Goal: Task Accomplishment & Management: Complete application form

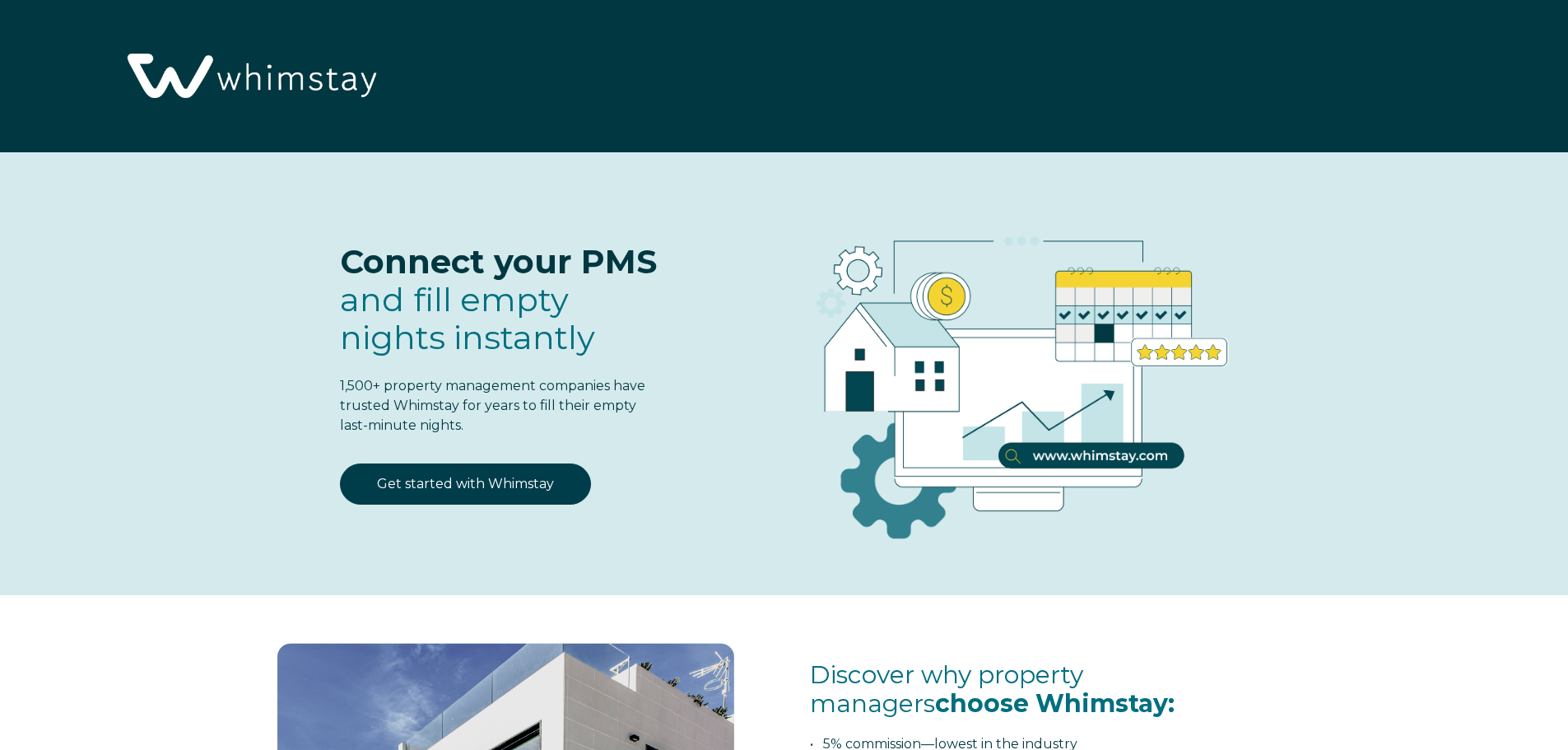
select select "US"
select select "Standard"
click at [534, 489] on link "Get started with Whimstay" at bounding box center [465, 484] width 251 height 41
select select "US"
select select "Standard"
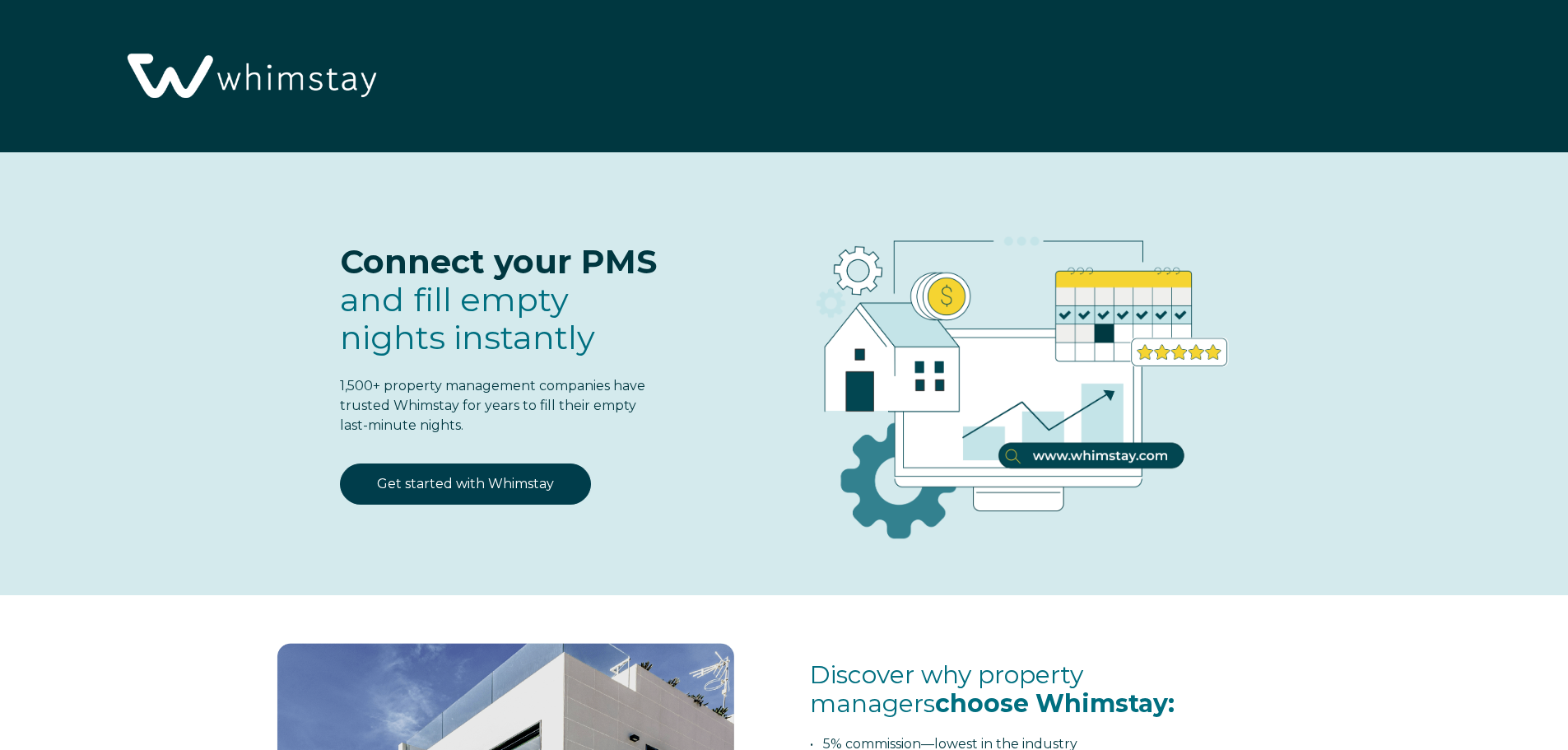
scroll to position [2151, 0]
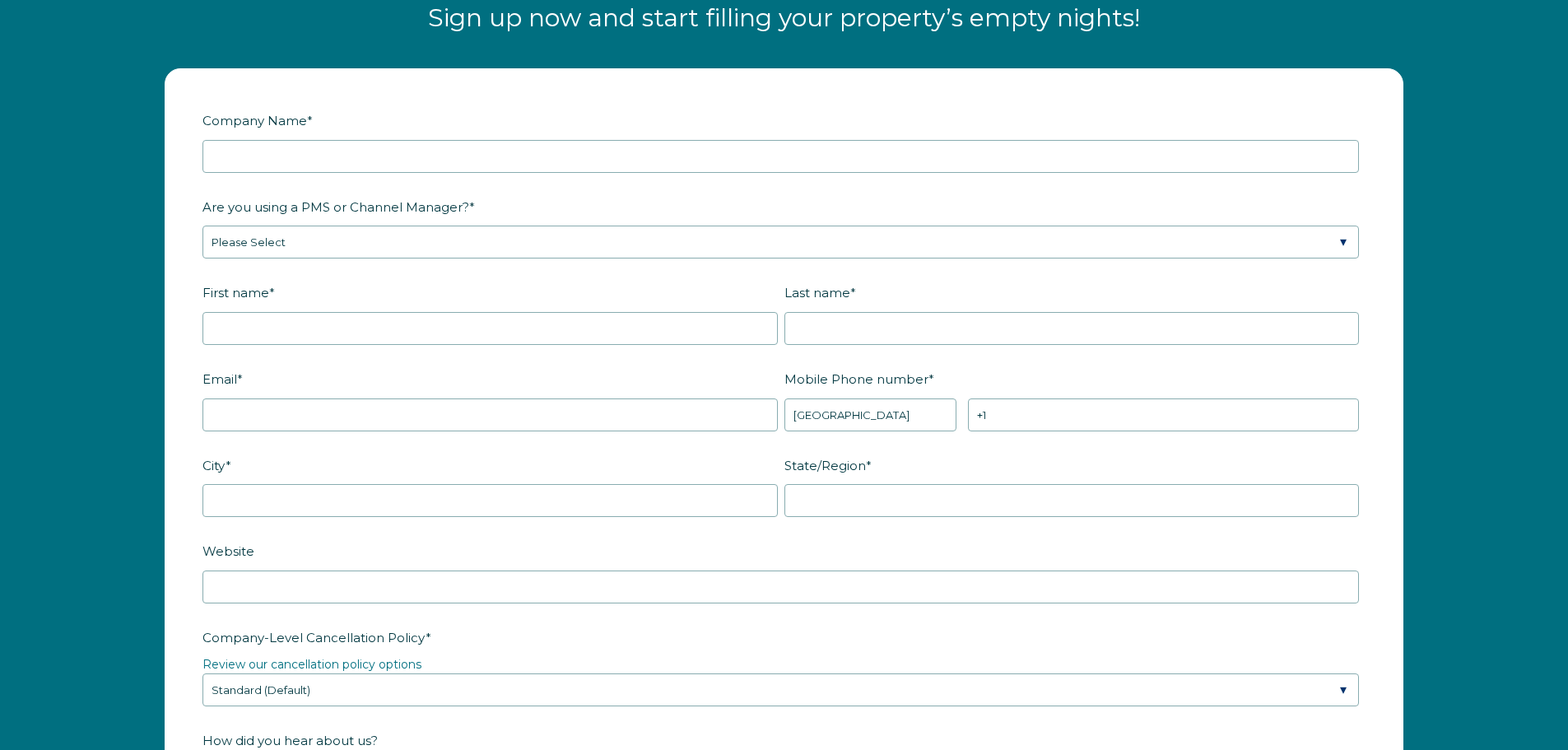
click at [392, 157] on input "Company Name *" at bounding box center [781, 156] width 1157 height 33
type input "Legacy Builders Association"
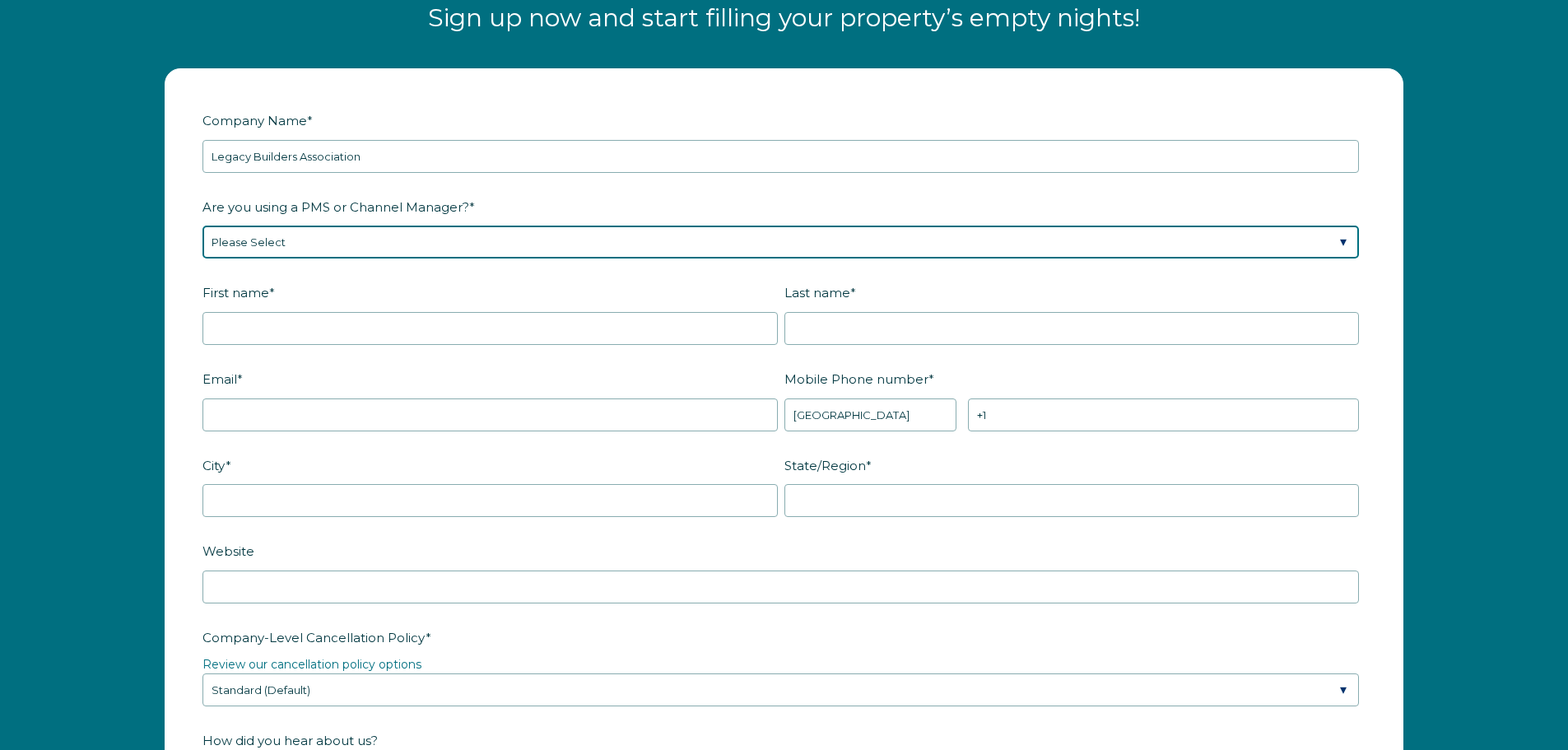
click at [273, 240] on select "Please Select Barefoot BookingPal Boost Brightside CiiRUS Escapia Guesty Hostaw…" at bounding box center [781, 242] width 1157 height 33
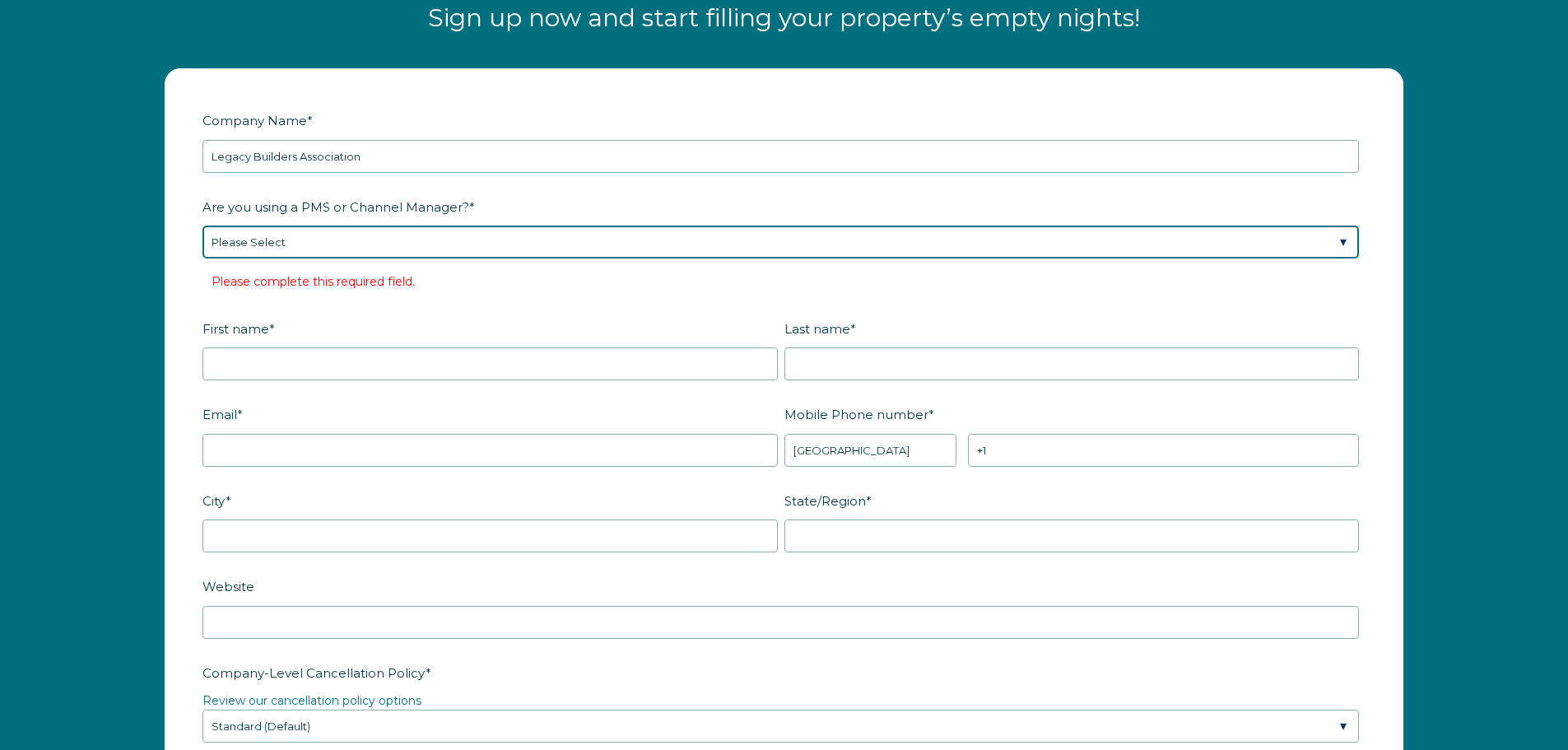
click at [289, 244] on select "Please Select Barefoot BookingPal Boost Brightside CiiRUS Escapia Guesty Hostaw…" at bounding box center [781, 242] width 1157 height 33
click at [202, 225] on select "Please Select Barefoot BookingPal Boost Brightside CiiRUS Escapia Guesty Hostaw…" at bounding box center [781, 242] width 1157 height 33
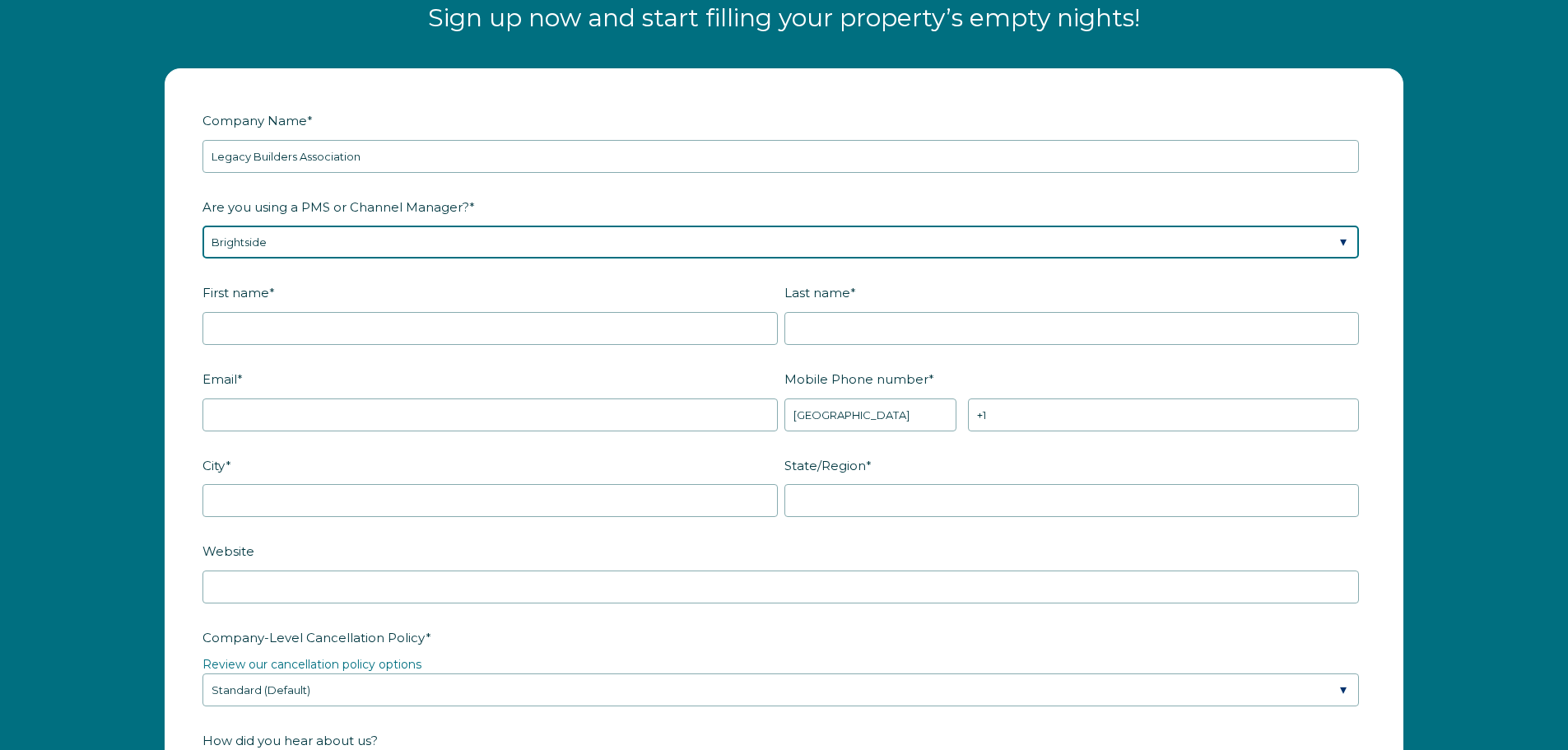
click at [292, 241] on select "Please Select Barefoot BookingPal Boost Brightside CiiRUS Escapia Guesty Hostaw…" at bounding box center [781, 242] width 1157 height 33
click at [285, 244] on select "Please Select Barefoot BookingPal Boost Brightside CiiRUS Escapia Guesty Hostaw…" at bounding box center [781, 242] width 1157 height 33
click at [285, 244] on select "Please Select Barefoot BookingPal Boost Brightside CiiRUS Escapia Guesty Hostaw…" at bounding box center [781, 242] width 1157 height 33
select select "Not Listed"
click at [202, 225] on select "Please Select Barefoot BookingPal Boost Brightside CiiRUS Escapia Guesty Hostaw…" at bounding box center [781, 242] width 1157 height 33
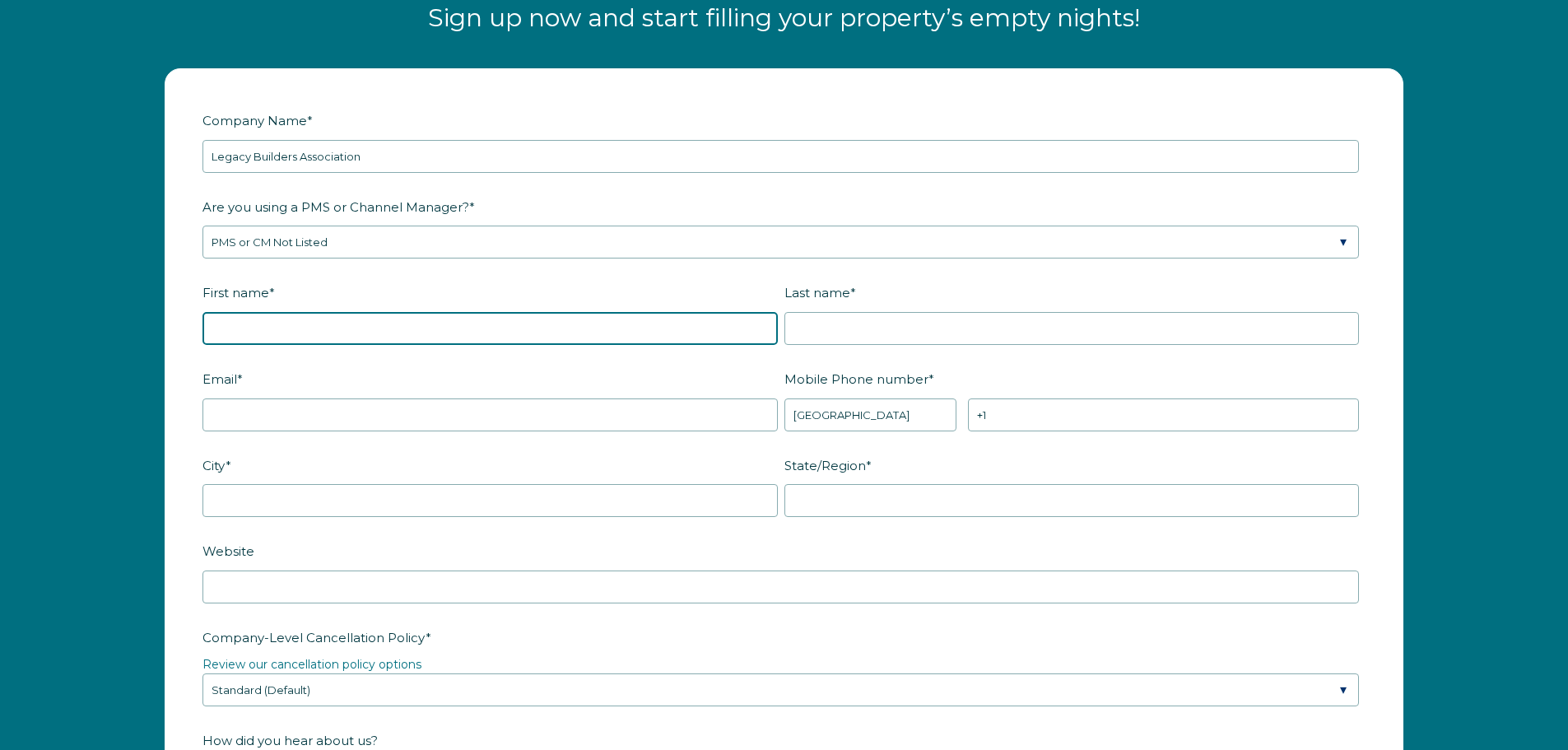
click at [296, 322] on input "First name *" at bounding box center [490, 329] width 575 height 33
type input "[PERSON_NAME]"
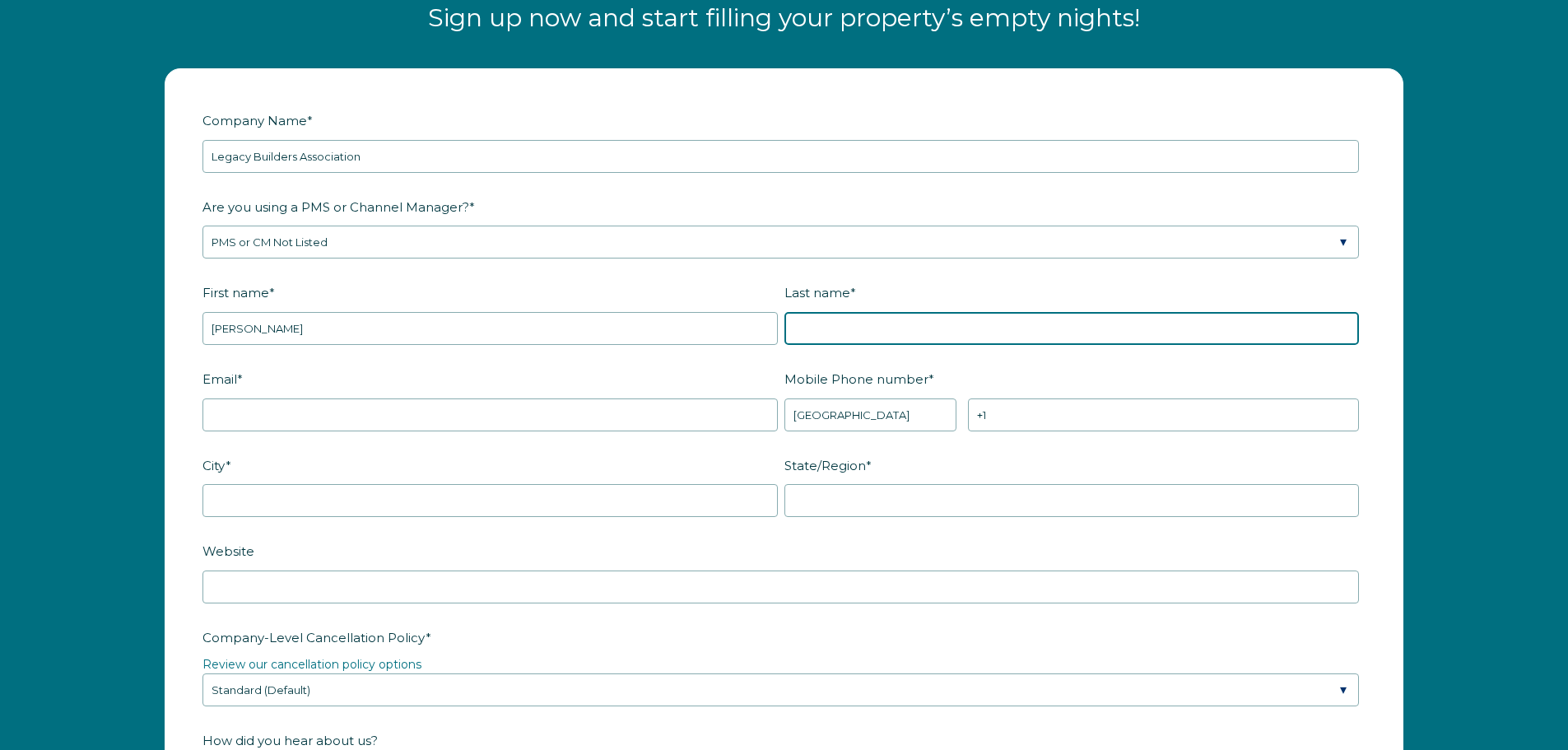
type input "[PERSON_NAME]"
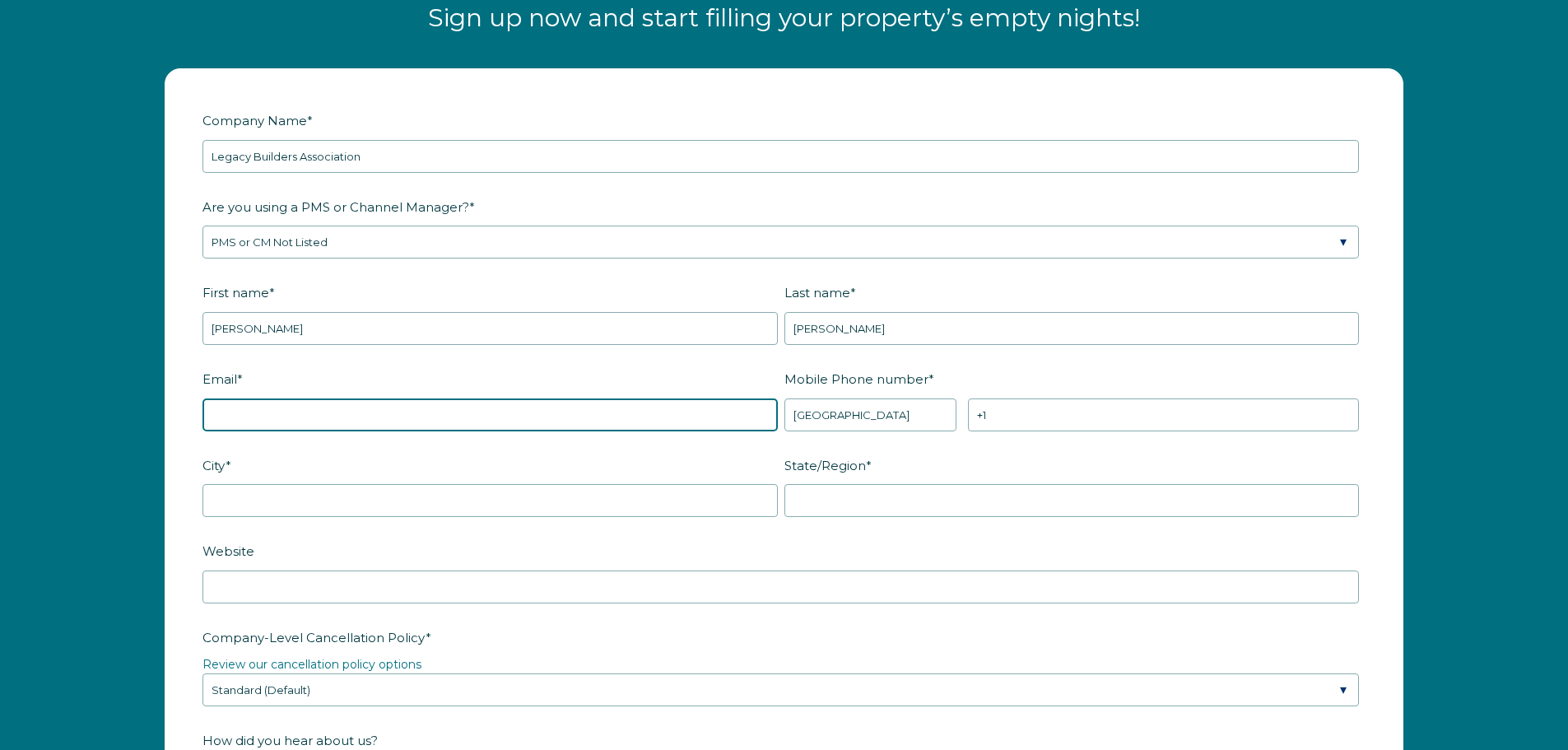
type input "[EMAIL_ADDRESS][DOMAIN_NAME]"
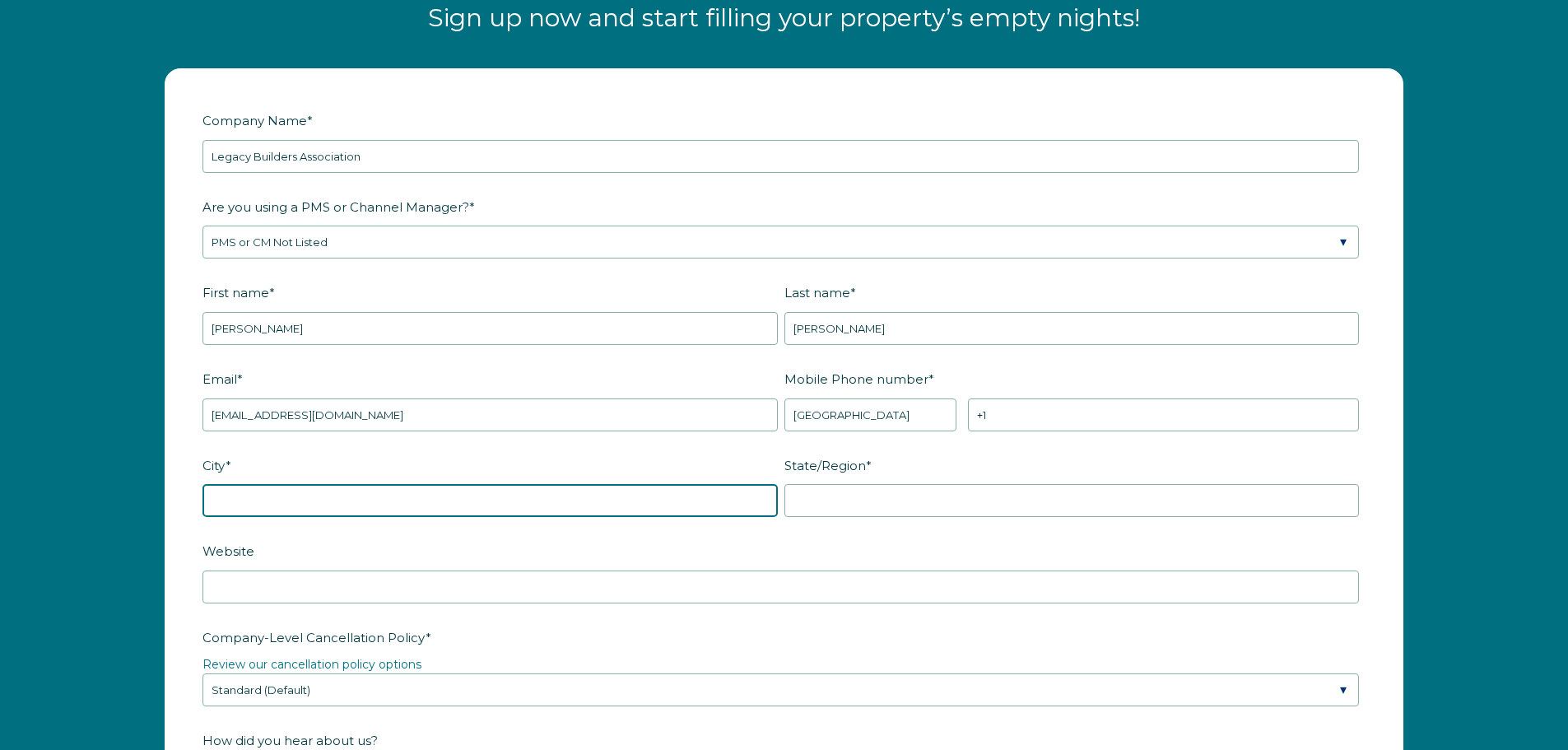
type input "Atlanta"
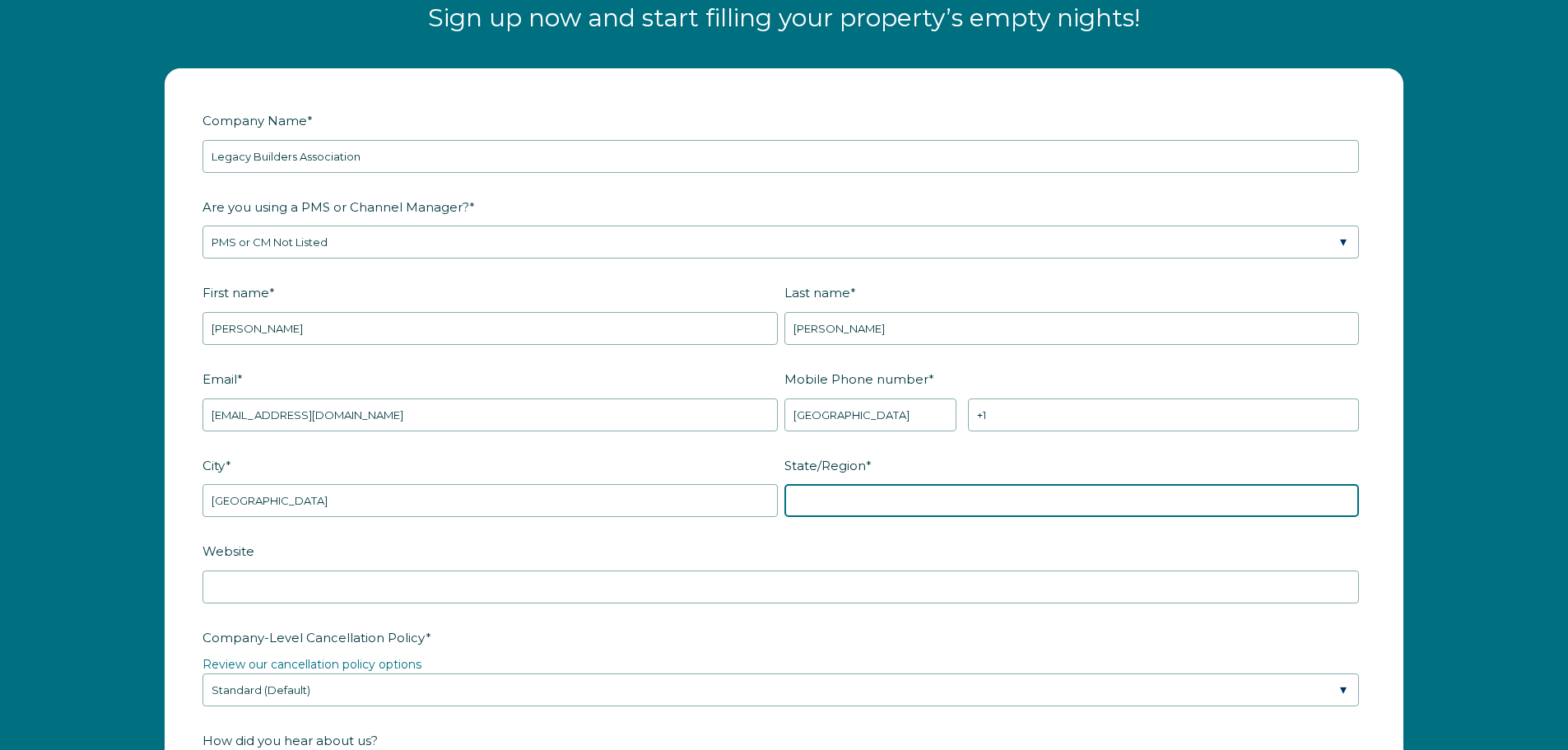
type input "GA"
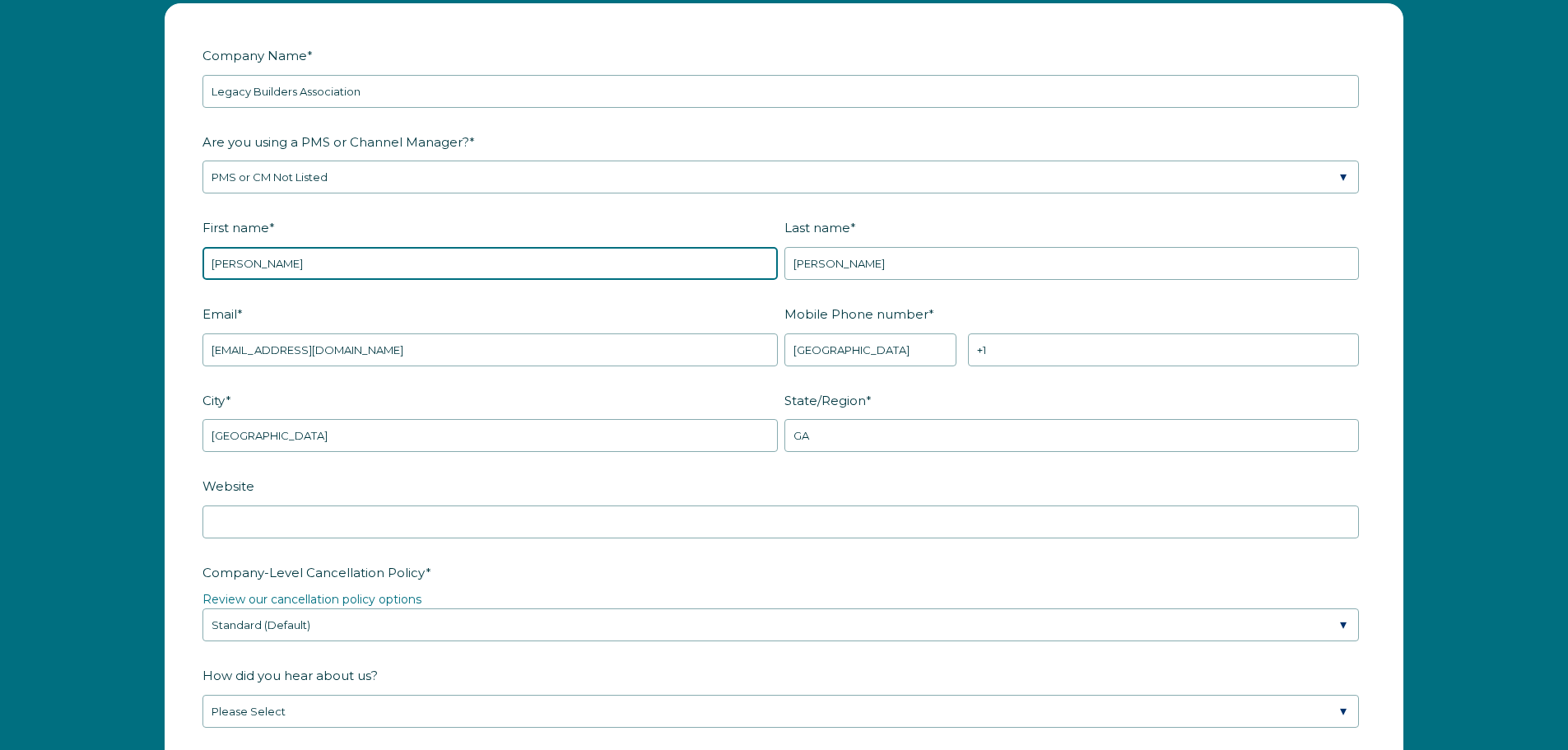
scroll to position [2316, 0]
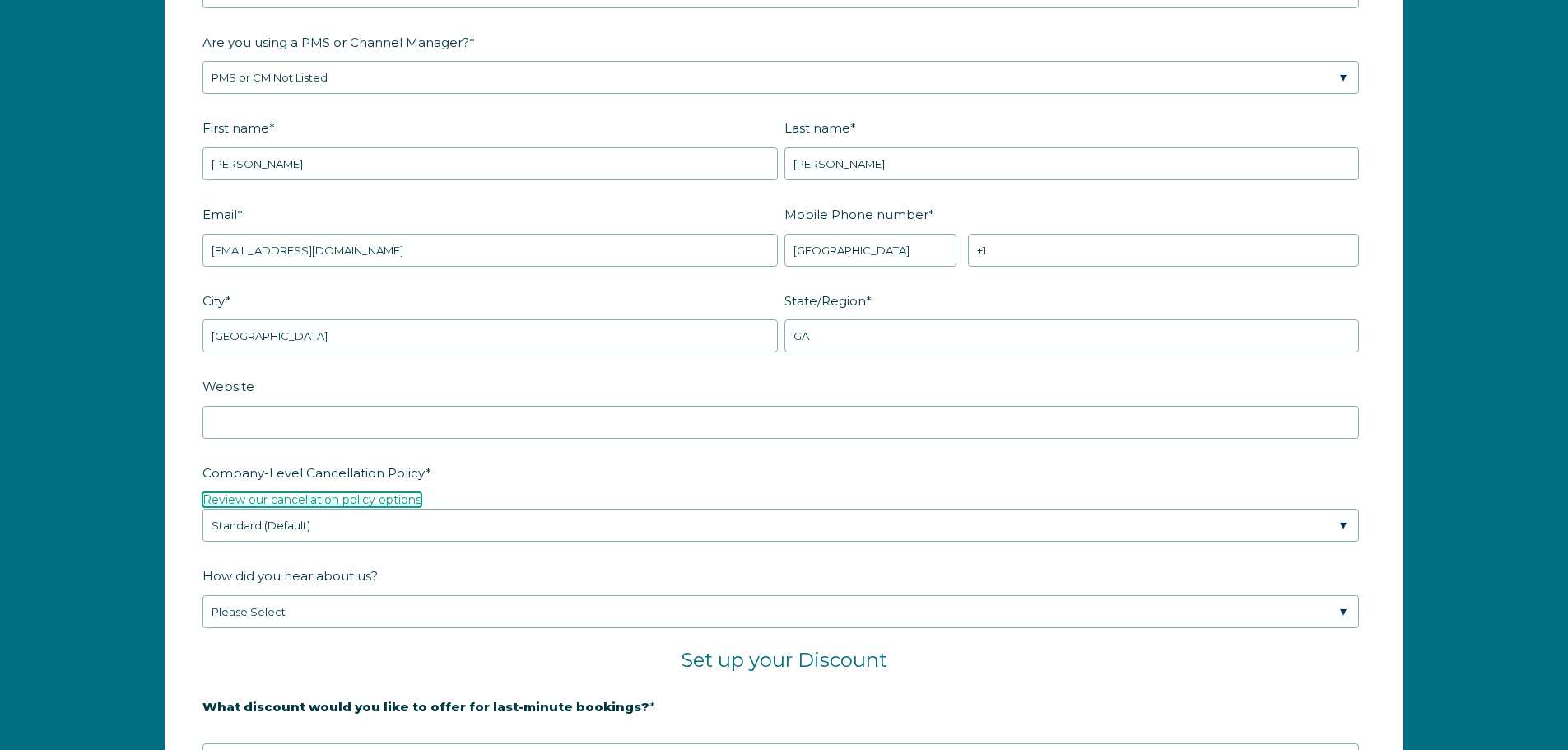
click at [313, 496] on link "Review our cancellation policy options" at bounding box center [311, 500] width 219 height 15
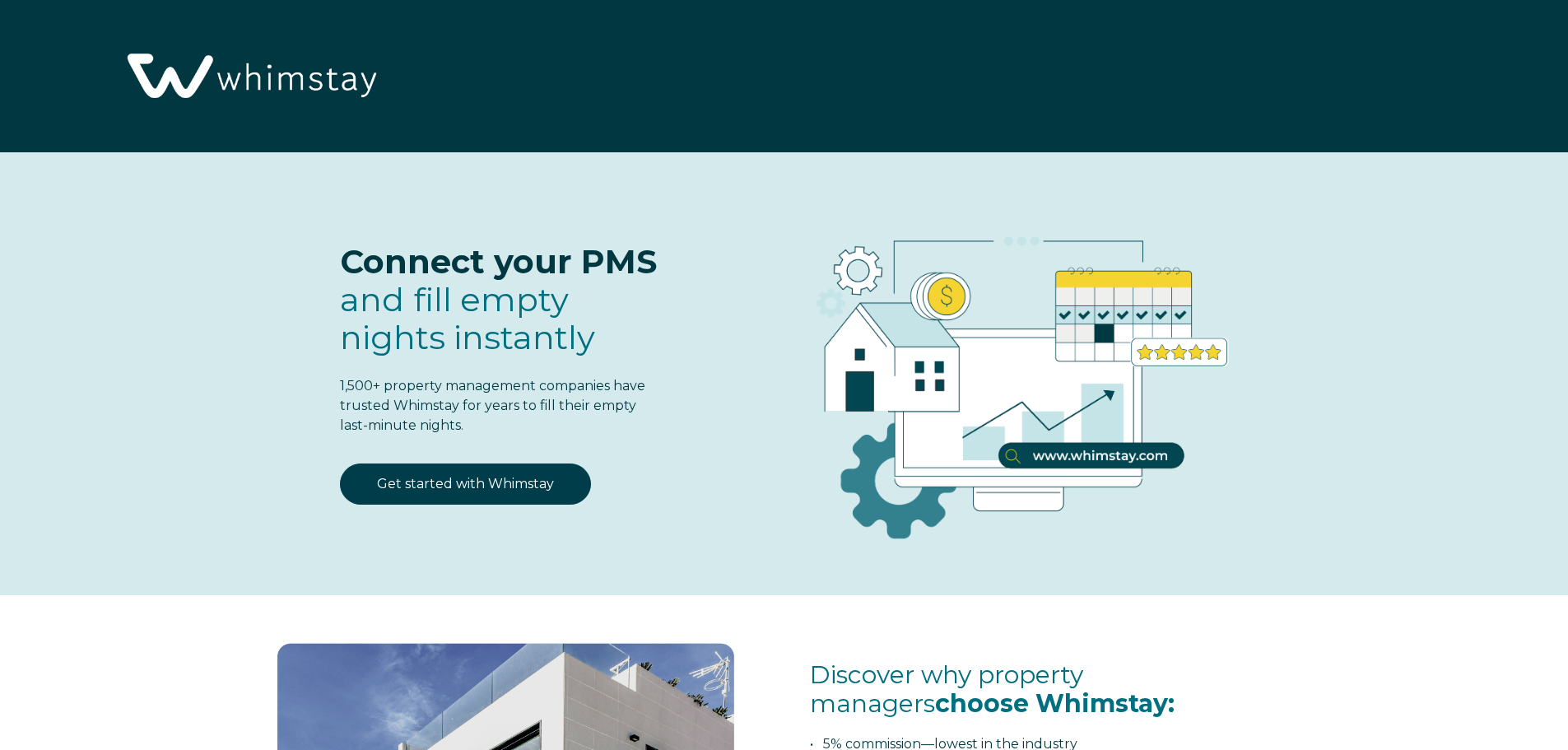
select select "US"
select select "Standard"
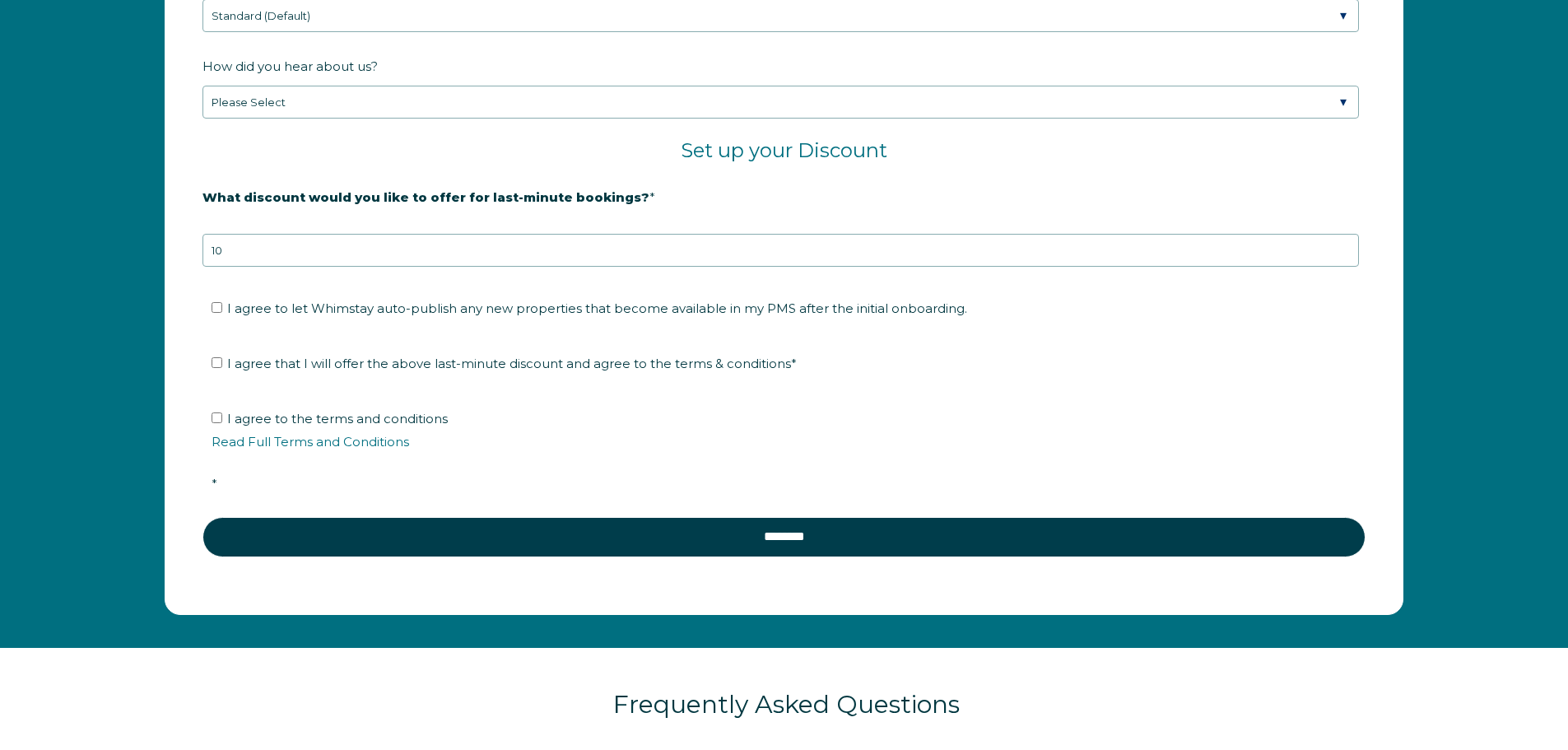
scroll to position [2892, 0]
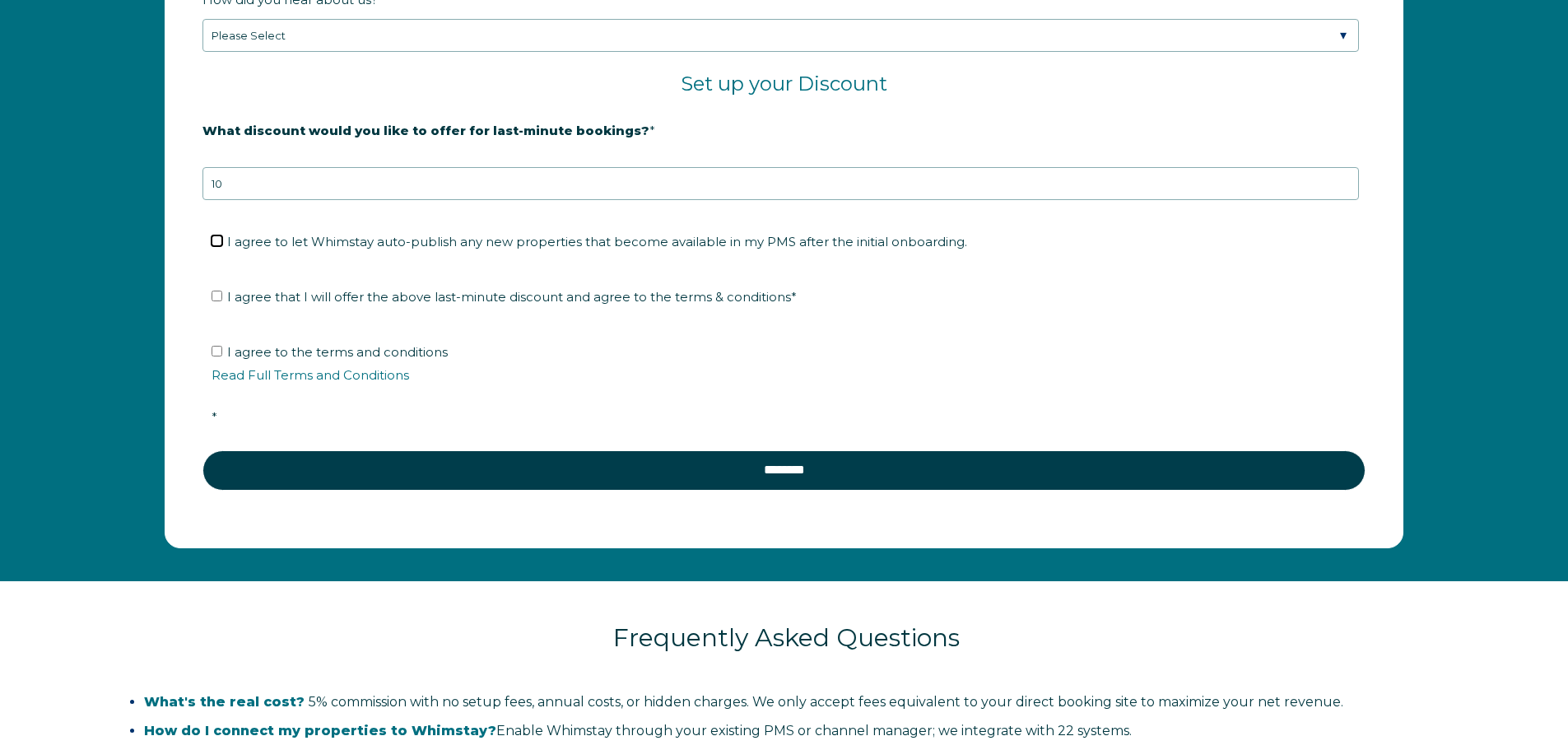
click at [216, 241] on input "I agree to let Whimstay auto-publish any new properties that become available i…" at bounding box center [216, 240] width 11 height 11
checkbox input "true"
click at [217, 293] on input "I agree that I will offer the above last-minute discount and agree to the terms…" at bounding box center [216, 296] width 11 height 11
checkbox input "true"
click at [223, 345] on label "I agree to the terms and conditions Read Full Terms and Conditions *" at bounding box center [790, 384] width 1157 height 81
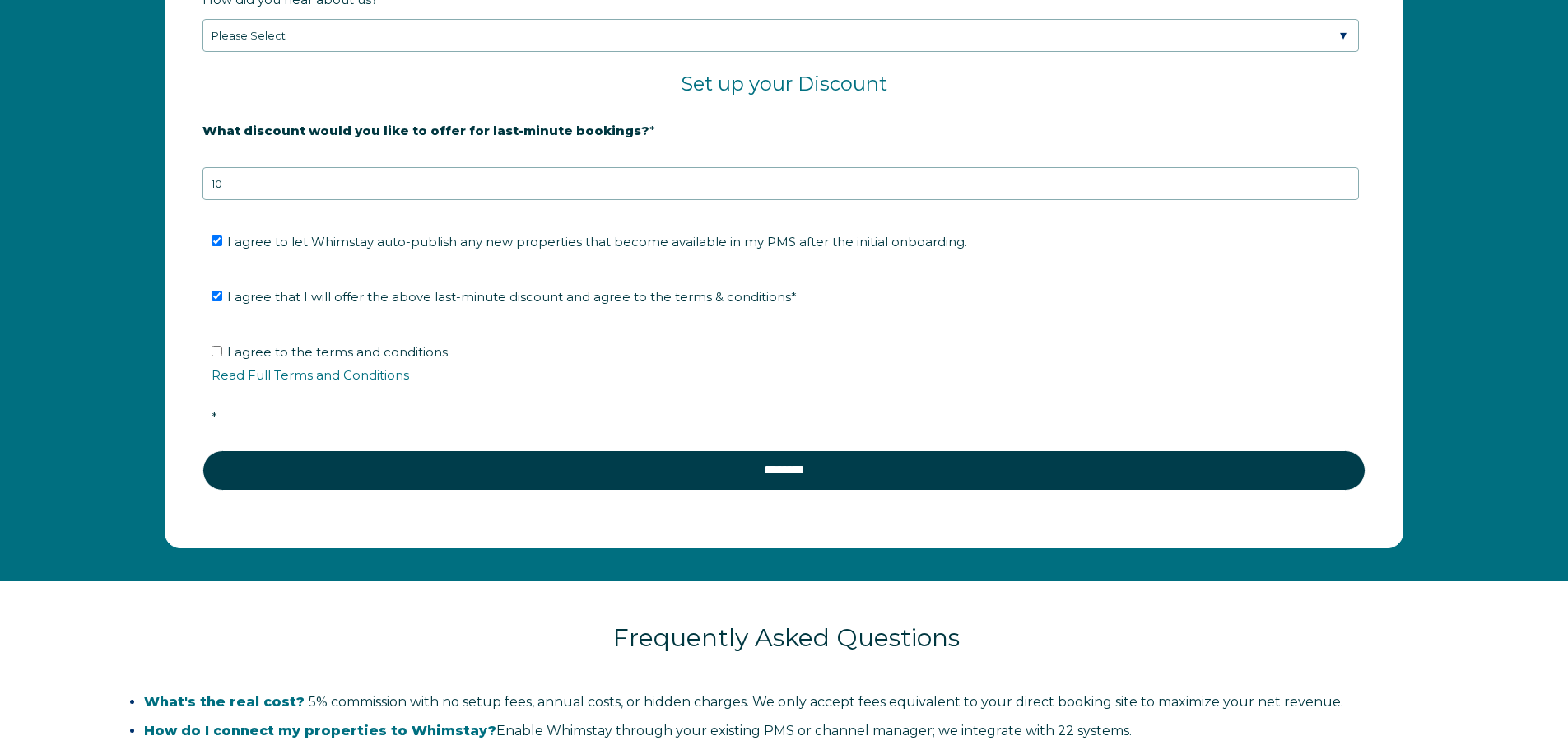
click at [222, 345] on input "I agree to the terms and conditions Read Full Terms and Conditions *" at bounding box center [216, 350] width 11 height 11
checkbox input "true"
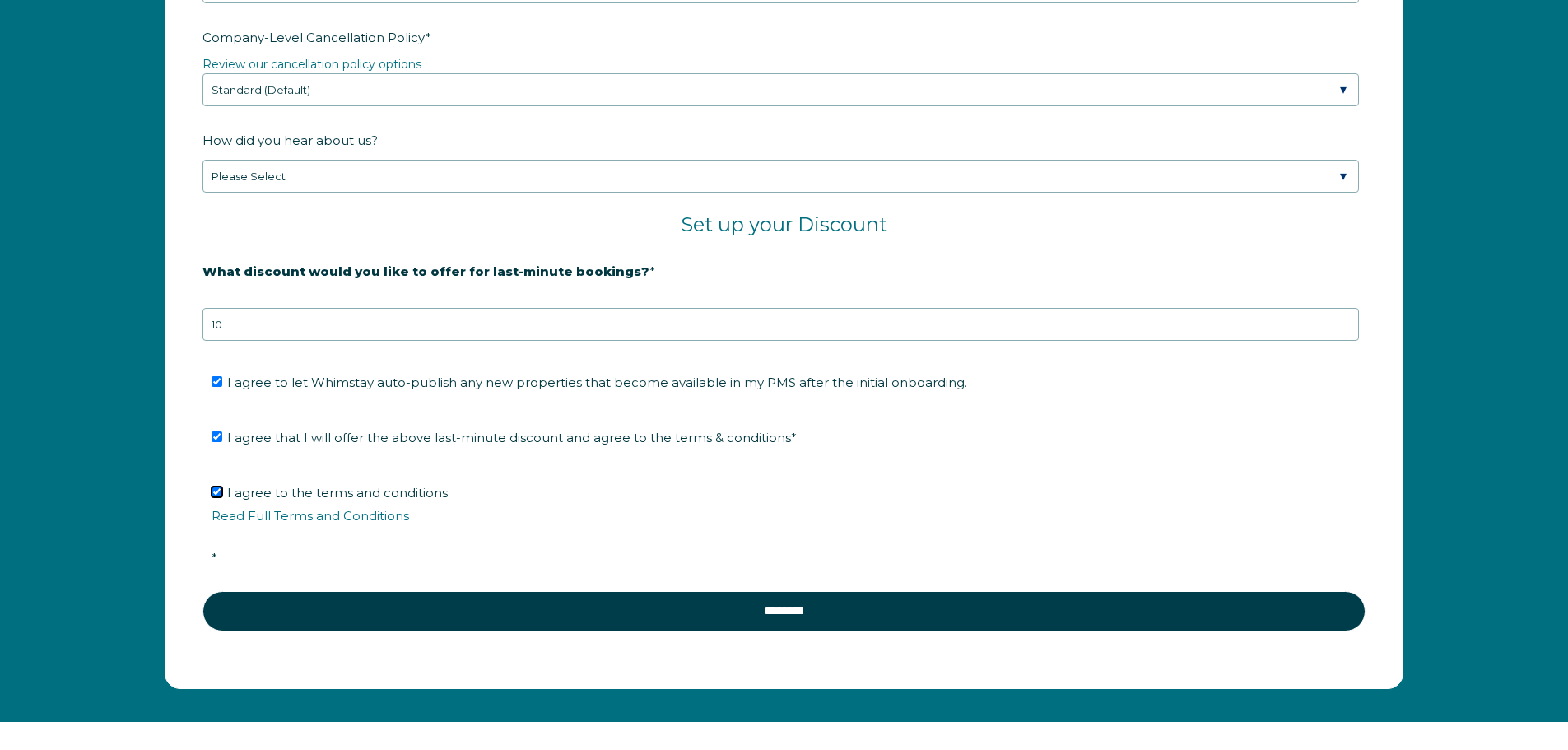
scroll to position [2645, 0]
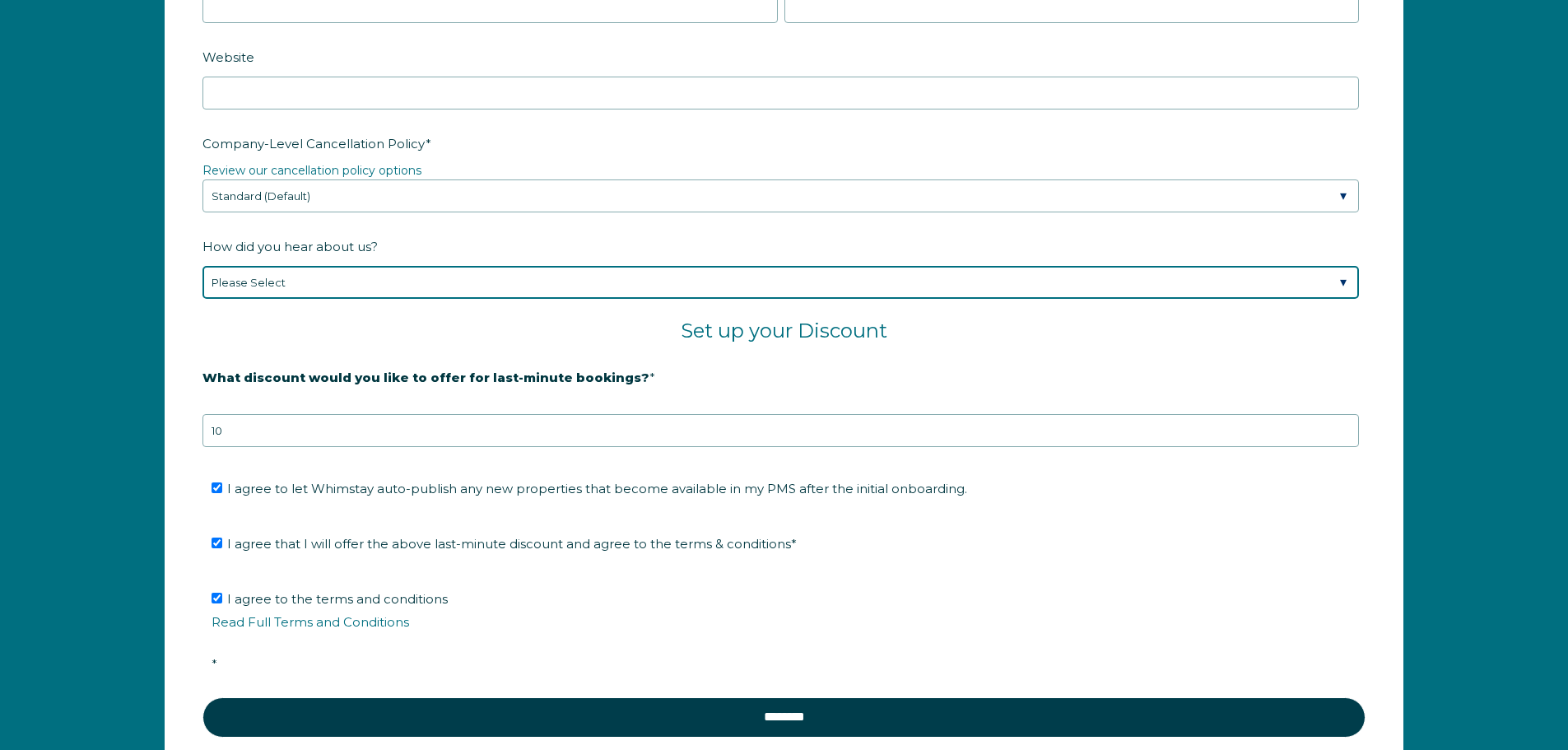
click at [276, 284] on select "Please Select Found Whimstay through a Google search Spoke to a Whimstay salesp…" at bounding box center [781, 282] width 1157 height 33
click at [202, 266] on select "Please Select Found Whimstay through a Google search Spoke to a Whimstay salesp…" at bounding box center [781, 282] width 1157 height 33
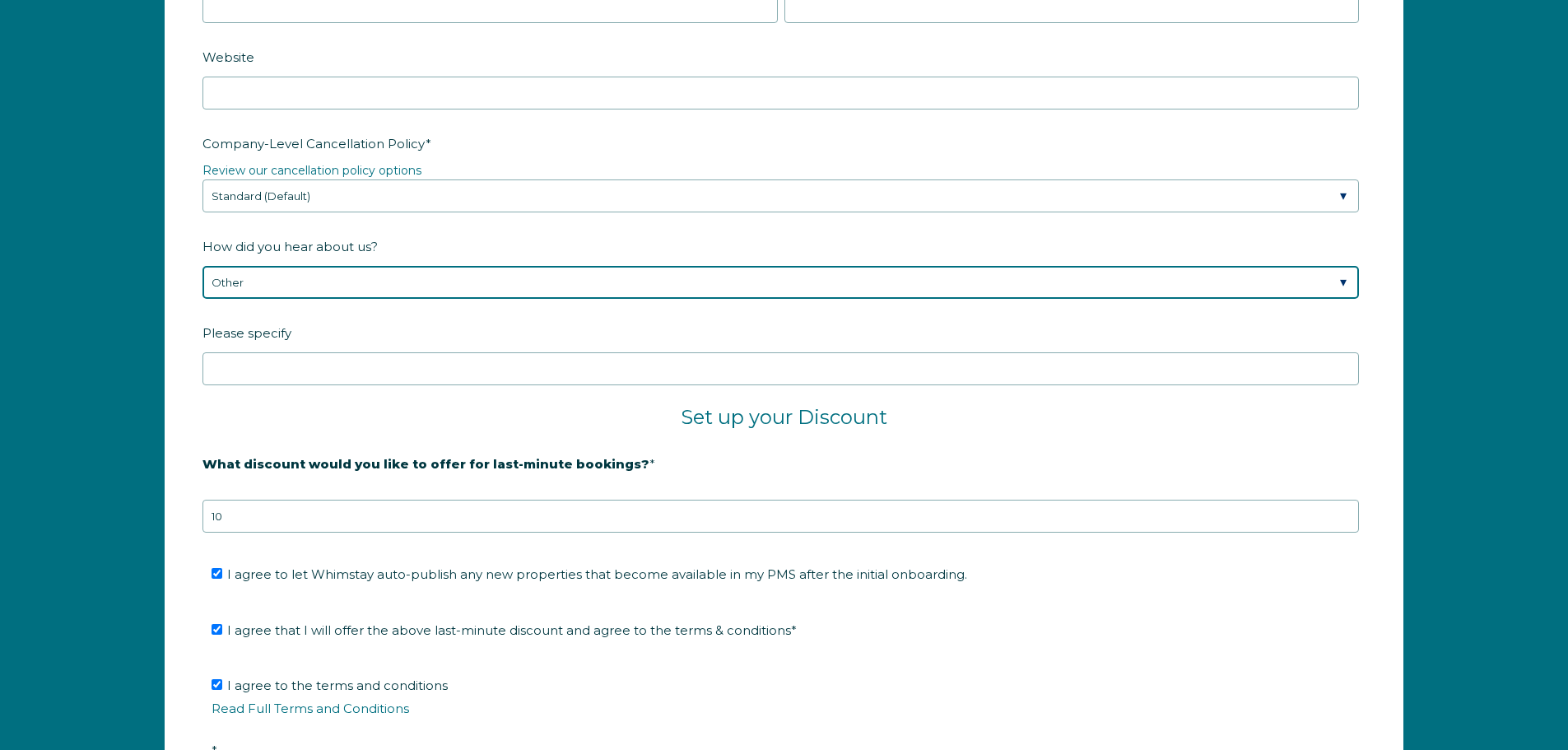
click at [248, 280] on select "Please Select Found Whimstay through a Google search Spoke to a Whimstay salesp…" at bounding box center [781, 282] width 1157 height 33
select select "Referral from a Friend"
click at [202, 266] on select "Please Select Found Whimstay through a Google search Spoke to a Whimstay salesp…" at bounding box center [781, 282] width 1157 height 33
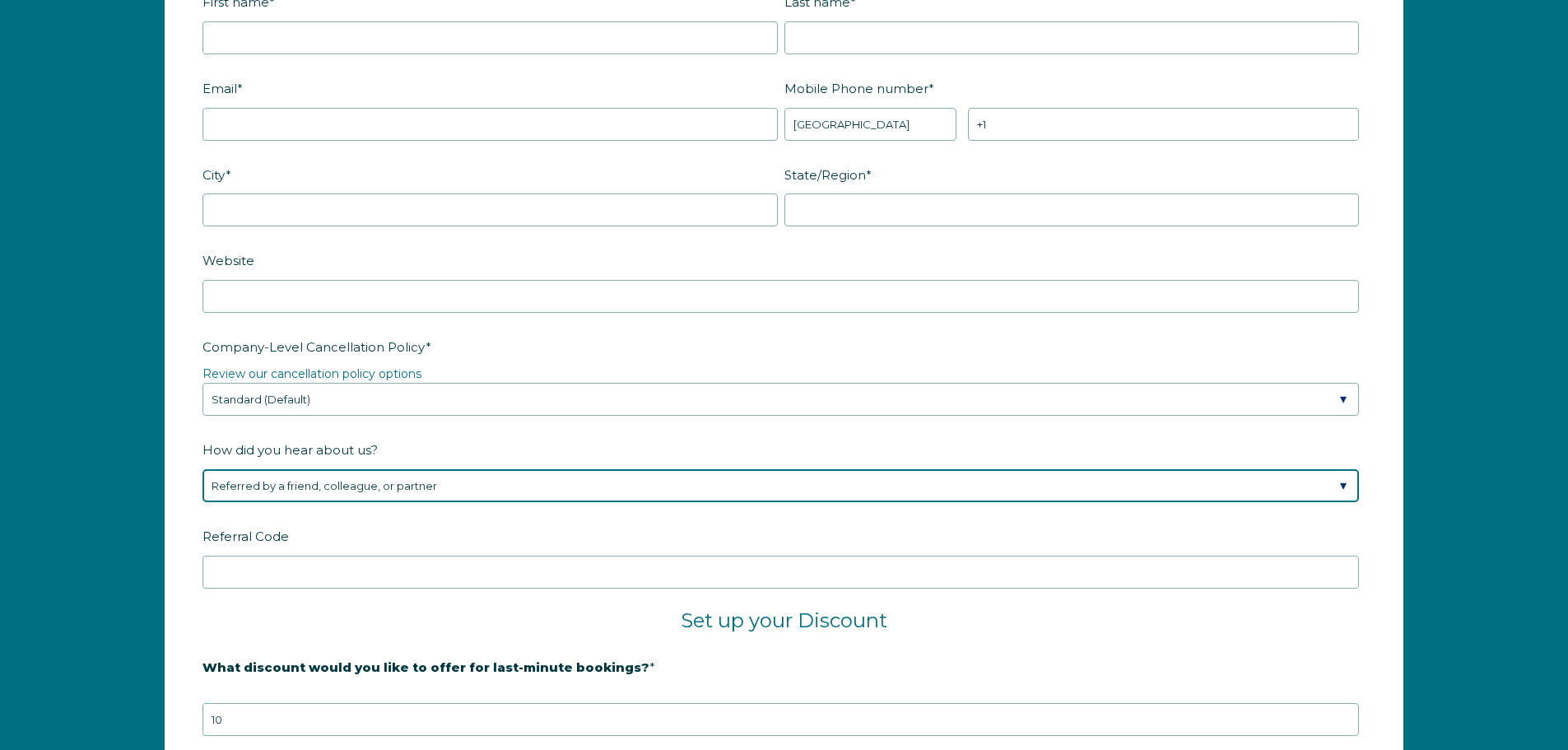
scroll to position [2398, 0]
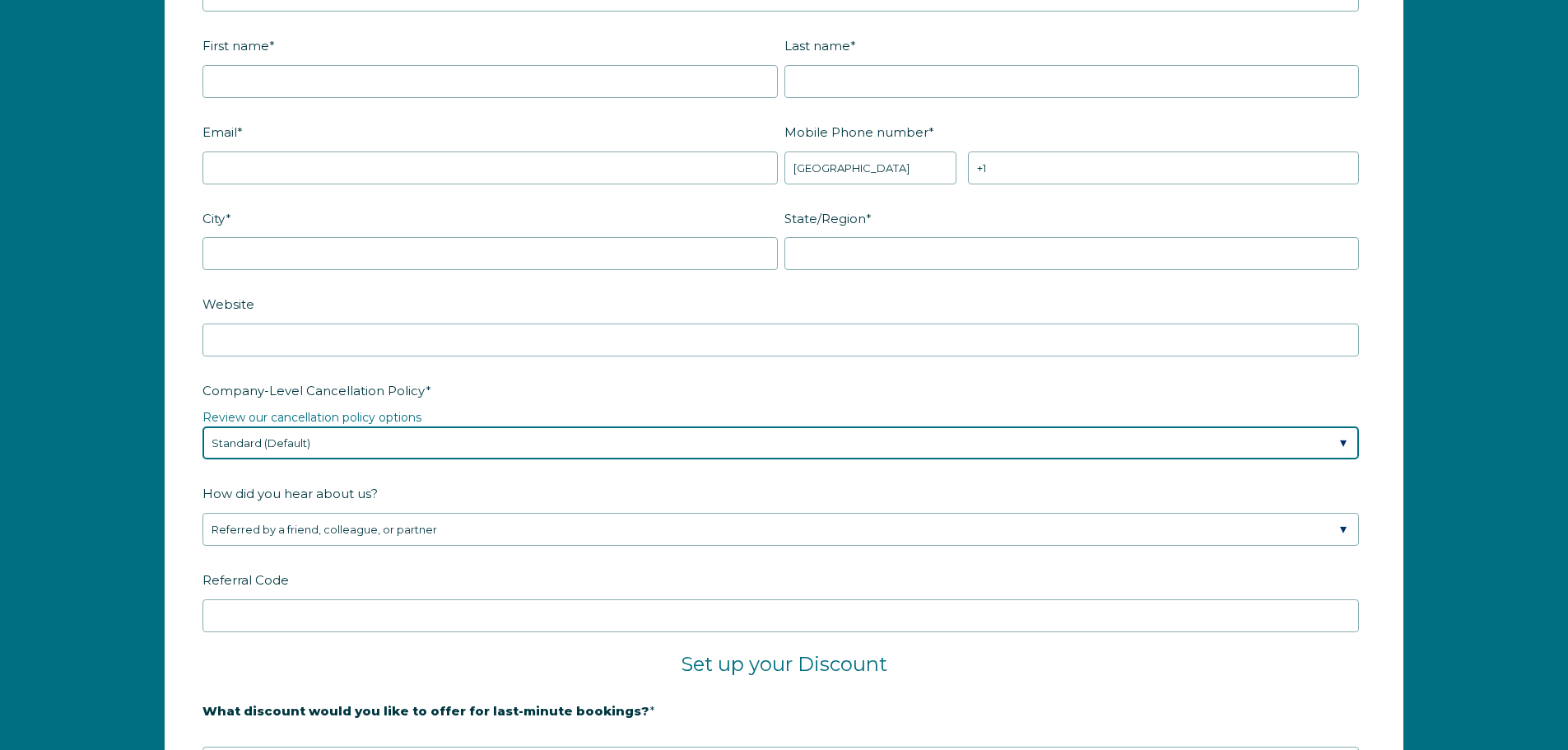
click at [283, 449] on select "Please Select Partial Standard (Default) Moderate Strict" at bounding box center [781, 443] width 1157 height 33
select select "Moderate"
click at [202, 426] on select "Please Select Partial Standard (Default) Moderate Strict" at bounding box center [781, 443] width 1157 height 33
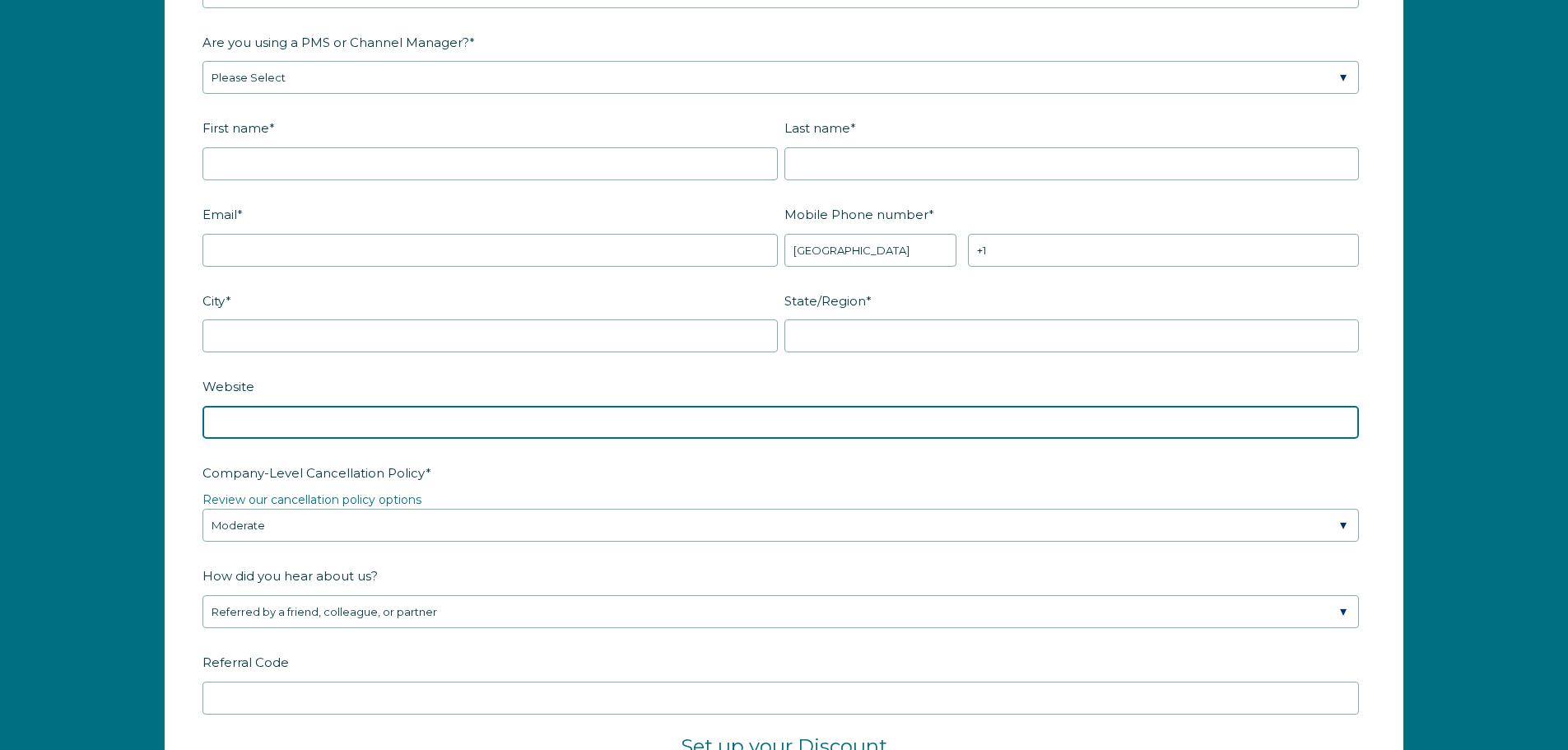
click at [267, 422] on input "Website" at bounding box center [781, 422] width 1157 height 33
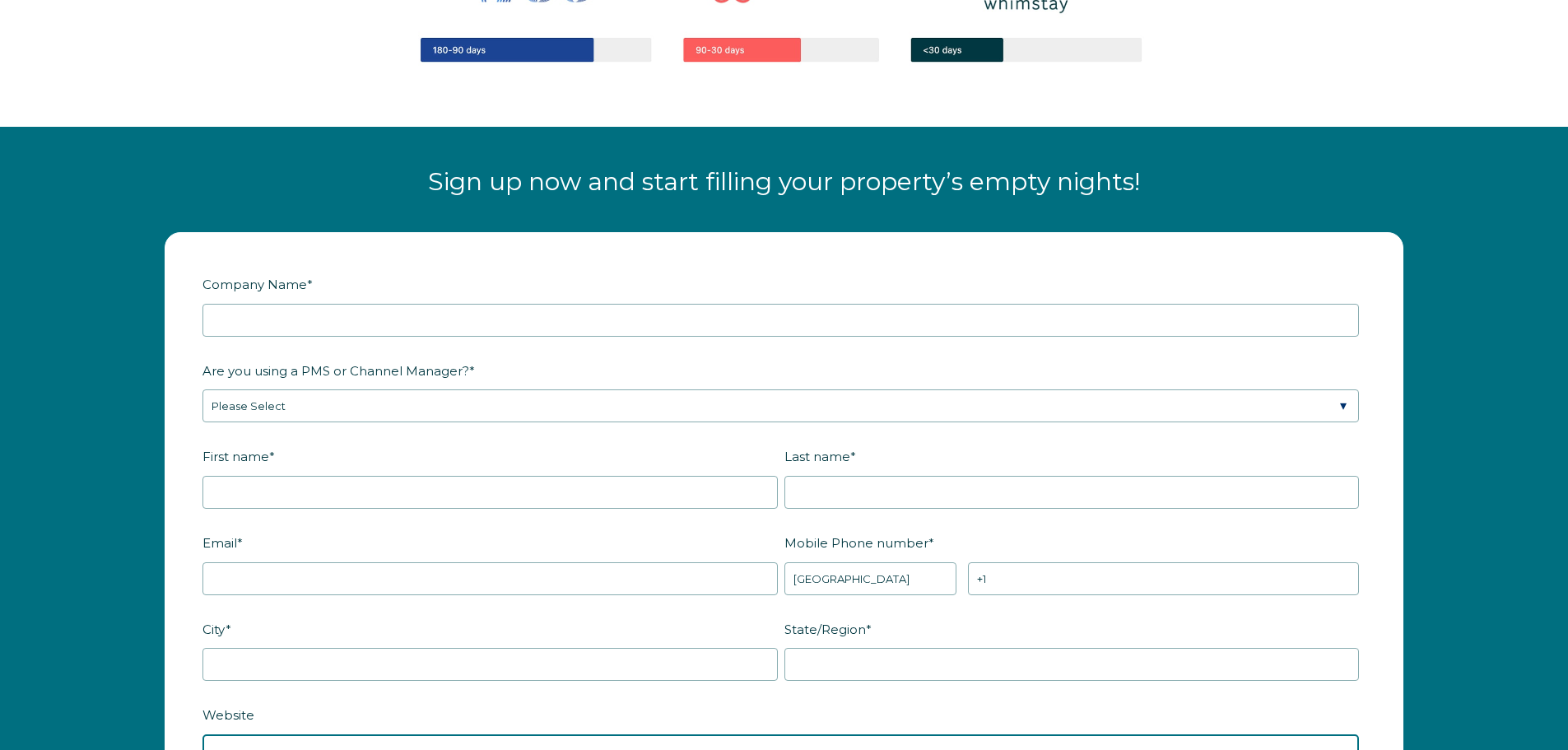
scroll to position [1987, 0]
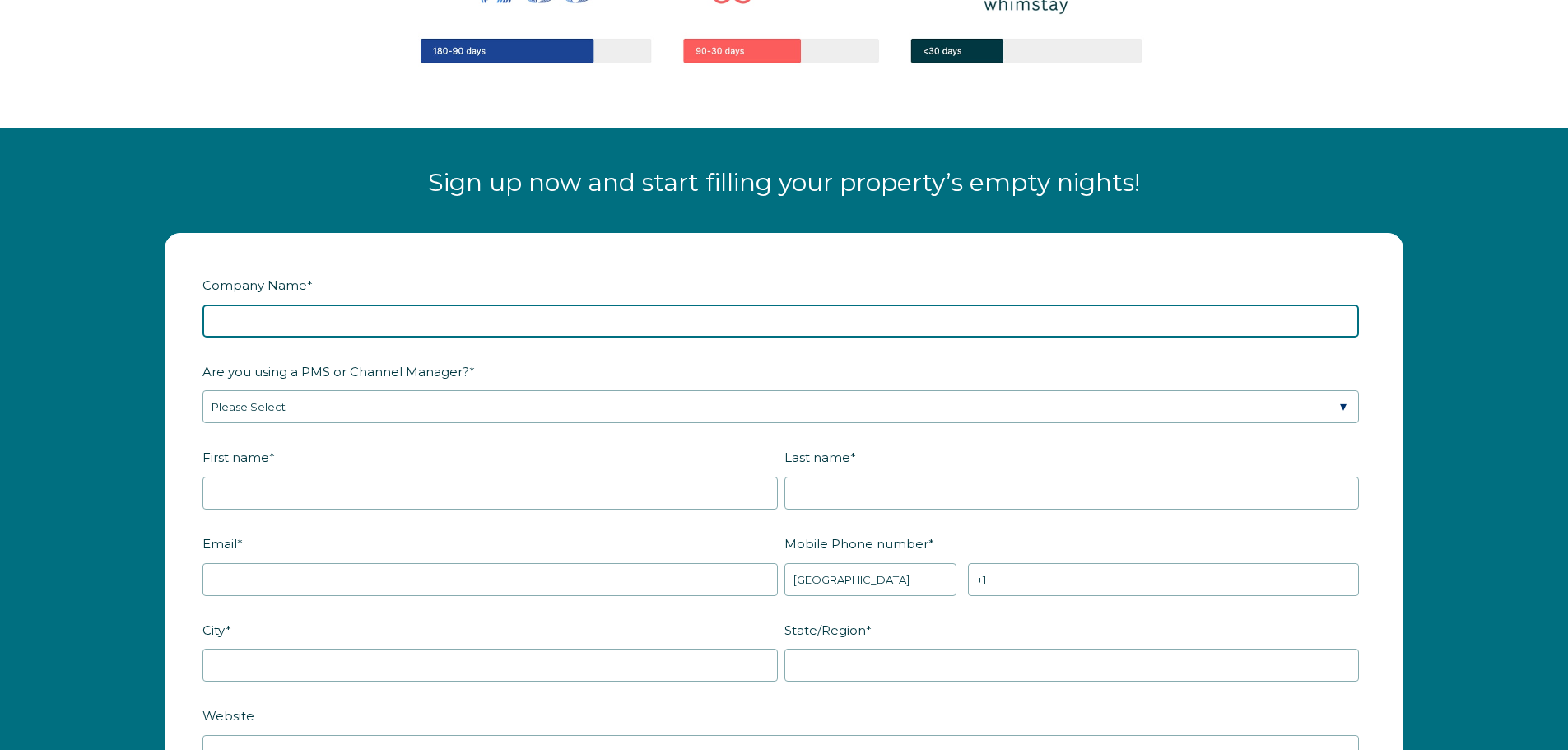
click at [313, 318] on input "Company Name *" at bounding box center [781, 321] width 1157 height 33
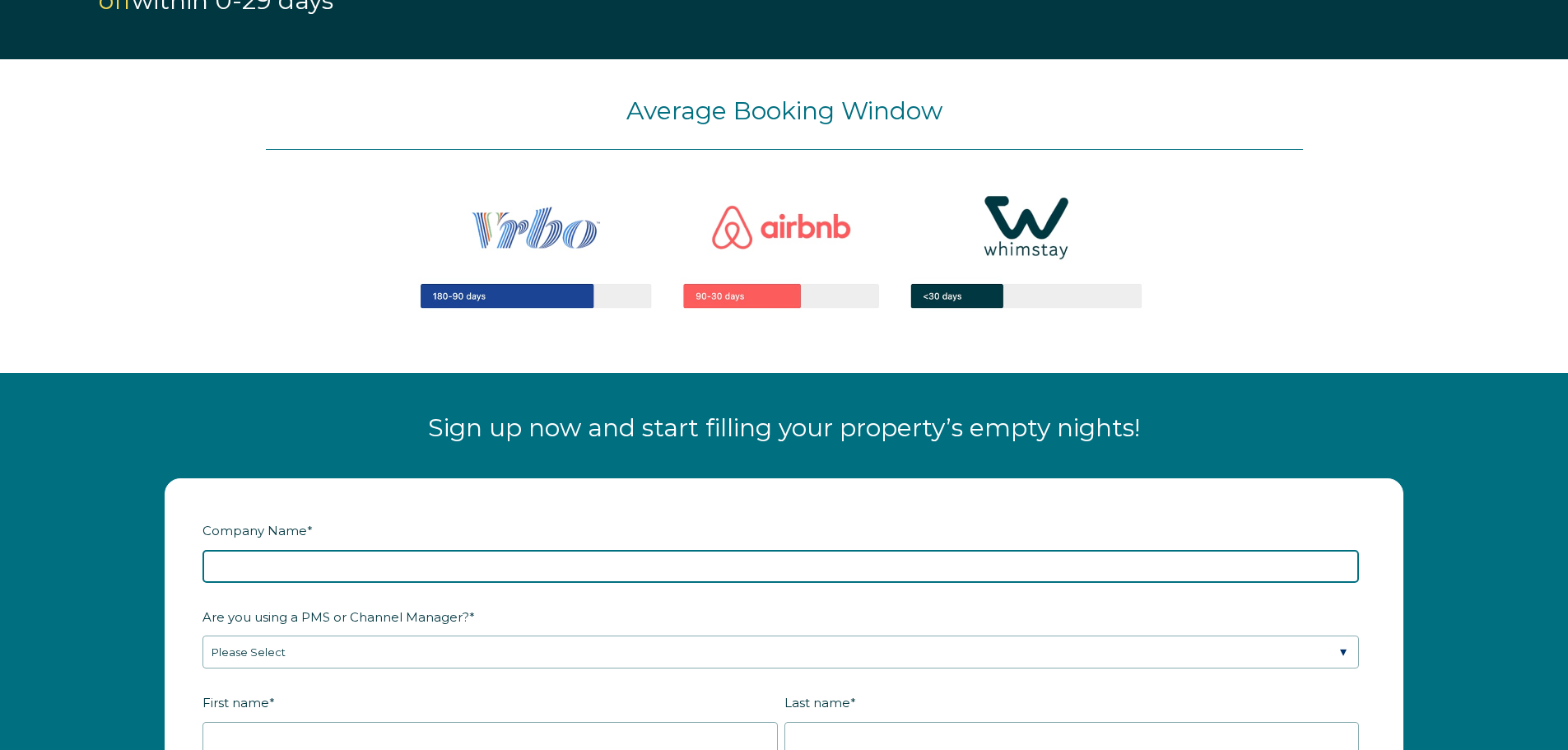
scroll to position [1740, 0]
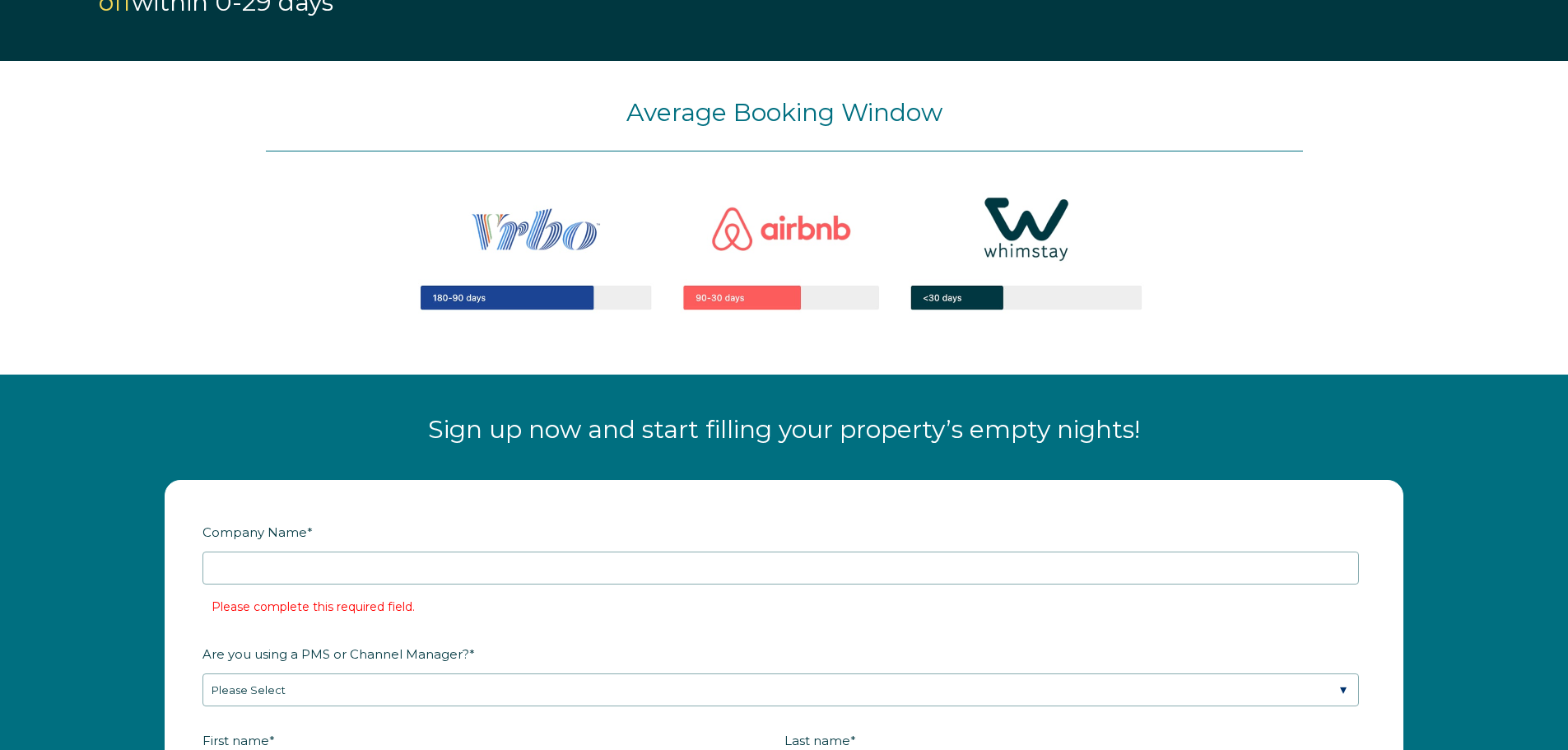
click at [514, 300] on img at bounding box center [784, 251] width 839 height 200
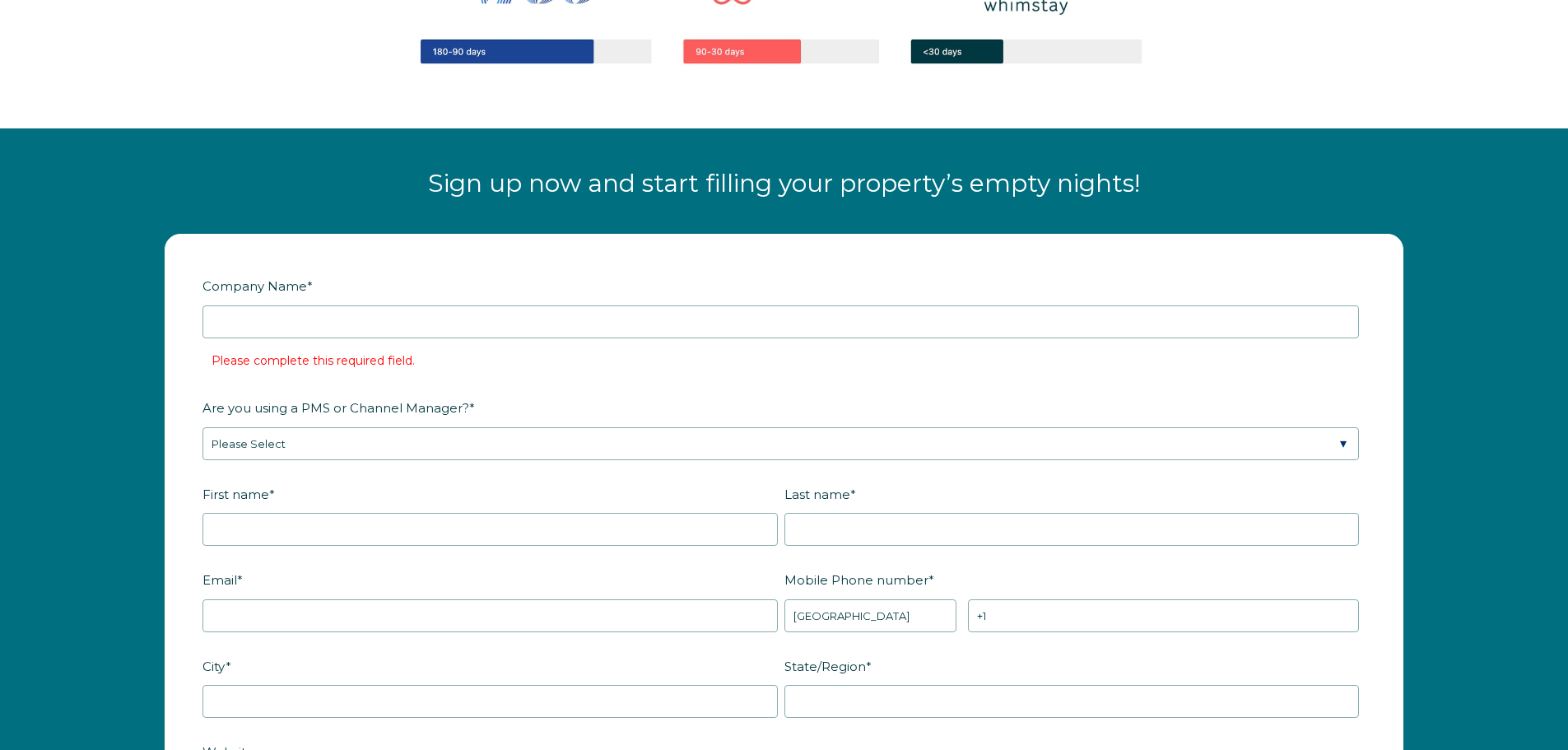
scroll to position [1987, 0]
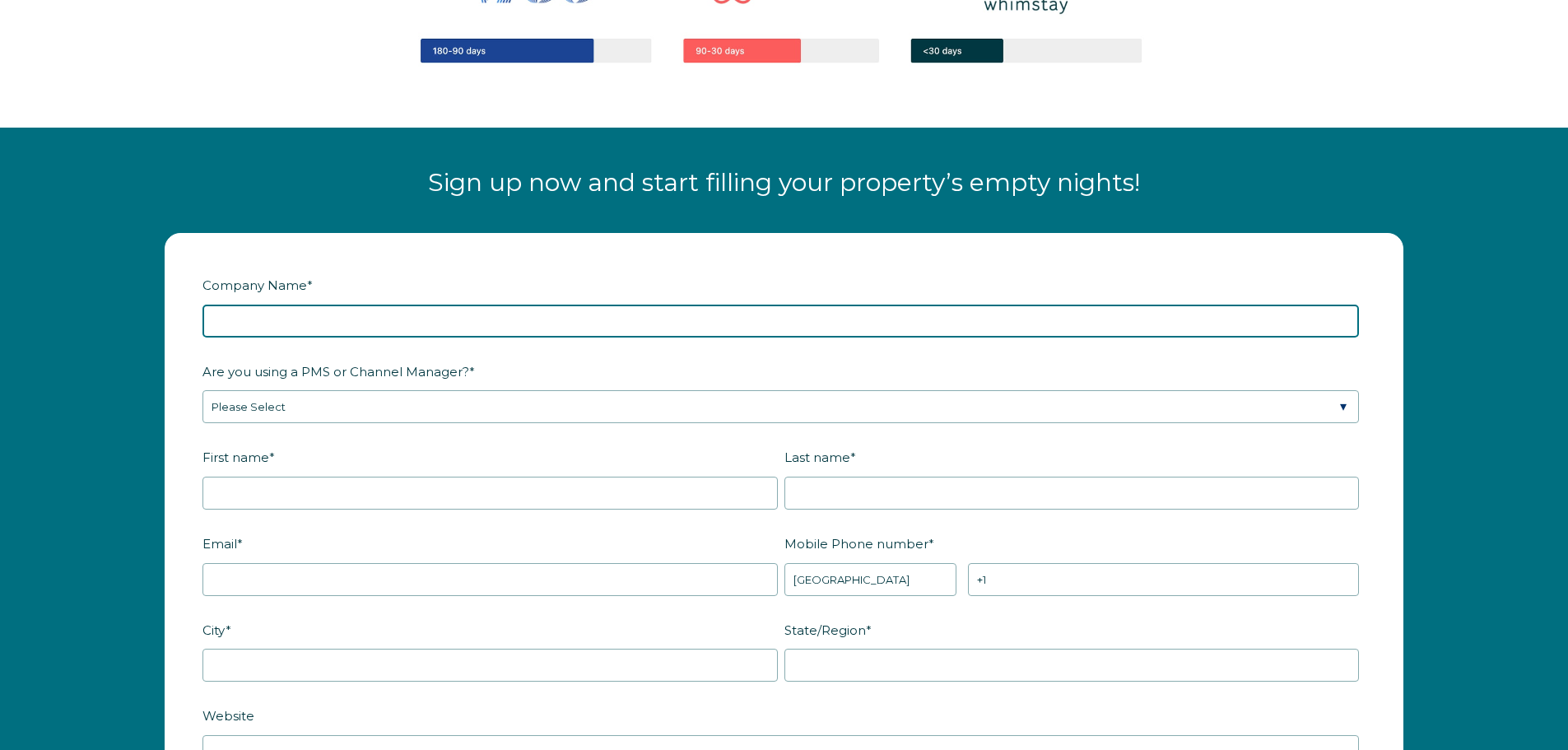
click at [368, 329] on input "Company Name *" at bounding box center [781, 321] width 1157 height 33
type input "Legacy Builders Association"
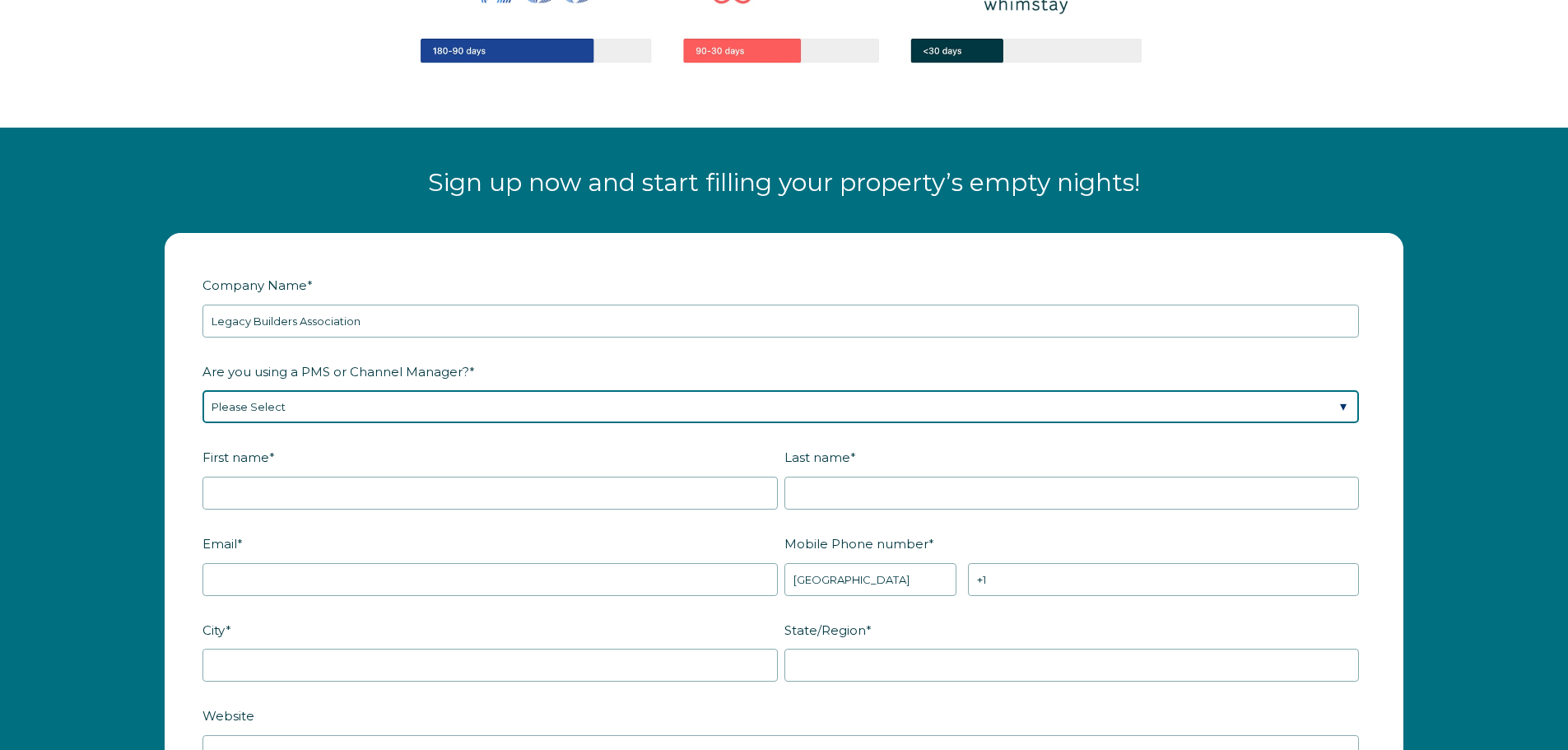
click at [299, 406] on select "Please Select Barefoot BookingPal Boost Brightside CiiRUS Escapia Guesty Hostaw…" at bounding box center [781, 406] width 1157 height 33
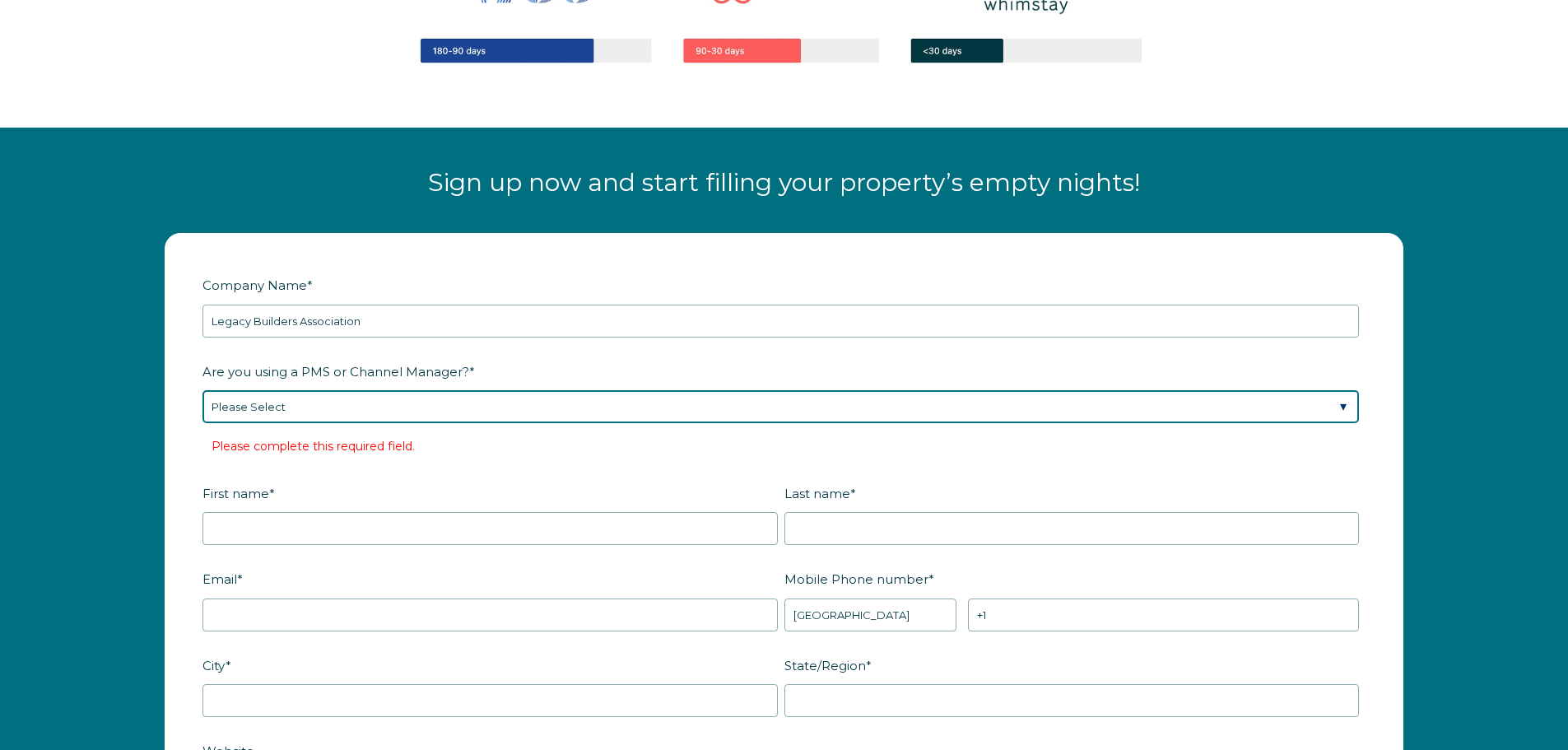
click at [373, 415] on select "Please Select Barefoot BookingPal Boost Brightside CiiRUS Escapia Guesty Hostaw…" at bounding box center [781, 406] width 1157 height 33
select select "Not Listed"
click at [202, 390] on select "Please Select Barefoot BookingPal Boost Brightside CiiRUS Escapia Guesty Hostaw…" at bounding box center [781, 406] width 1157 height 33
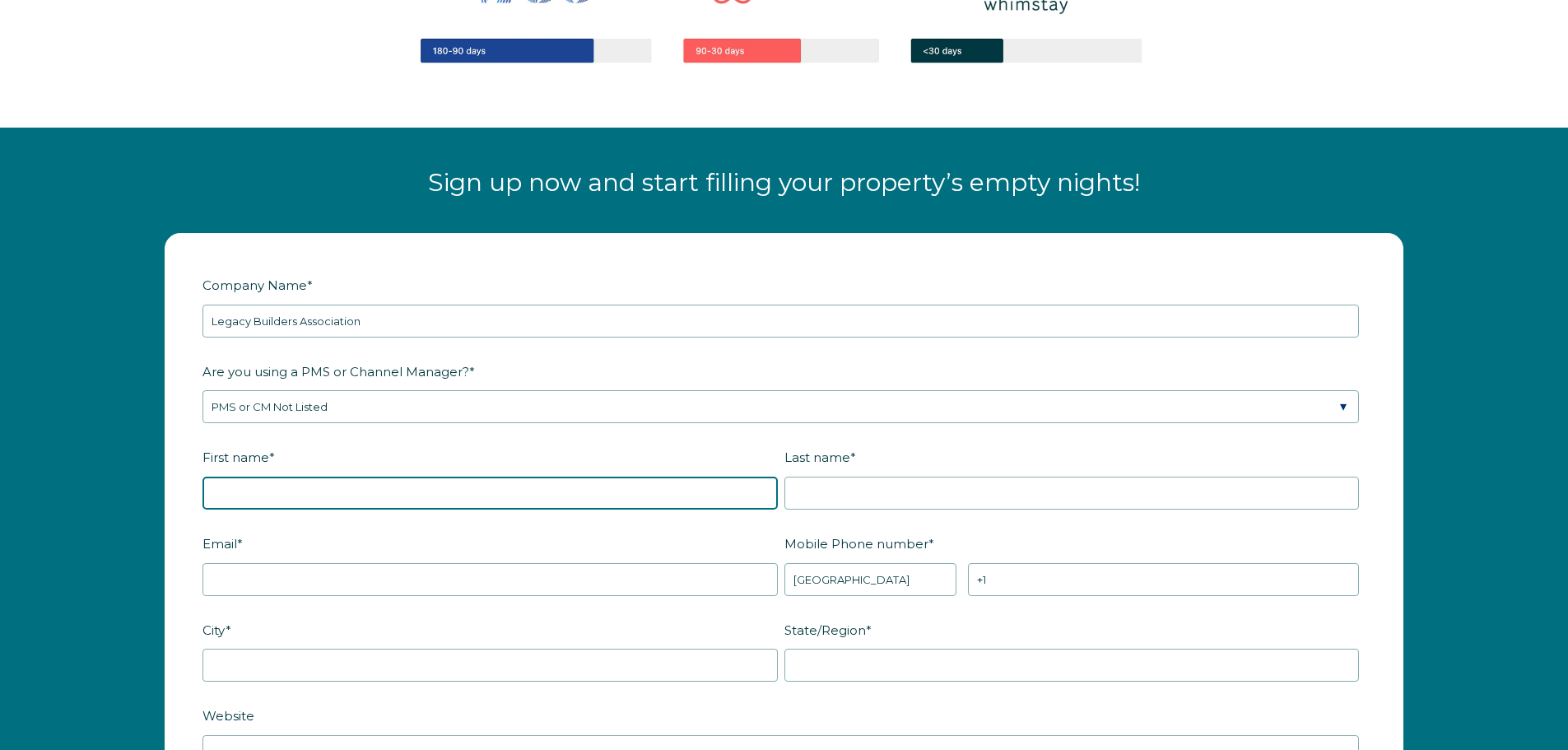
click at [292, 500] on input "First name *" at bounding box center [490, 493] width 575 height 33
type input "[PERSON_NAME]"
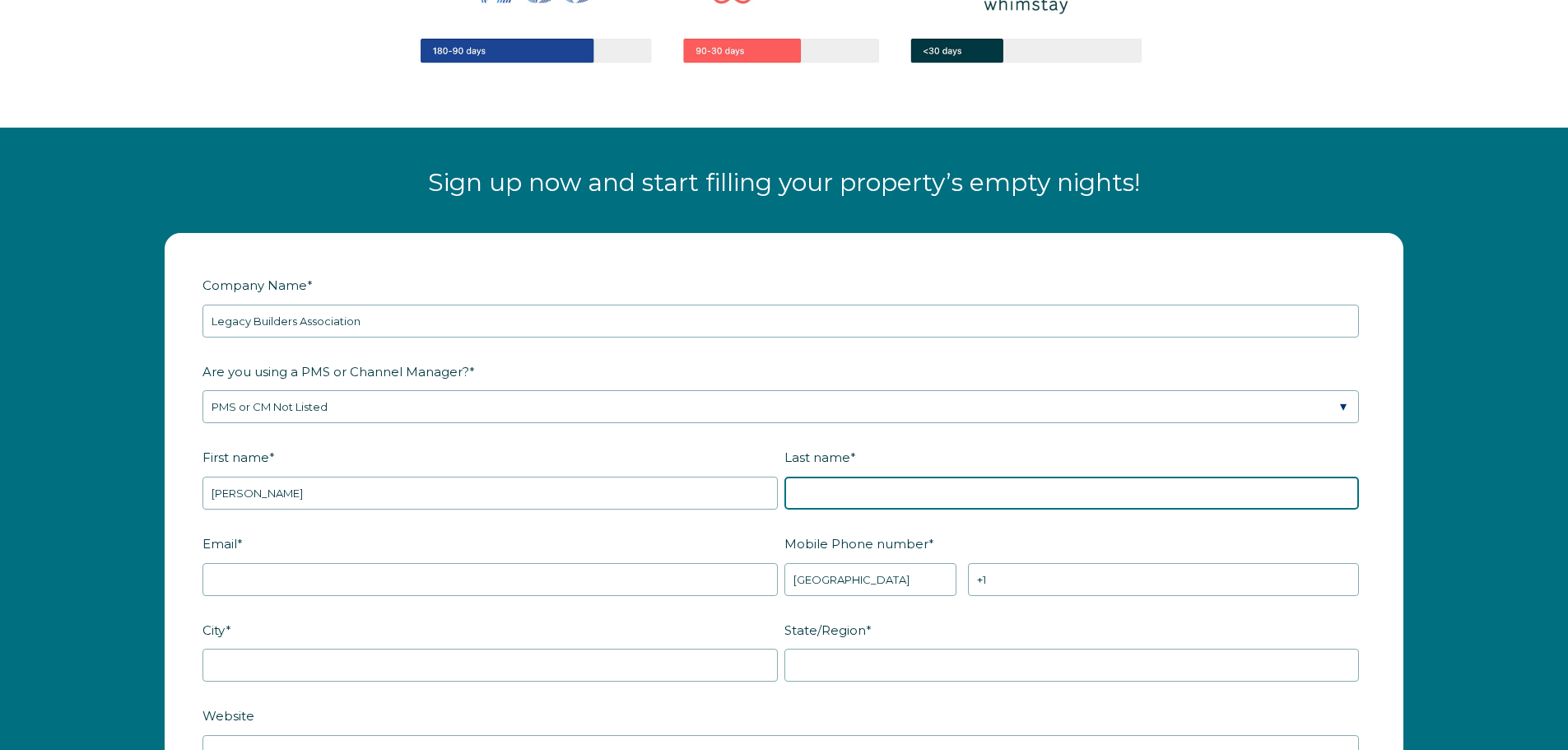
type input "[PERSON_NAME]"
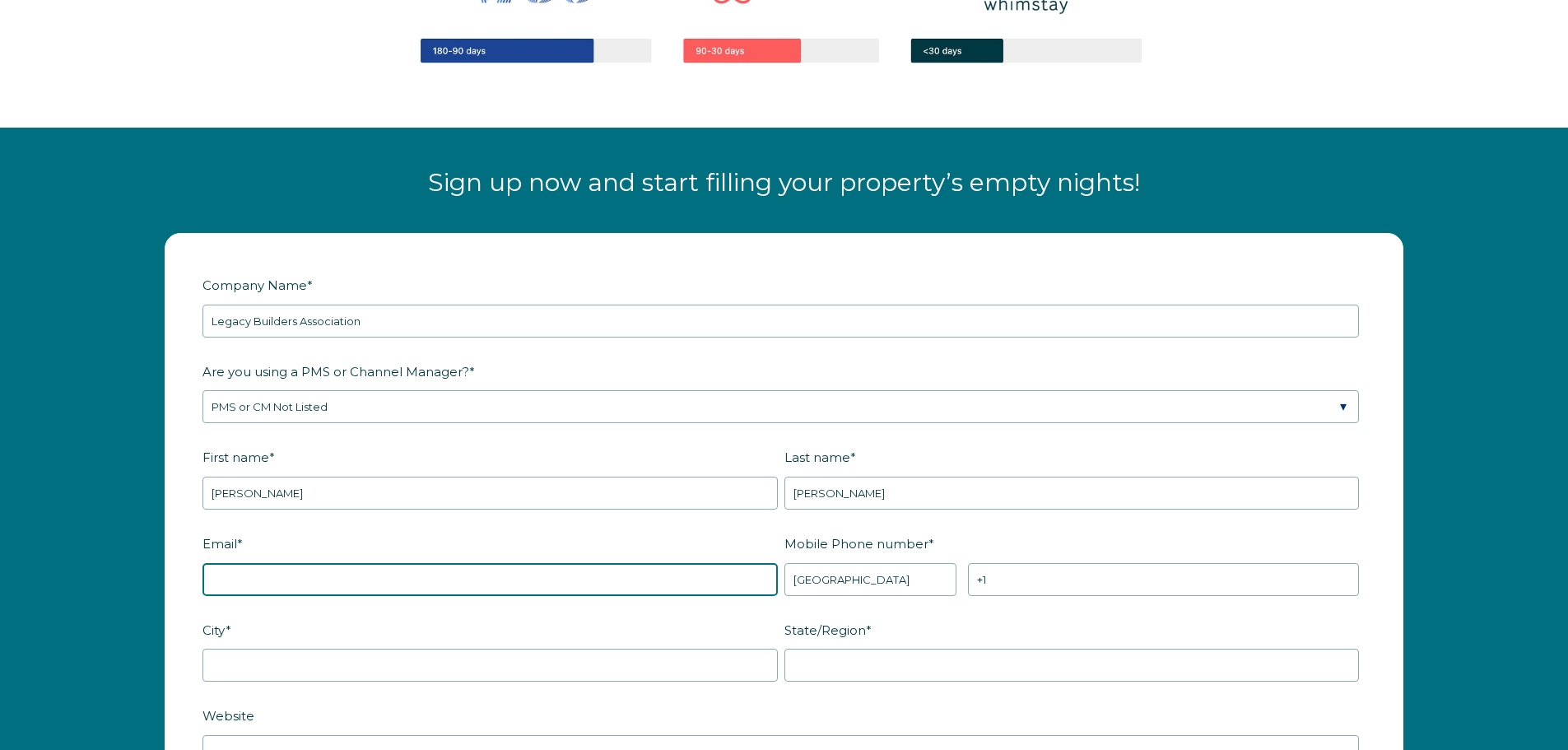
type input "[EMAIL_ADDRESS][DOMAIN_NAME]"
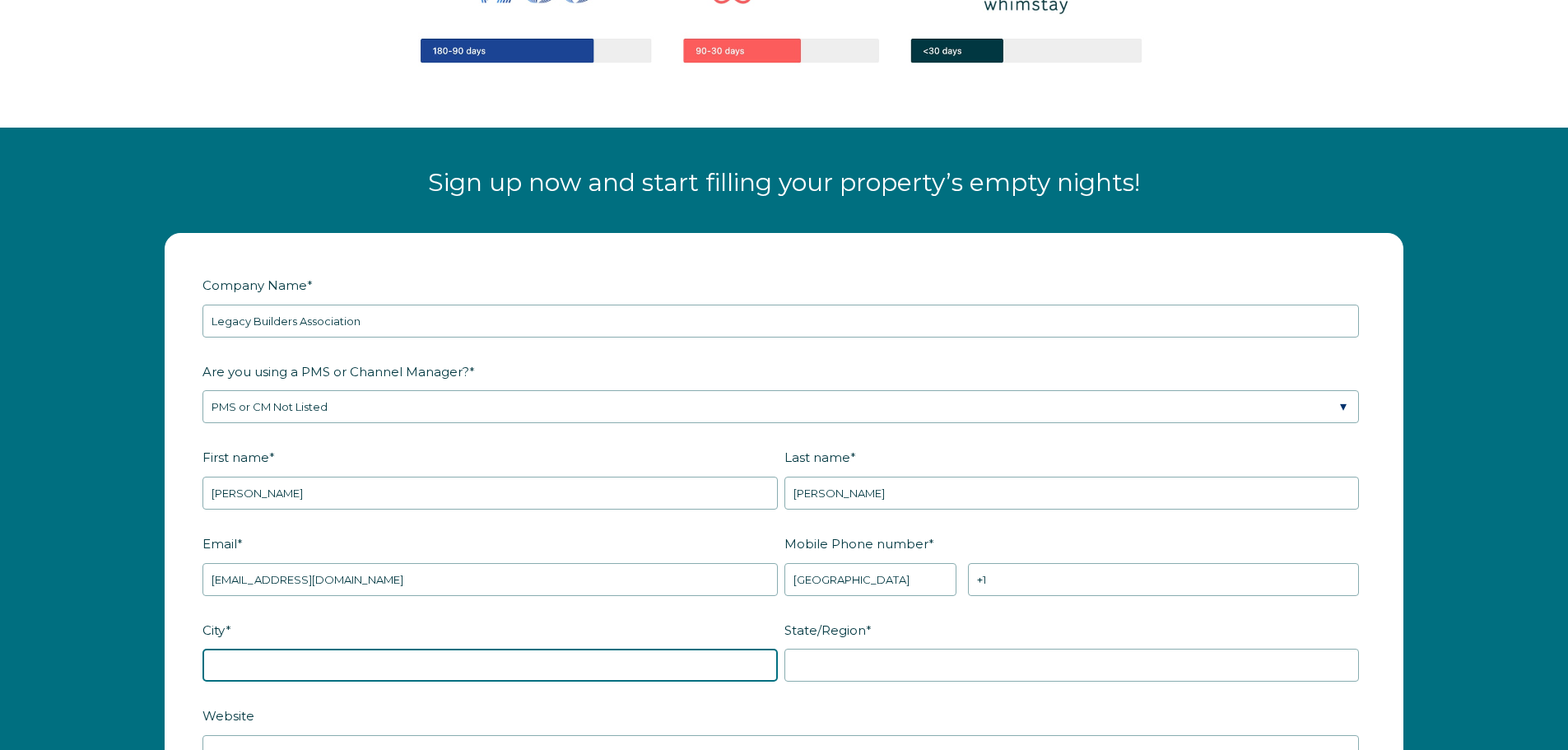
type input "Atlanta"
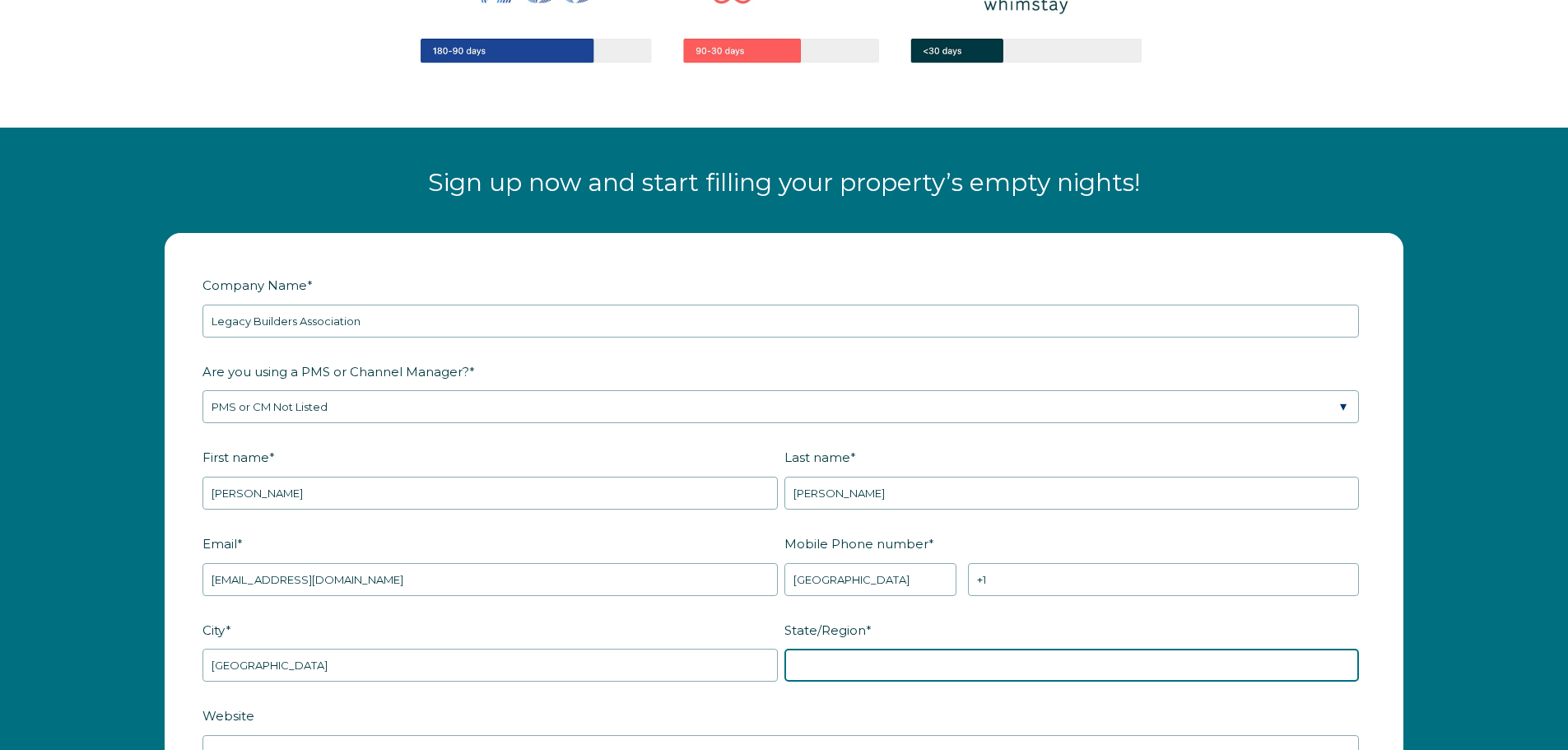
type input "GA"
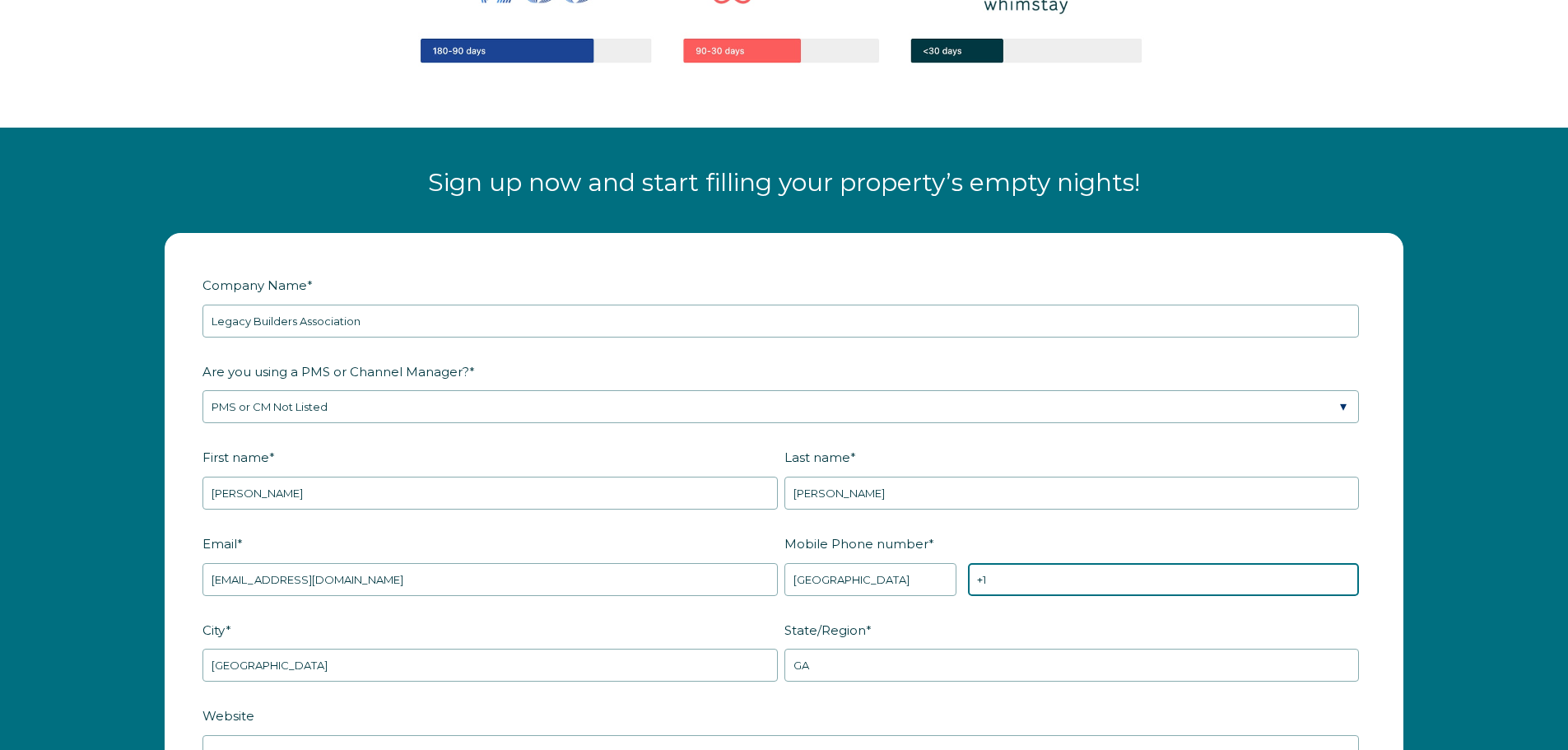
click at [1038, 585] on input "+1" at bounding box center [1163, 579] width 391 height 33
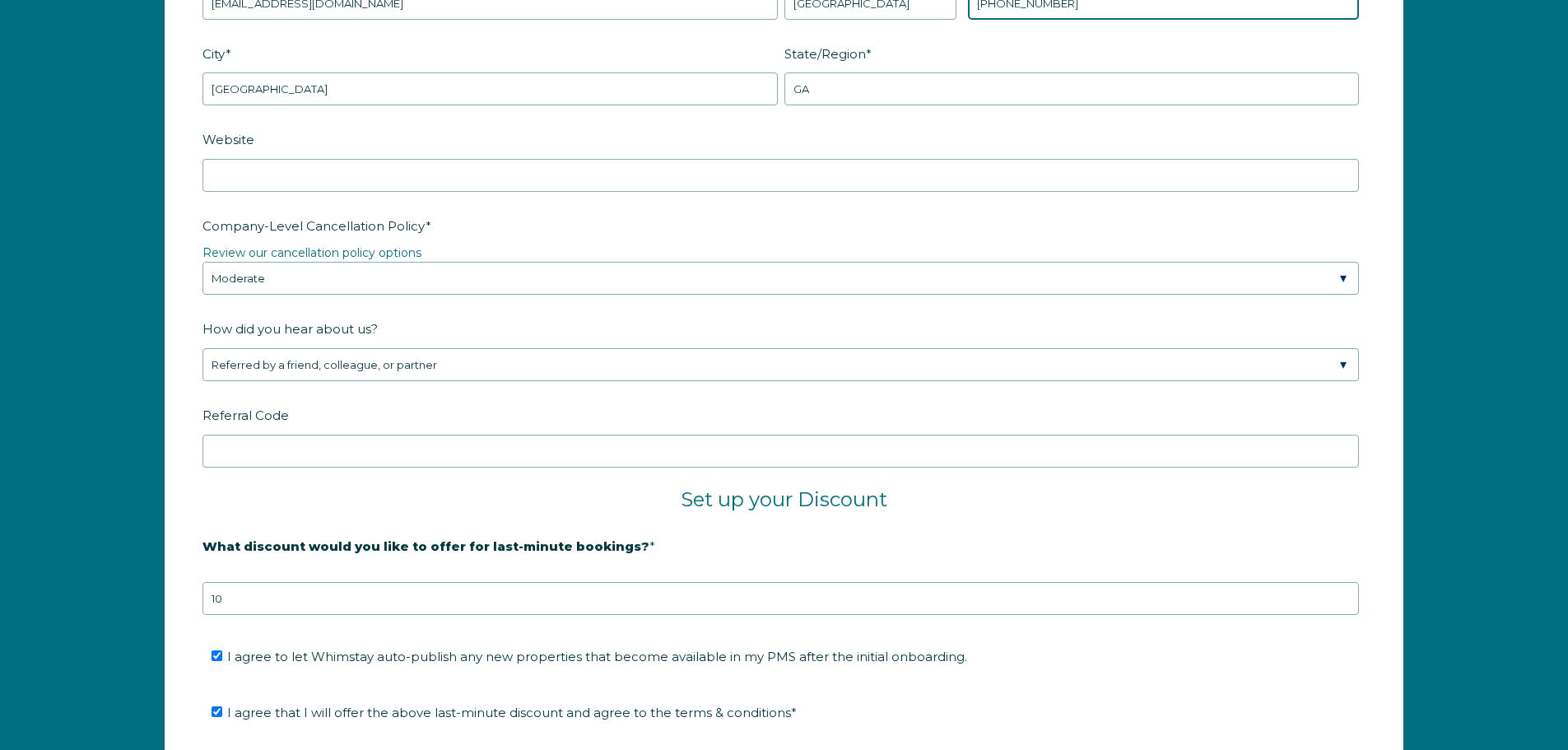
scroll to position [2892, 0]
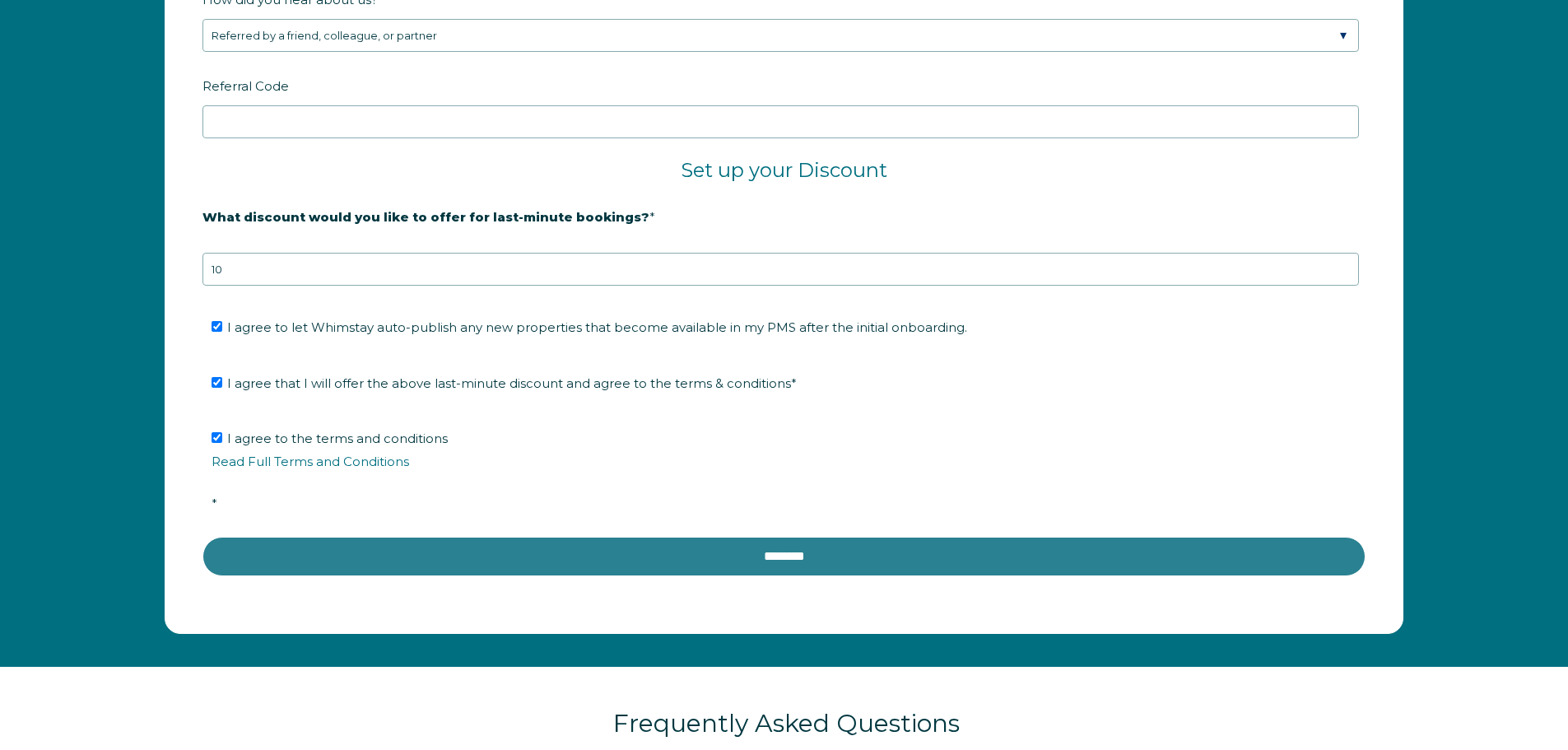
type input "[PHONE_NUMBER]"
click at [580, 541] on input "********" at bounding box center [784, 557] width 1163 height 40
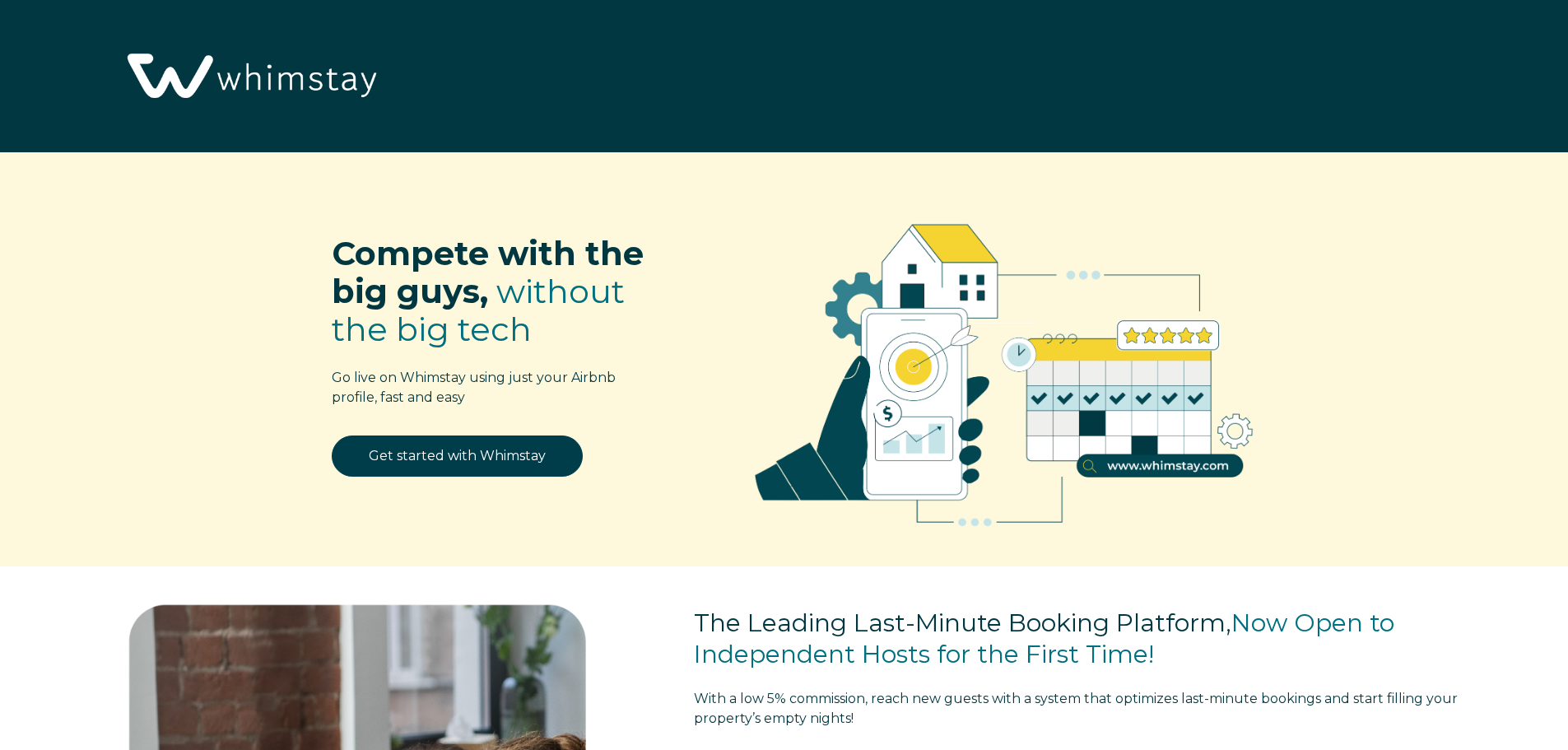
select select "US"
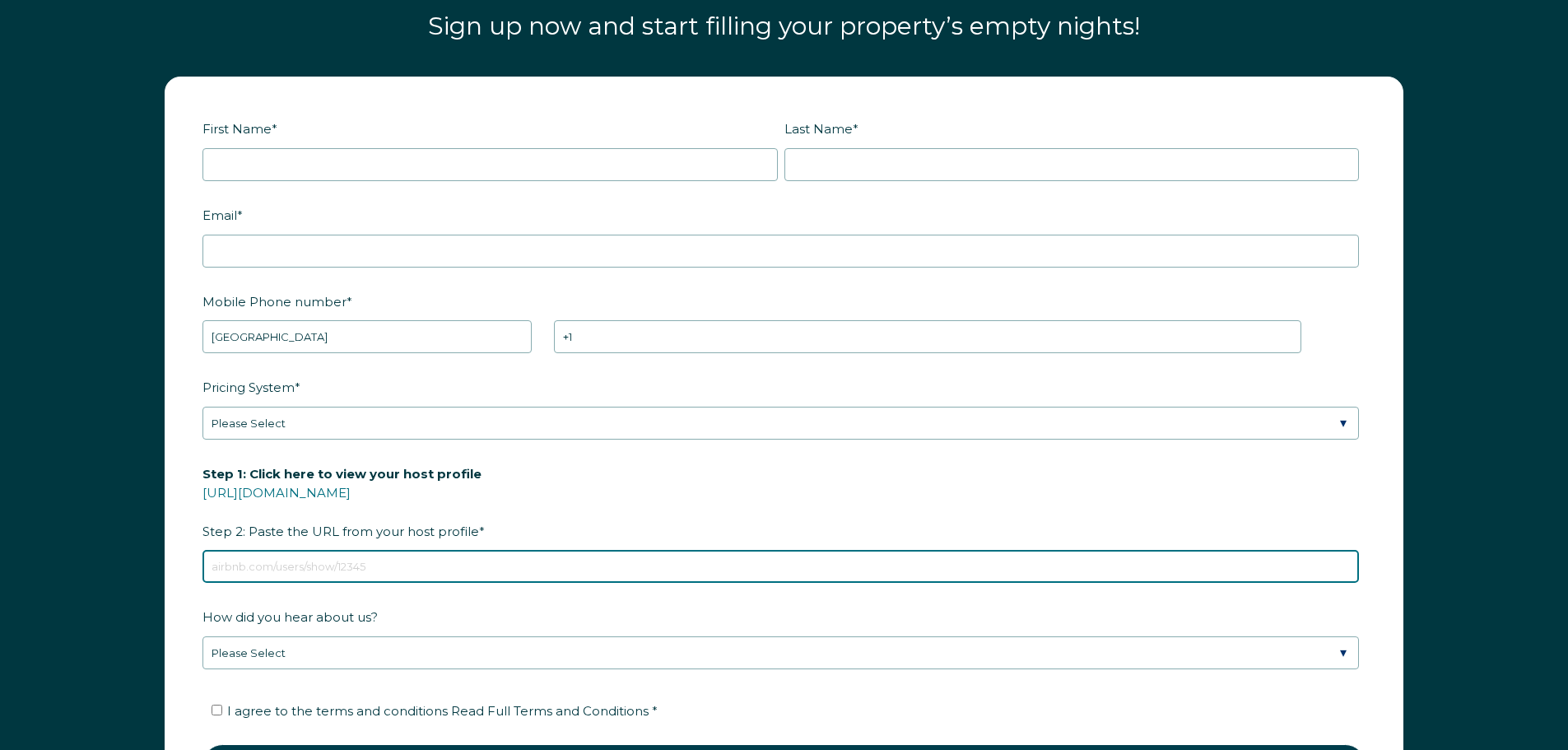
click at [250, 562] on input "Step 1: Click here to view your host profile [URL][DOMAIN_NAME] Step 2: Paste t…" at bounding box center [781, 567] width 1157 height 33
paste input "[URL][DOMAIN_NAME]"
type input "https://admin.booking.com/hotel/hoteladmin/extranet_ng/manage/calendar/list.htm…"
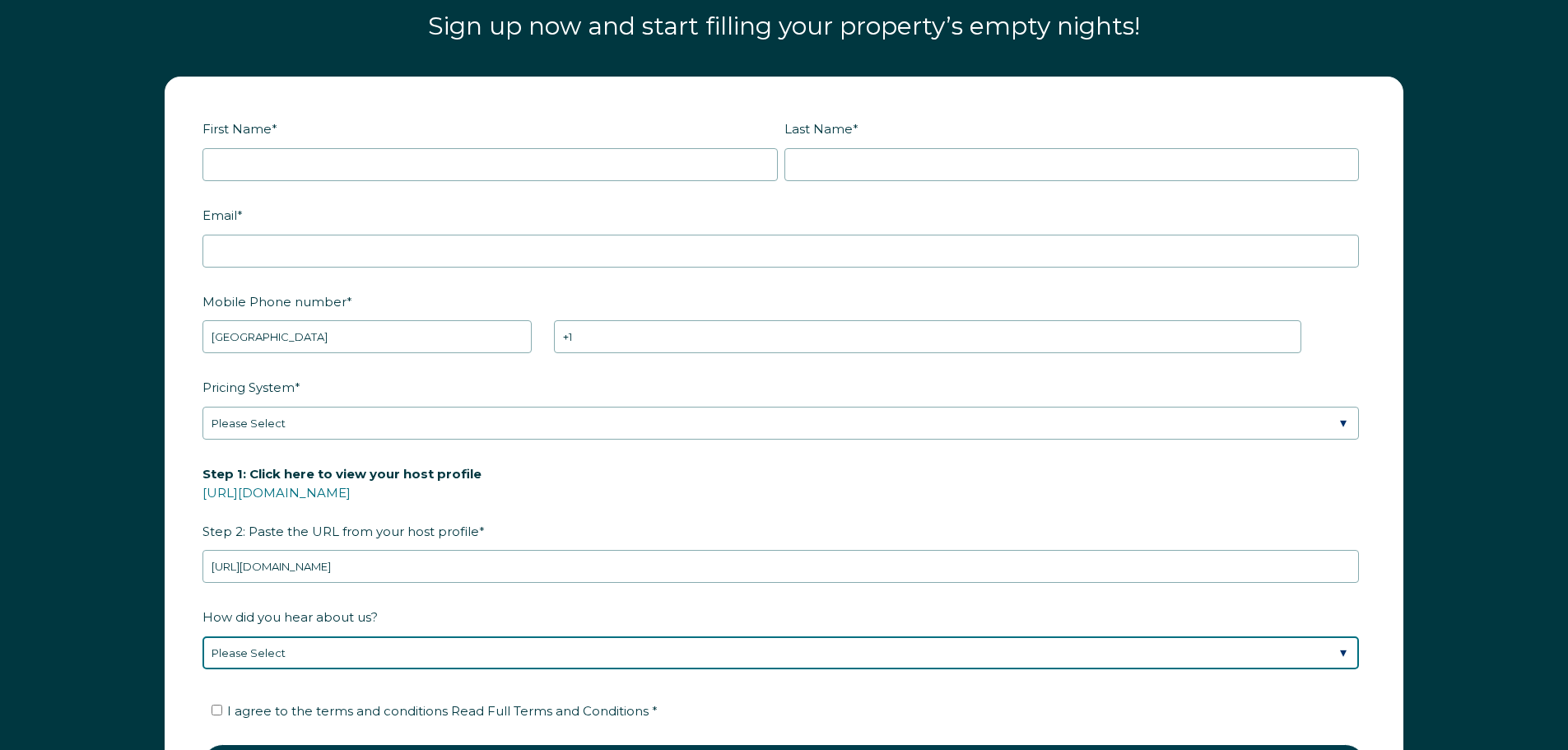
click at [430, 656] on select "Please Select Discovered Whimstay at an event or conference Found Whimstay thro…" at bounding box center [781, 653] width 1157 height 33
select select "Social Media"
click at [202, 636] on select "Please Select Discovered Whimstay at an event or conference Found Whimstay thro…" at bounding box center [781, 653] width 1157 height 33
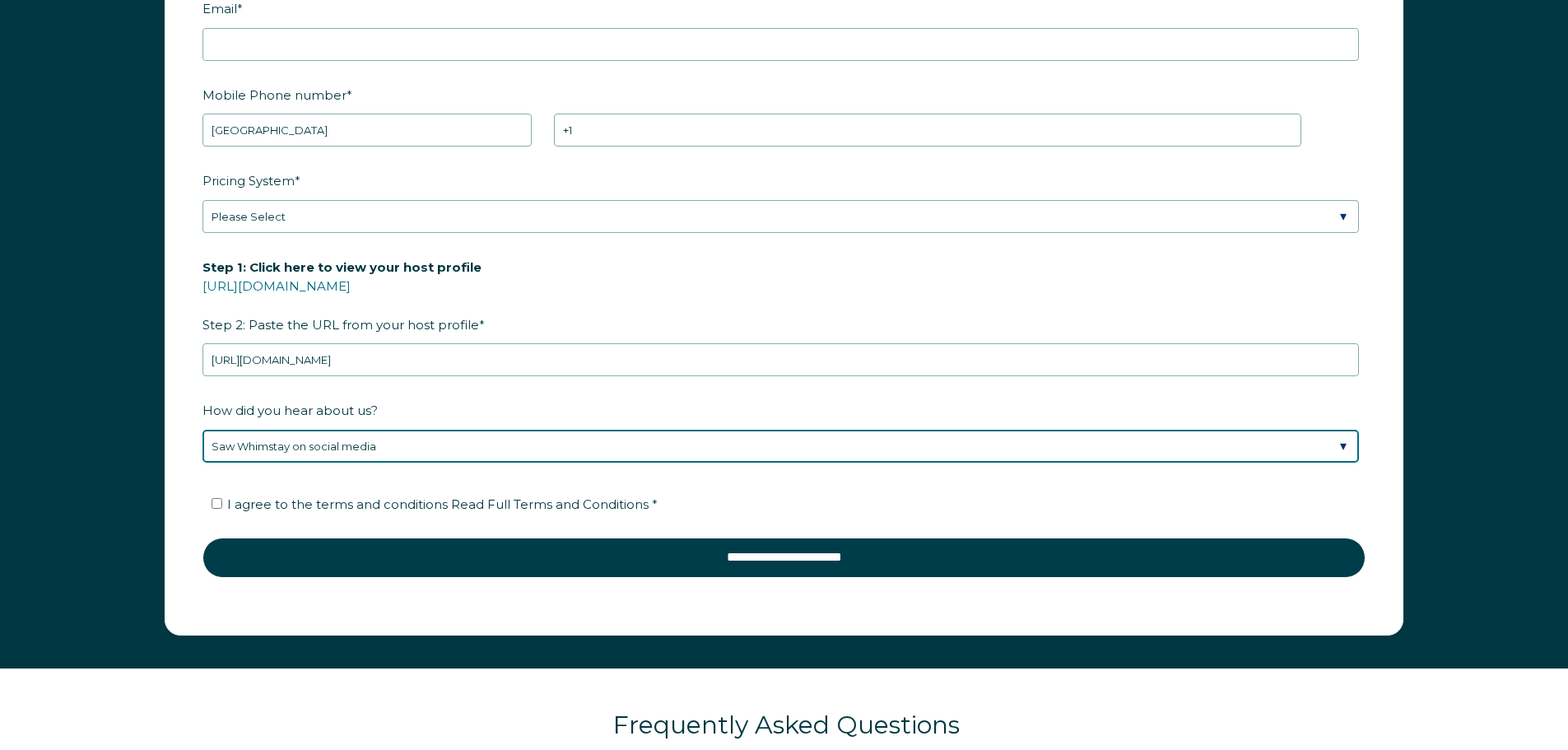
scroll to position [2583, 0]
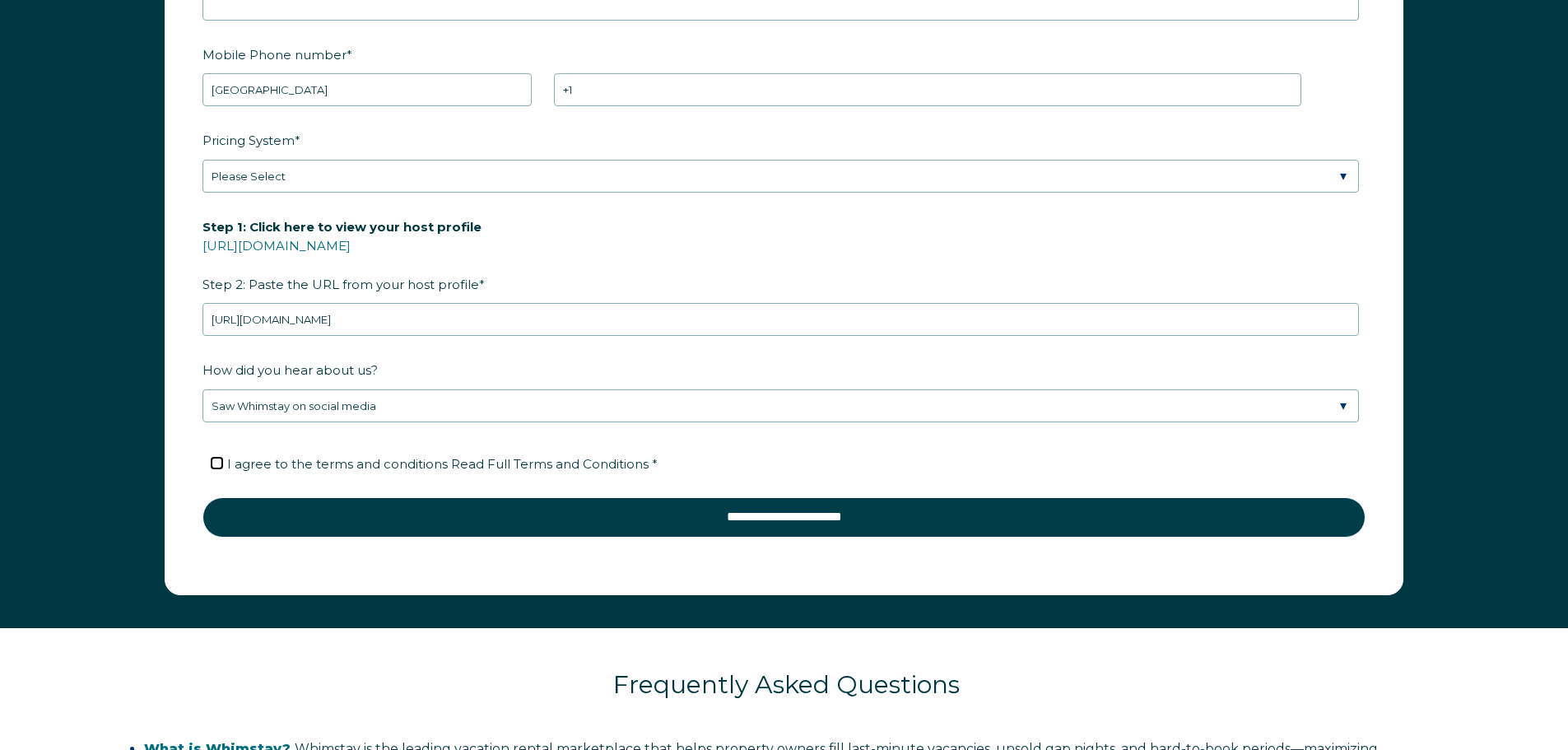
click at [216, 463] on input "I agree to the terms and conditions Read Full Terms and Conditions *" at bounding box center [216, 463] width 11 height 11
checkbox input "true"
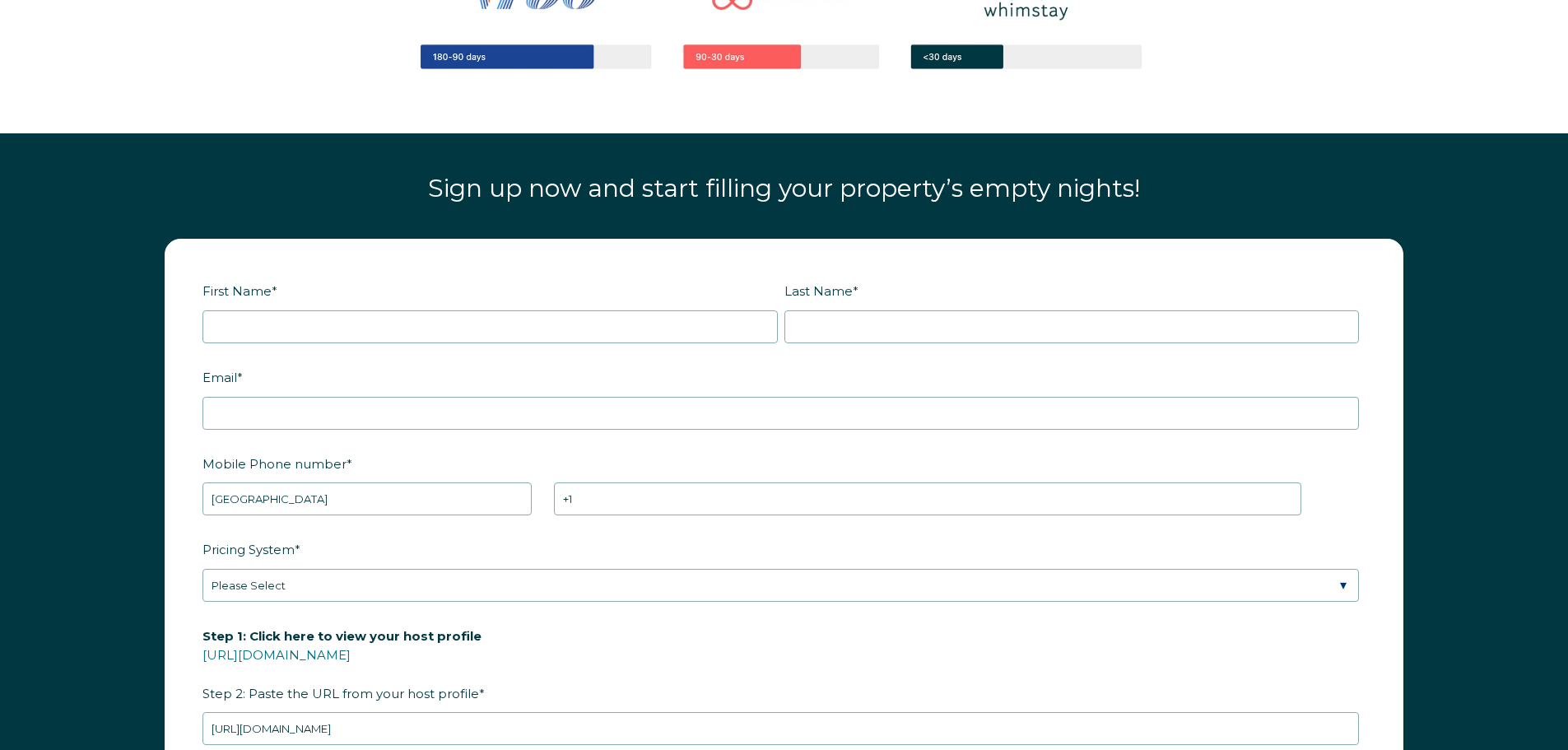
scroll to position [2172, 0]
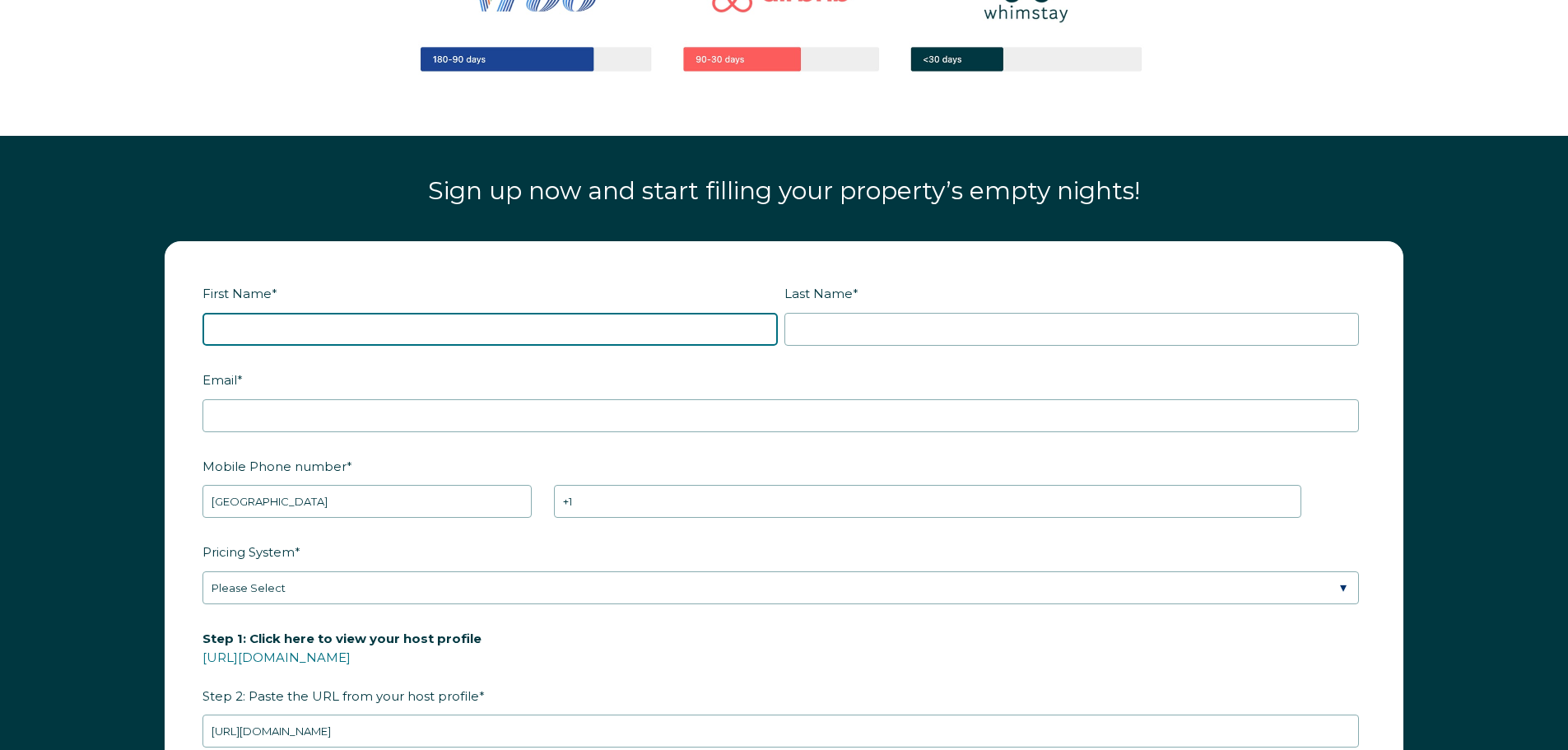
click at [302, 331] on input "First Name *" at bounding box center [490, 330] width 575 height 33
type input "[PERSON_NAME]"
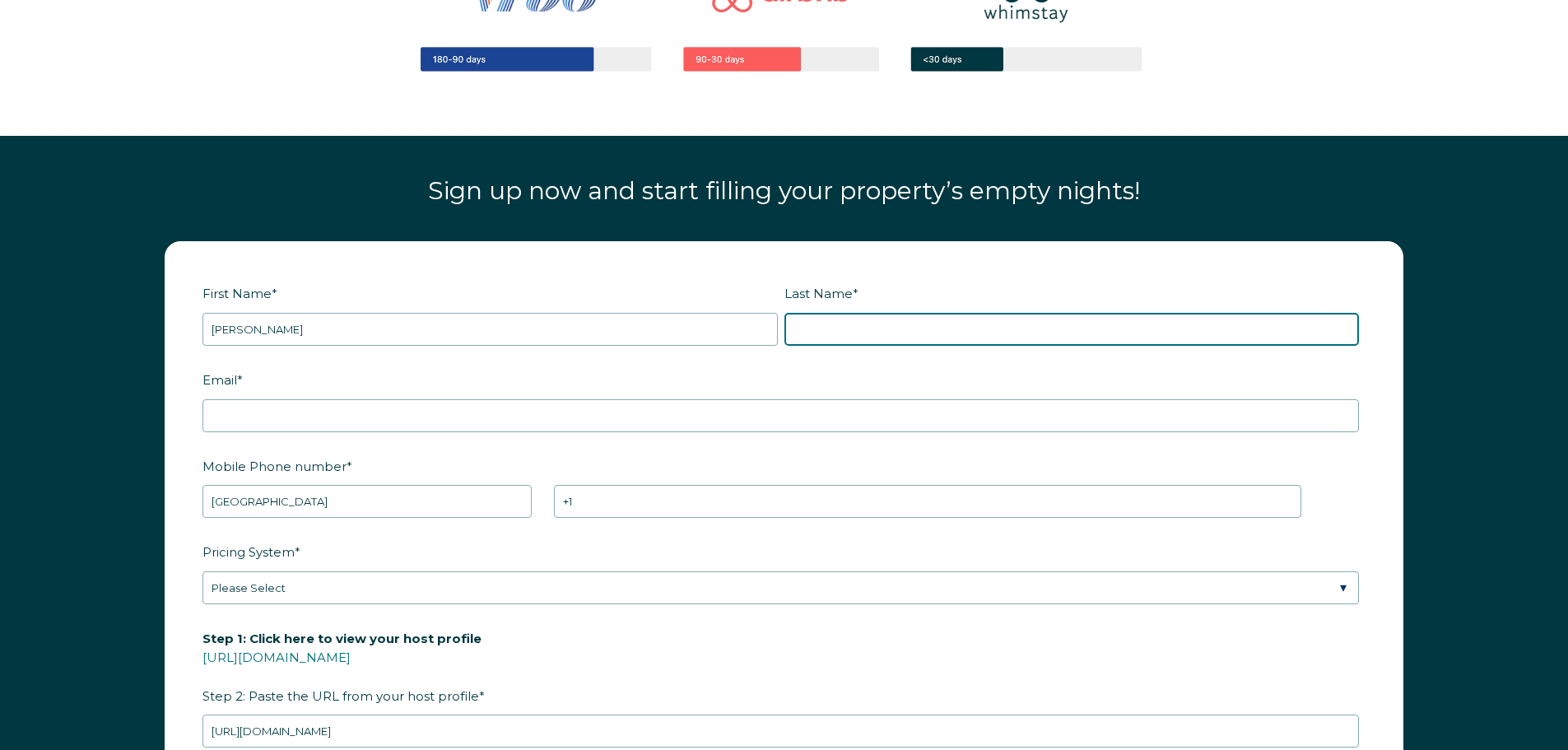
type input "[PERSON_NAME]"
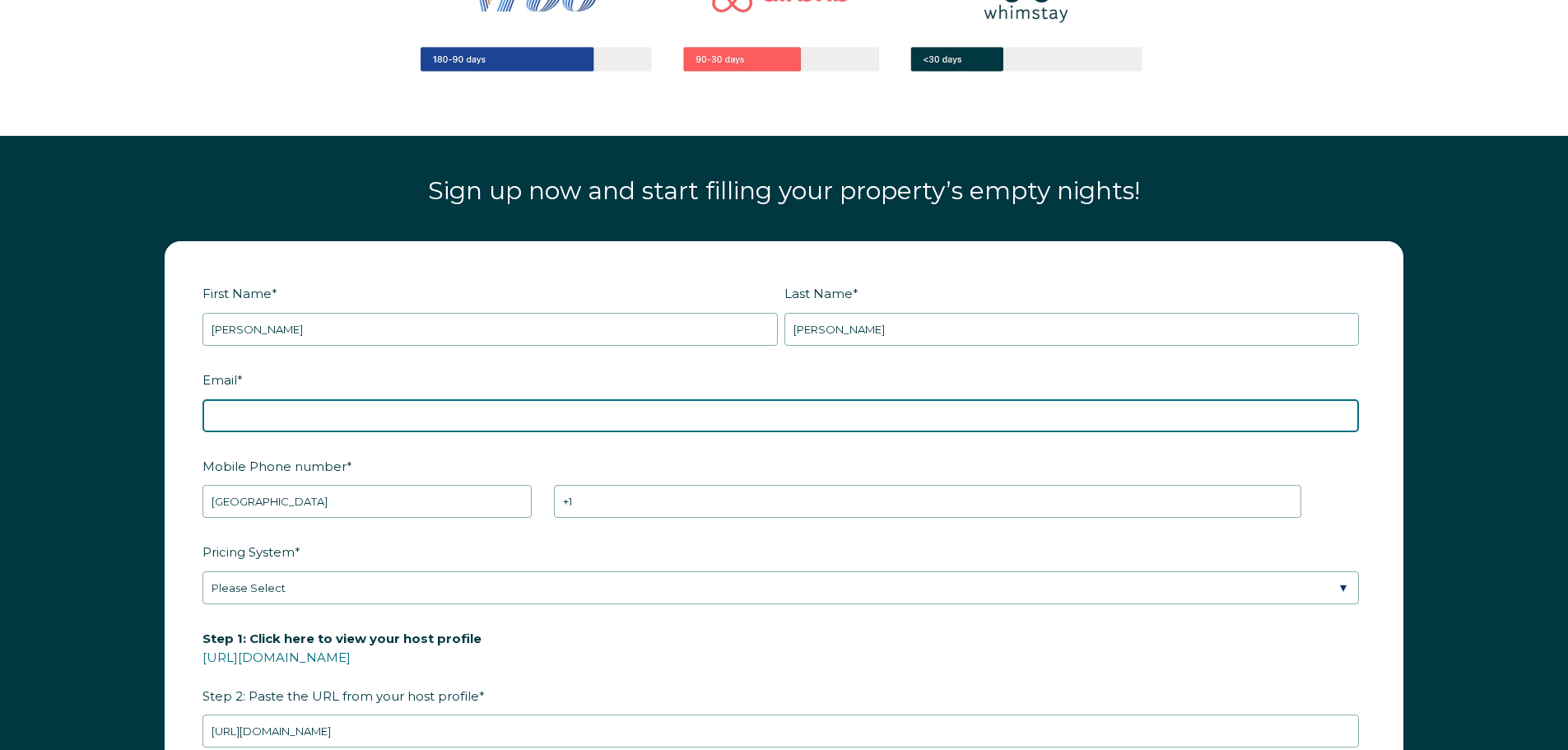
type input "[EMAIL_ADDRESS][DOMAIN_NAME]"
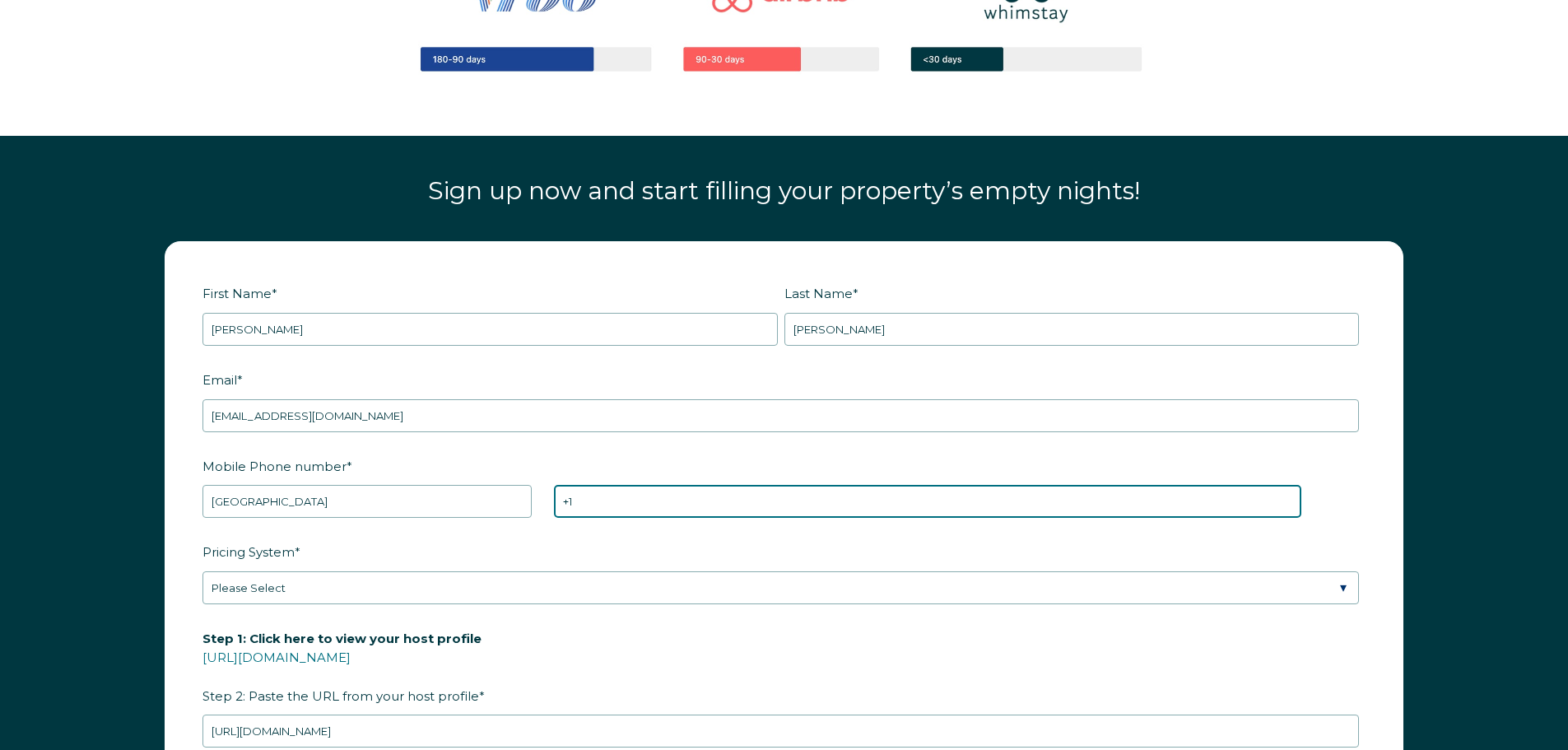
click at [621, 508] on input "+1" at bounding box center [928, 501] width 748 height 33
type input "[PHONE_NUMBER]"
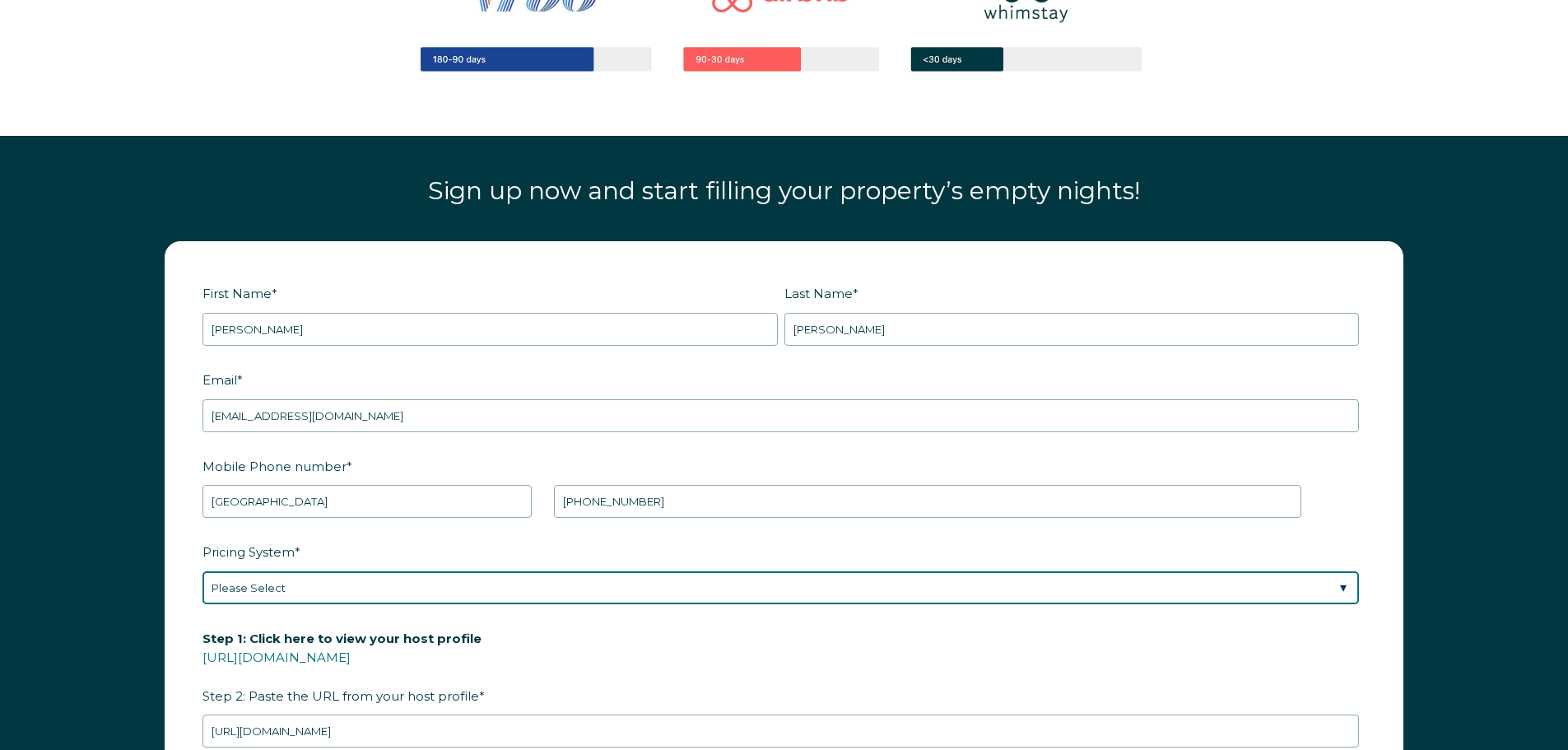
click at [273, 591] on select "Please Select Manual Airbnb Smart Pricing PriceLabs Wheelhouse Beyond Pricing 3…" at bounding box center [781, 587] width 1157 height 33
select select "Manual"
click at [202, 571] on select "Please Select Manual Airbnb Smart Pricing PriceLabs Wheelhouse Beyond Pricing 3…" at bounding box center [781, 587] width 1157 height 33
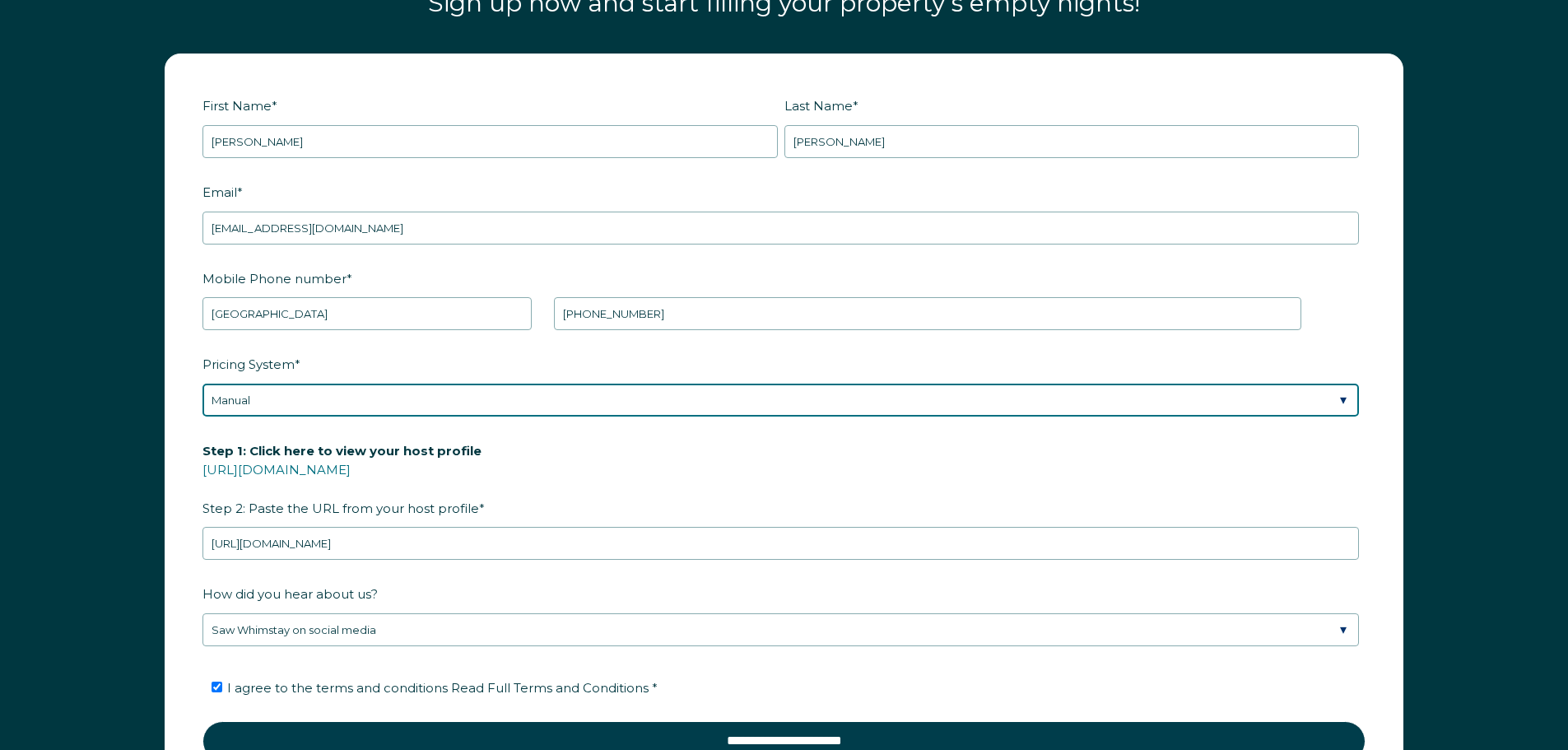
scroll to position [2419, 0]
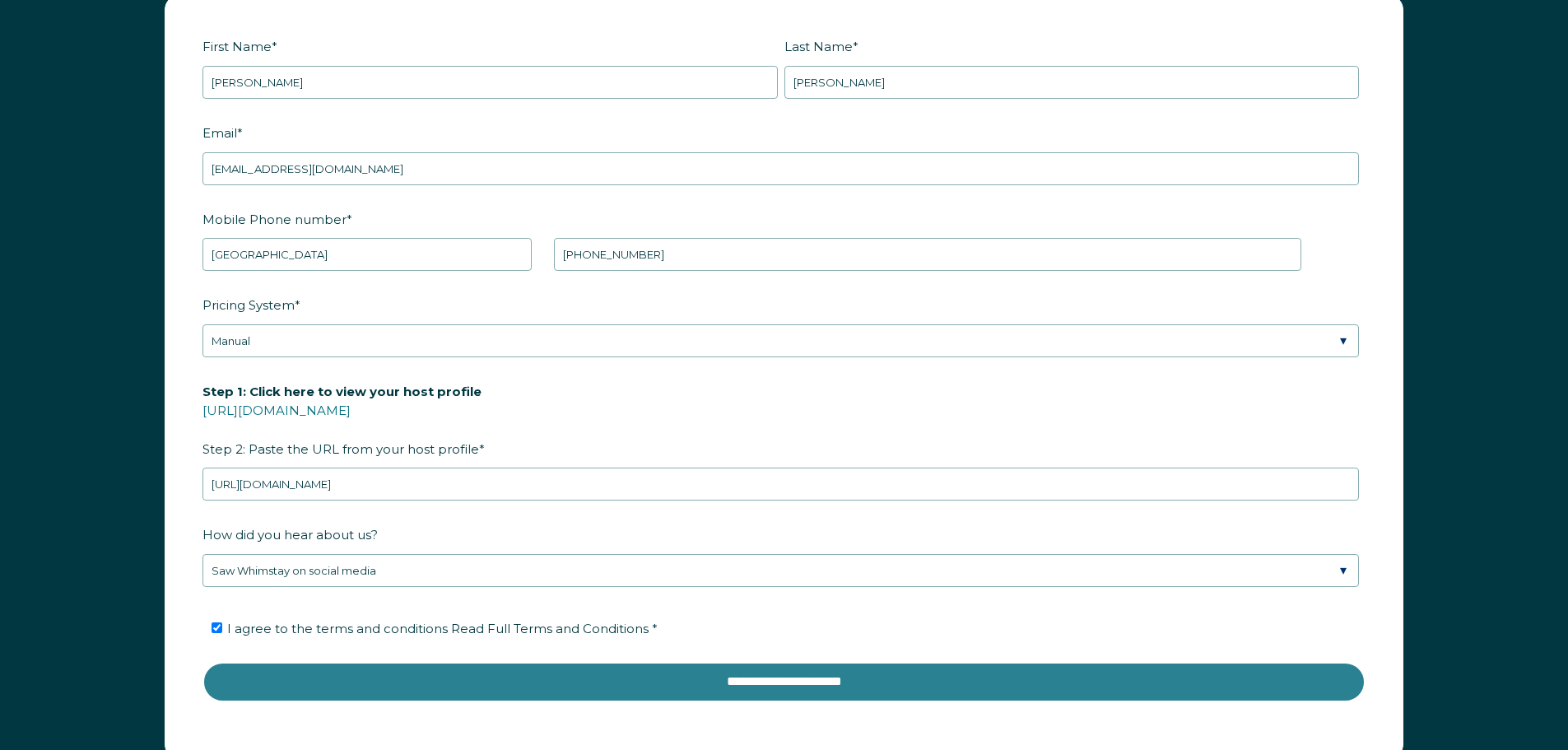
click at [755, 682] on input "**********" at bounding box center [784, 681] width 1163 height 40
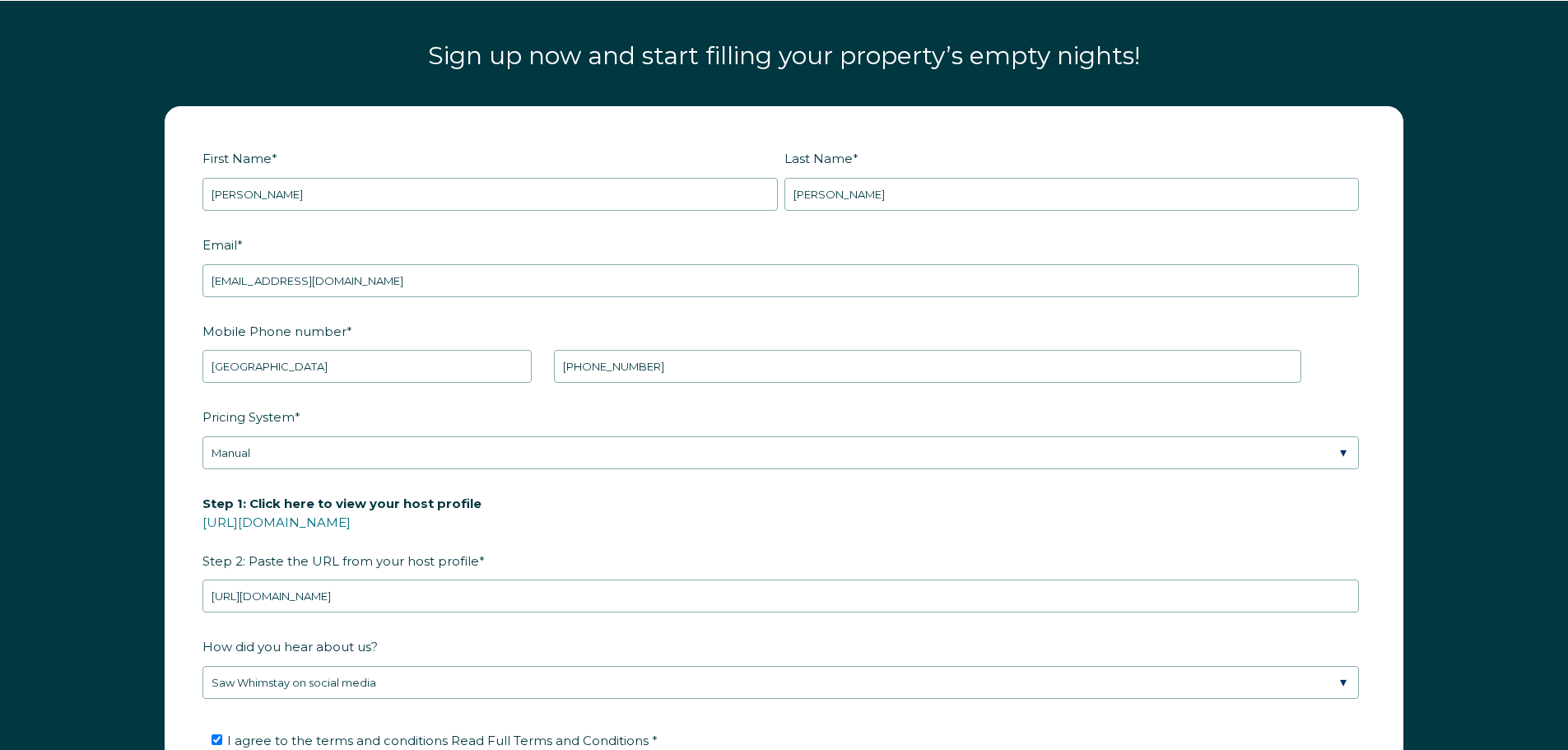
scroll to position [2172, 0]
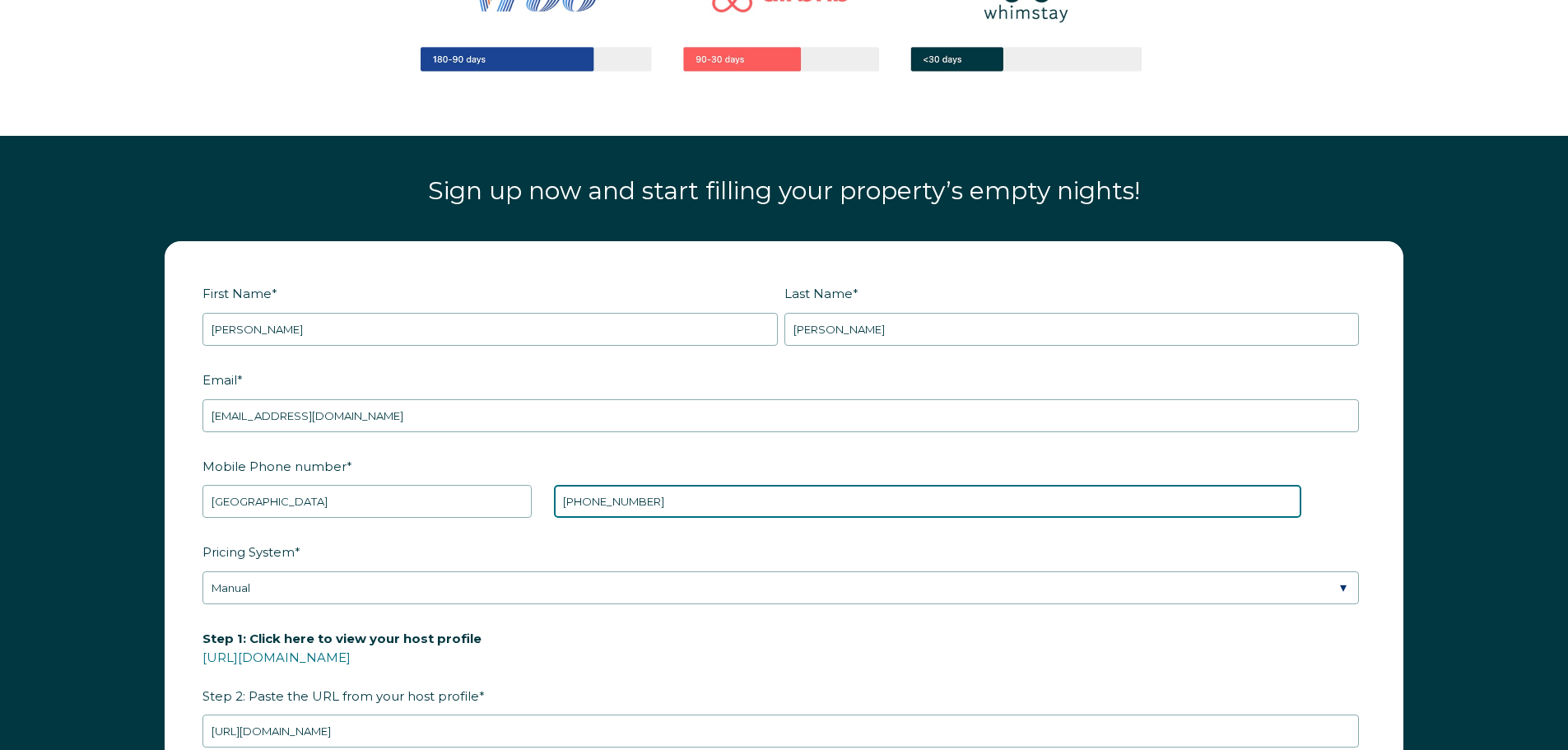
drag, startPoint x: 668, startPoint y: 508, endPoint x: 482, endPoint y: 498, distance: 186.3
click at [482, 498] on div "* Afghanistan (‫افغانستان‬‎) Albania (Shqipëri) Algeria (‫الجزائر‬‎) American S…" at bounding box center [752, 501] width 1099 height 33
type input "+1 7703692914"
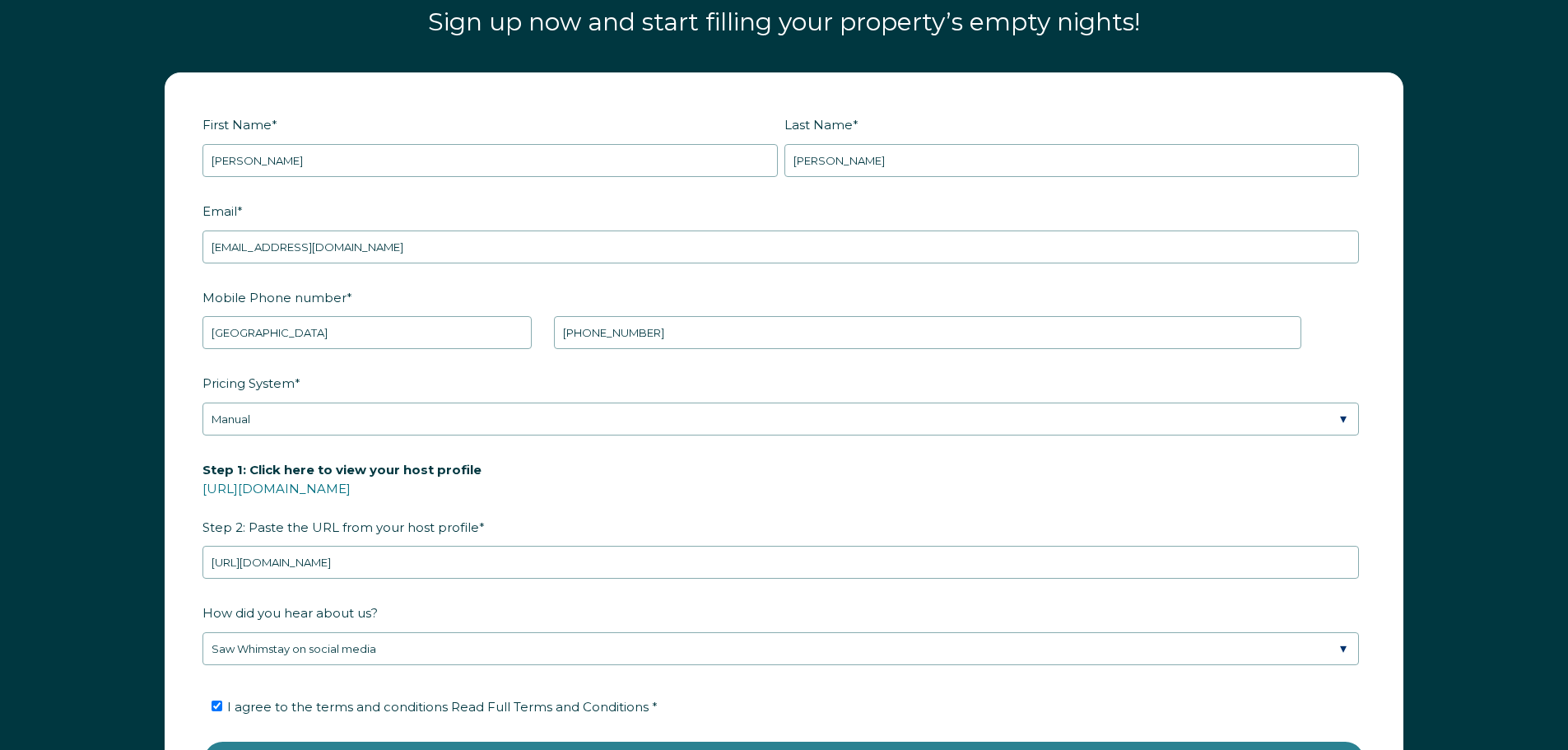
scroll to position [2314, 0]
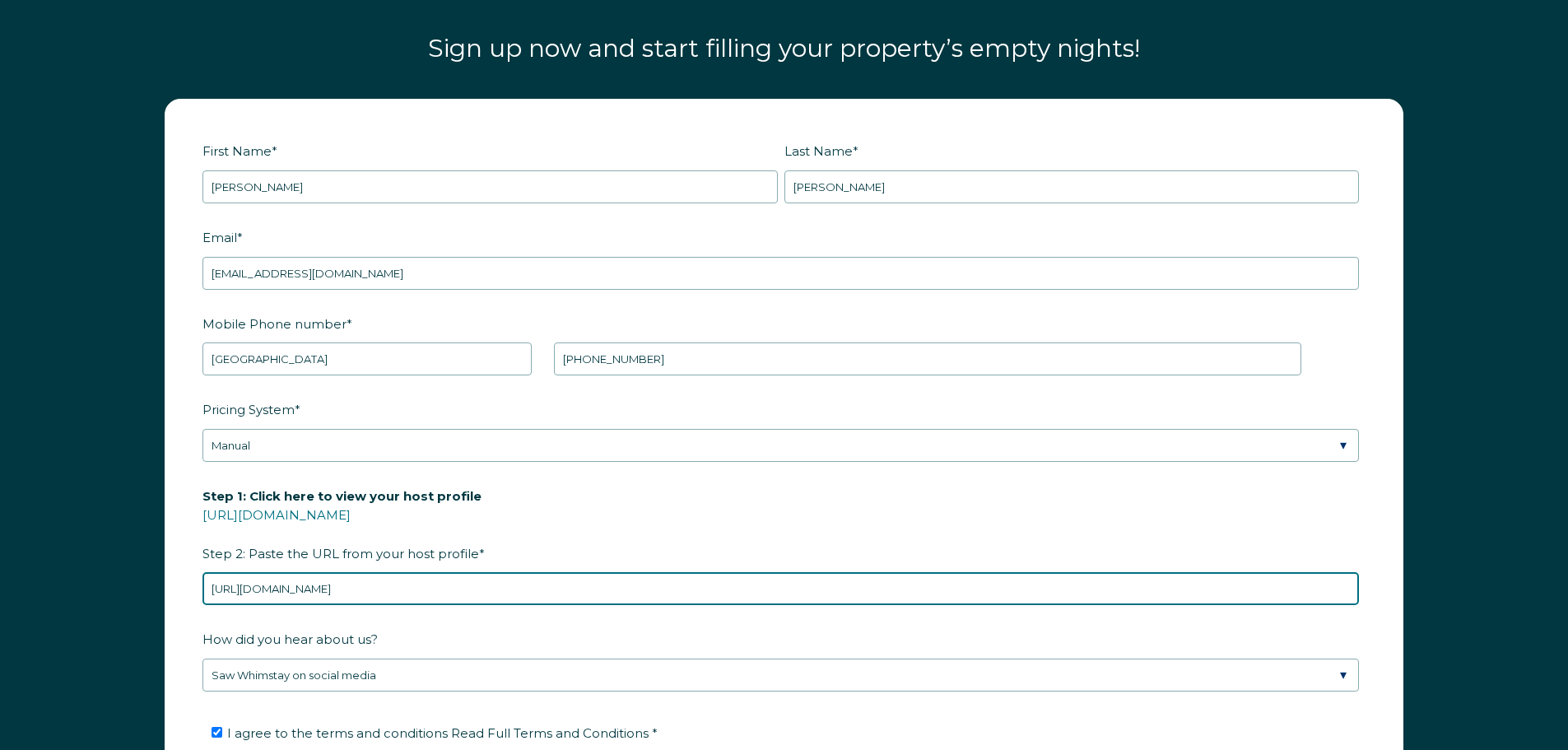
click at [1191, 586] on input "https://admin.booking.com/hotel/hoteladmin/extranet_ng/manage/calendar/list.htm…" at bounding box center [781, 588] width 1157 height 33
drag, startPoint x: 1191, startPoint y: 586, endPoint x: 1530, endPoint y: 591, distance: 339.0
click at [1530, 591] on div "First Name * Calvin Last Name * Wheeler RBO Token Company ID Referrer Code Dial…" at bounding box center [784, 489] width 1568 height 814
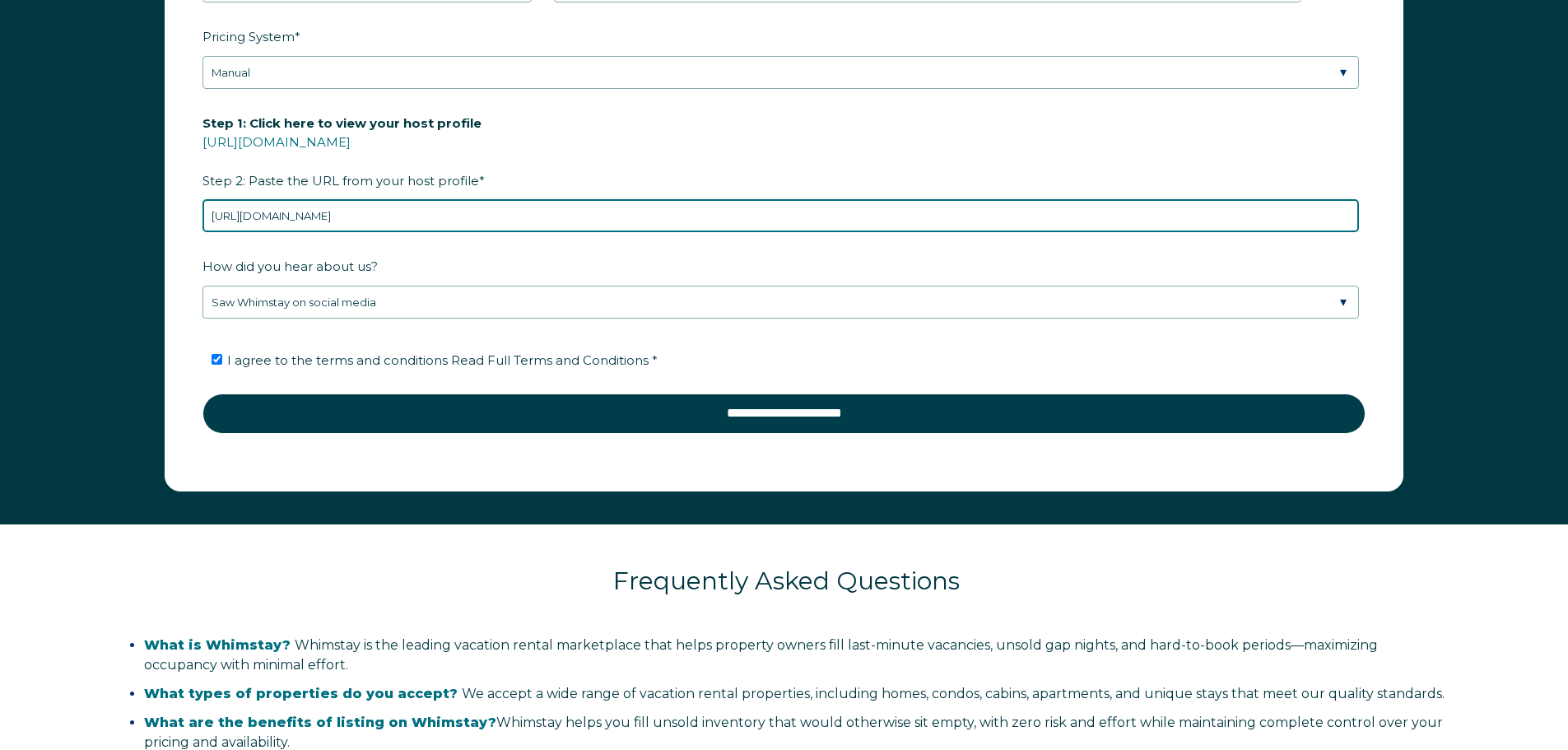
scroll to position [2726, 0]
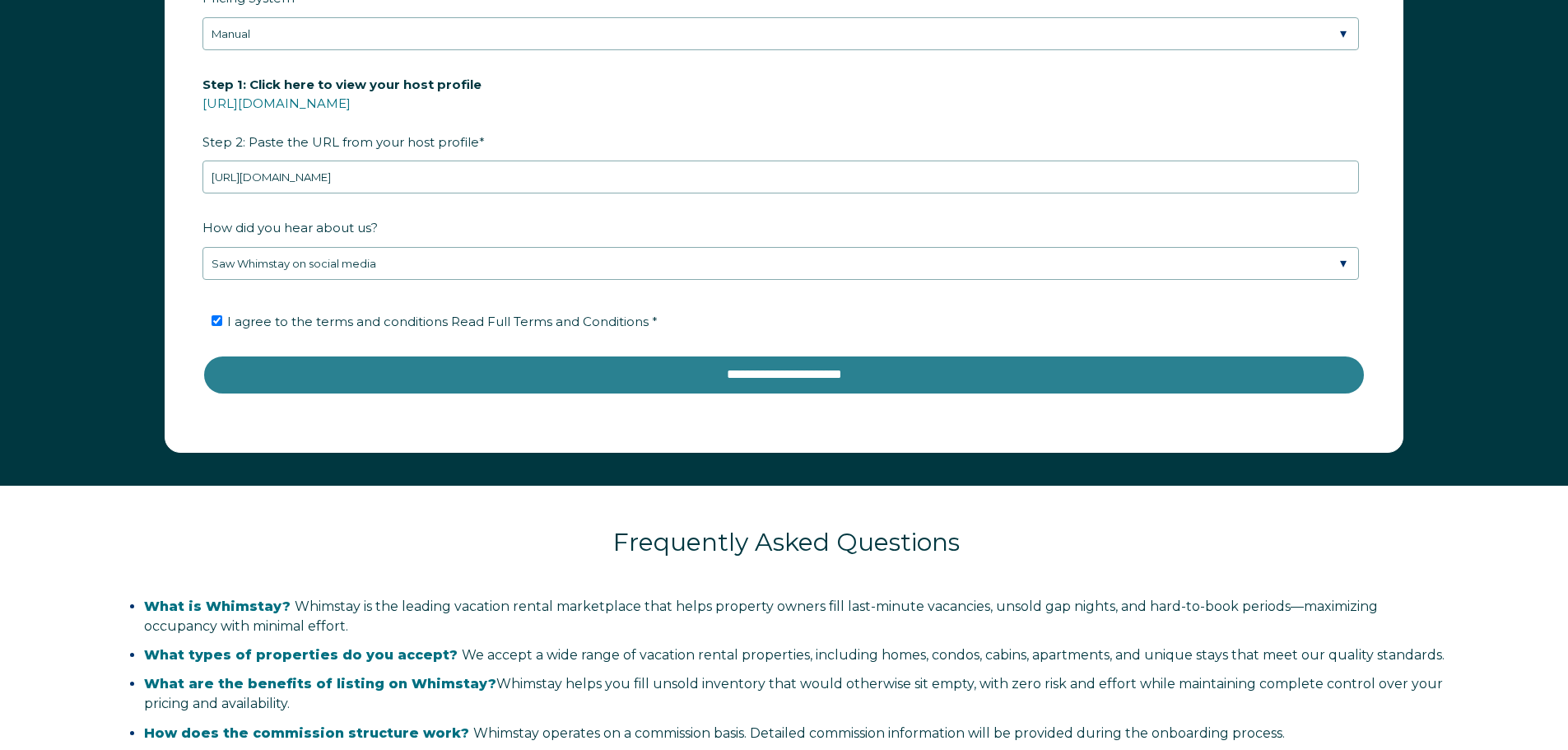
click at [571, 378] on input "**********" at bounding box center [784, 374] width 1163 height 40
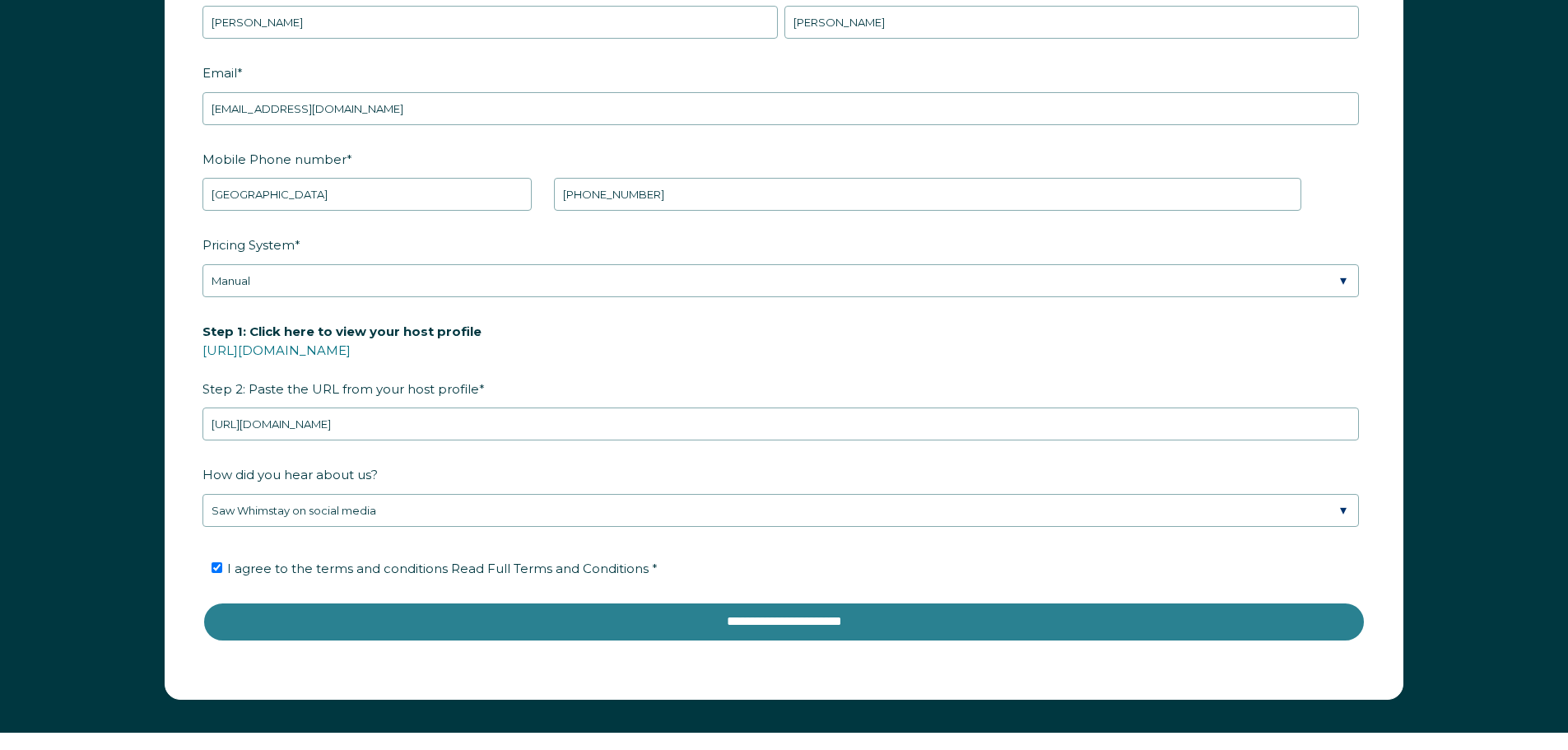
scroll to position [2396, 0]
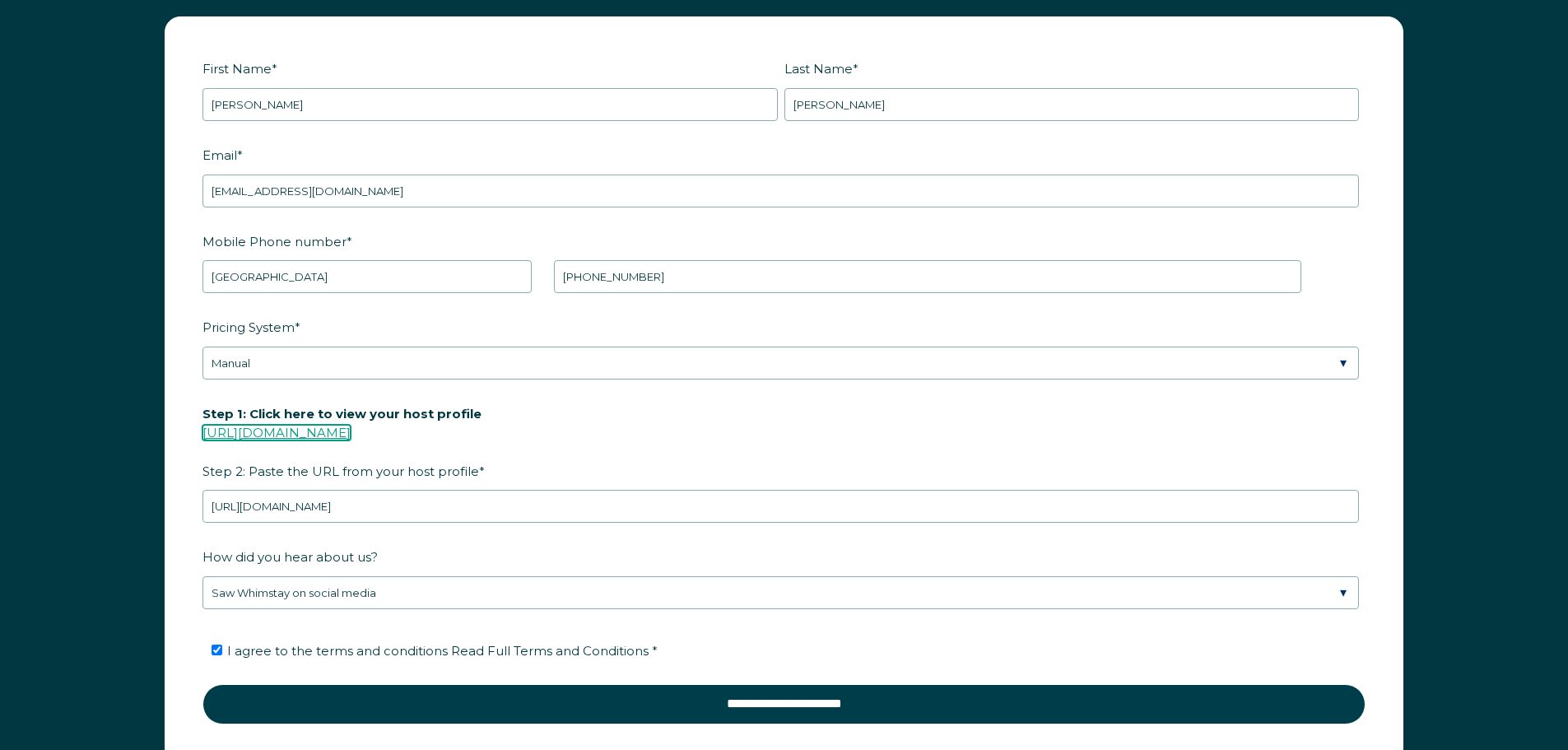
click at [300, 434] on link "https://www.airbnb.com/users/show/" at bounding box center [276, 432] width 148 height 16
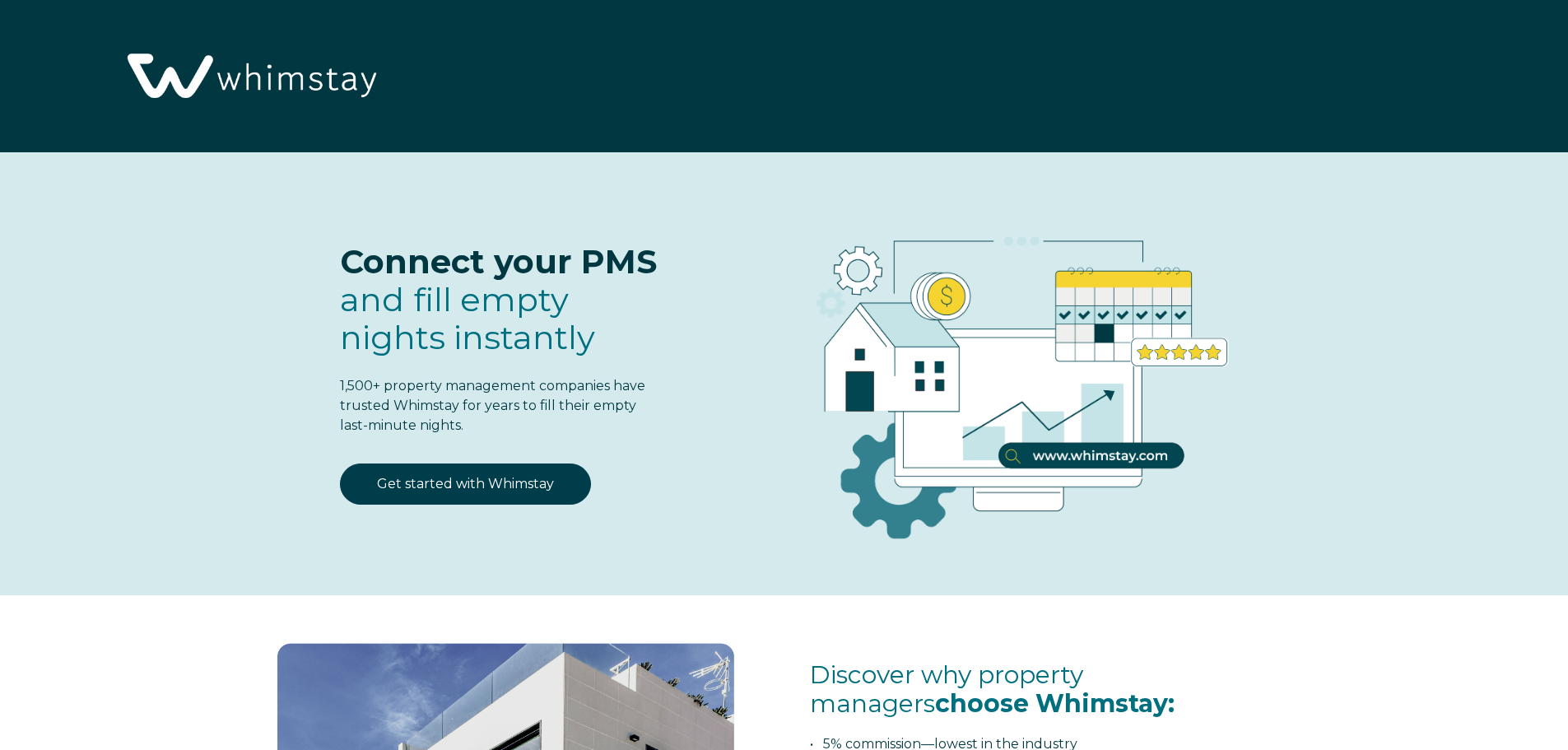
select select "US"
select select "Standard"
